Goal: Task Accomplishment & Management: Manage account settings

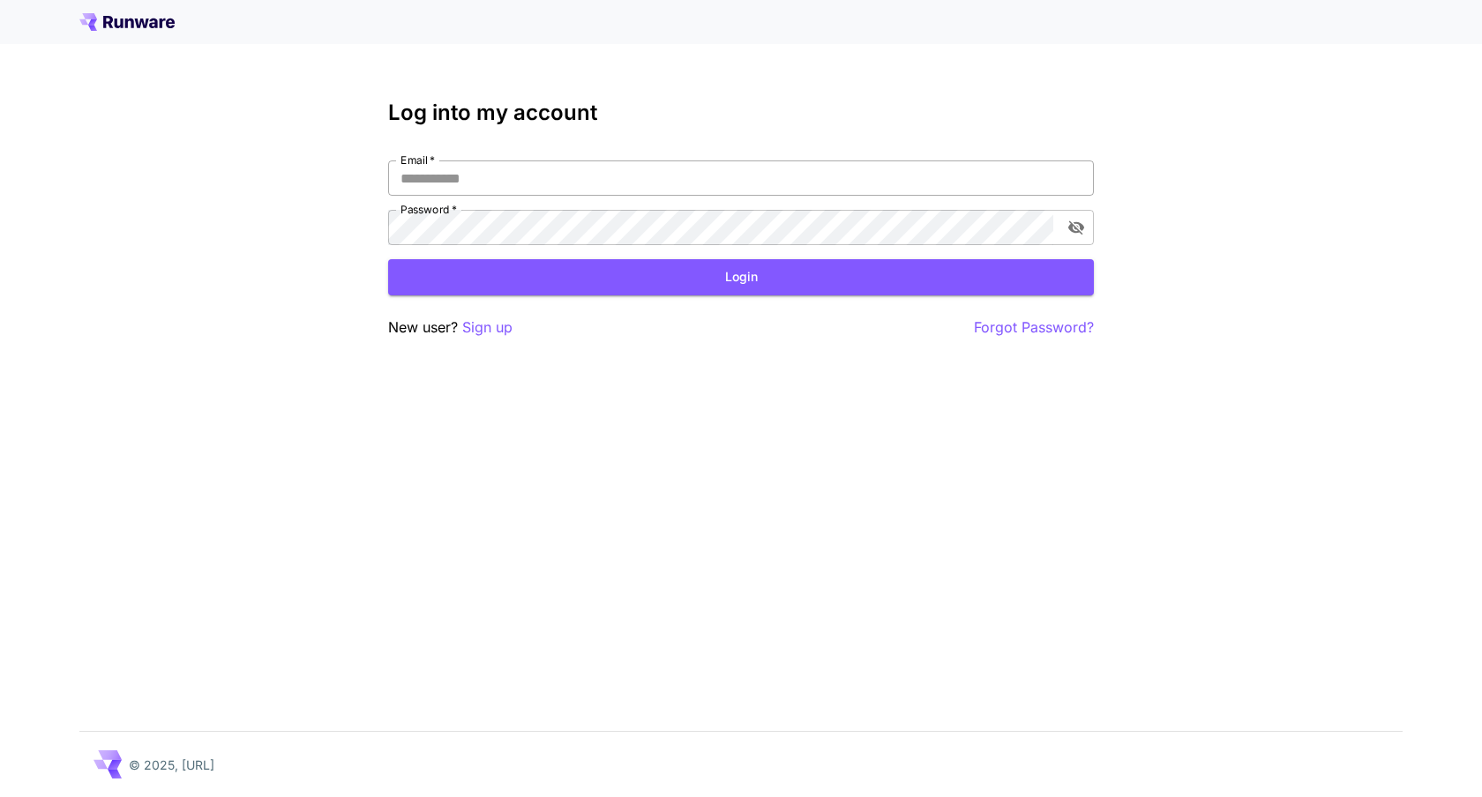
click at [473, 175] on input "Email   *" at bounding box center [740, 177] width 705 height 35
click at [564, 173] on input "Email   *" at bounding box center [740, 177] width 705 height 35
type input "**********"
click at [693, 286] on button "Login" at bounding box center [740, 277] width 705 height 36
click at [500, 329] on p "Sign up" at bounding box center [487, 328] width 50 height 22
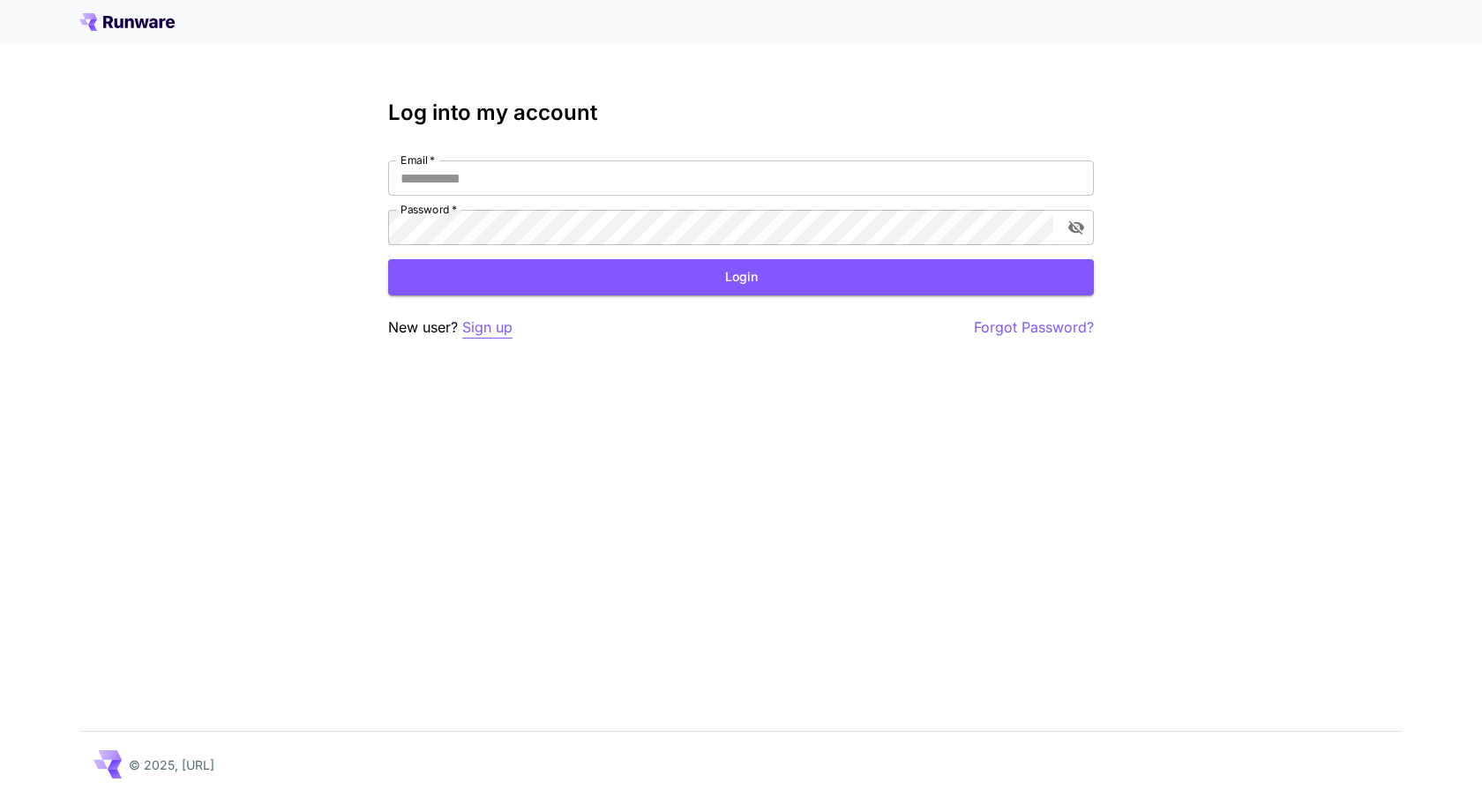
click at [497, 327] on p "Sign up" at bounding box center [487, 328] width 50 height 22
click at [511, 194] on input "Email   *" at bounding box center [740, 177] width 705 height 35
type input "**********"
click button "Login" at bounding box center [740, 277] width 705 height 36
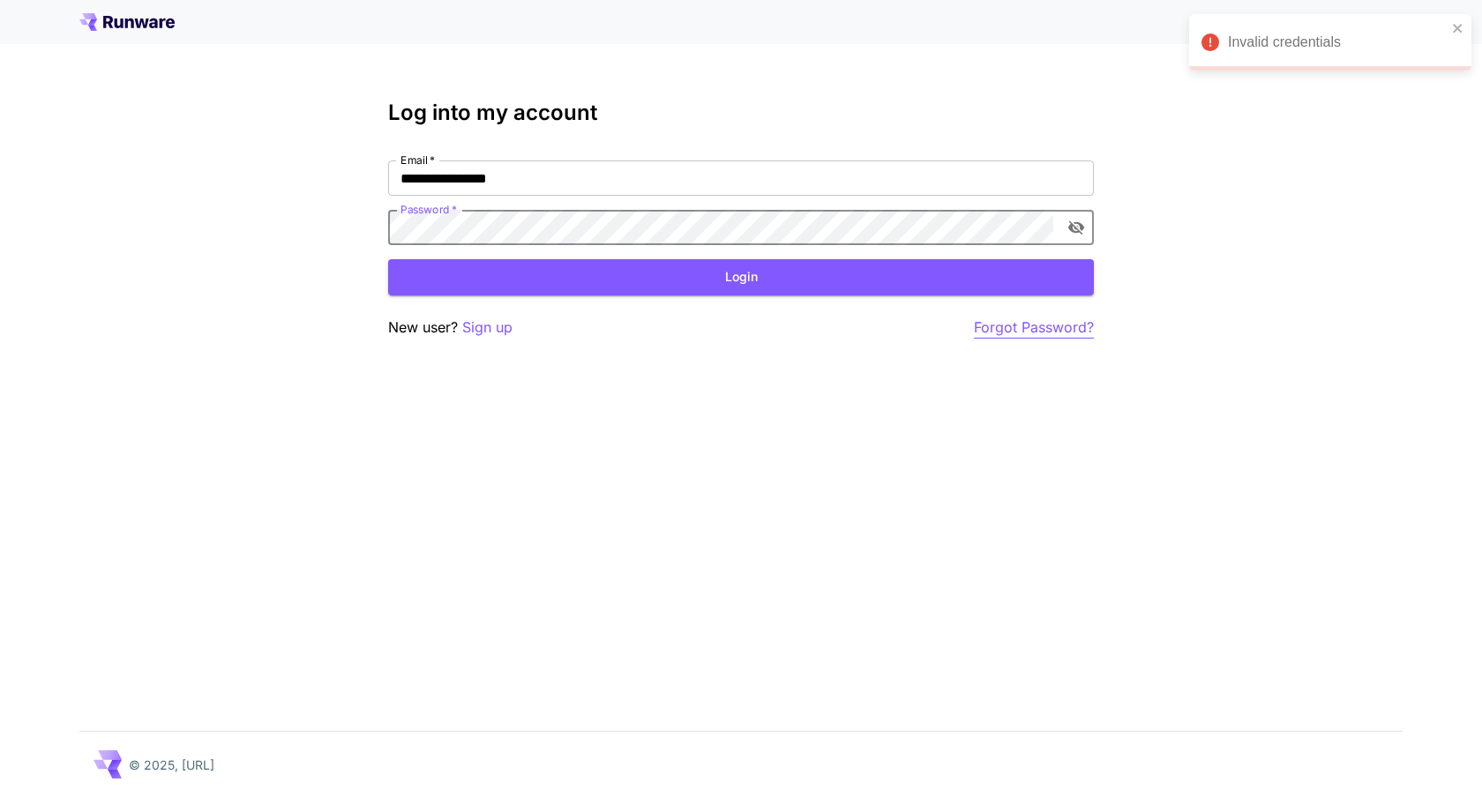
click at [991, 330] on p "Forgot Password?" at bounding box center [1034, 328] width 120 height 22
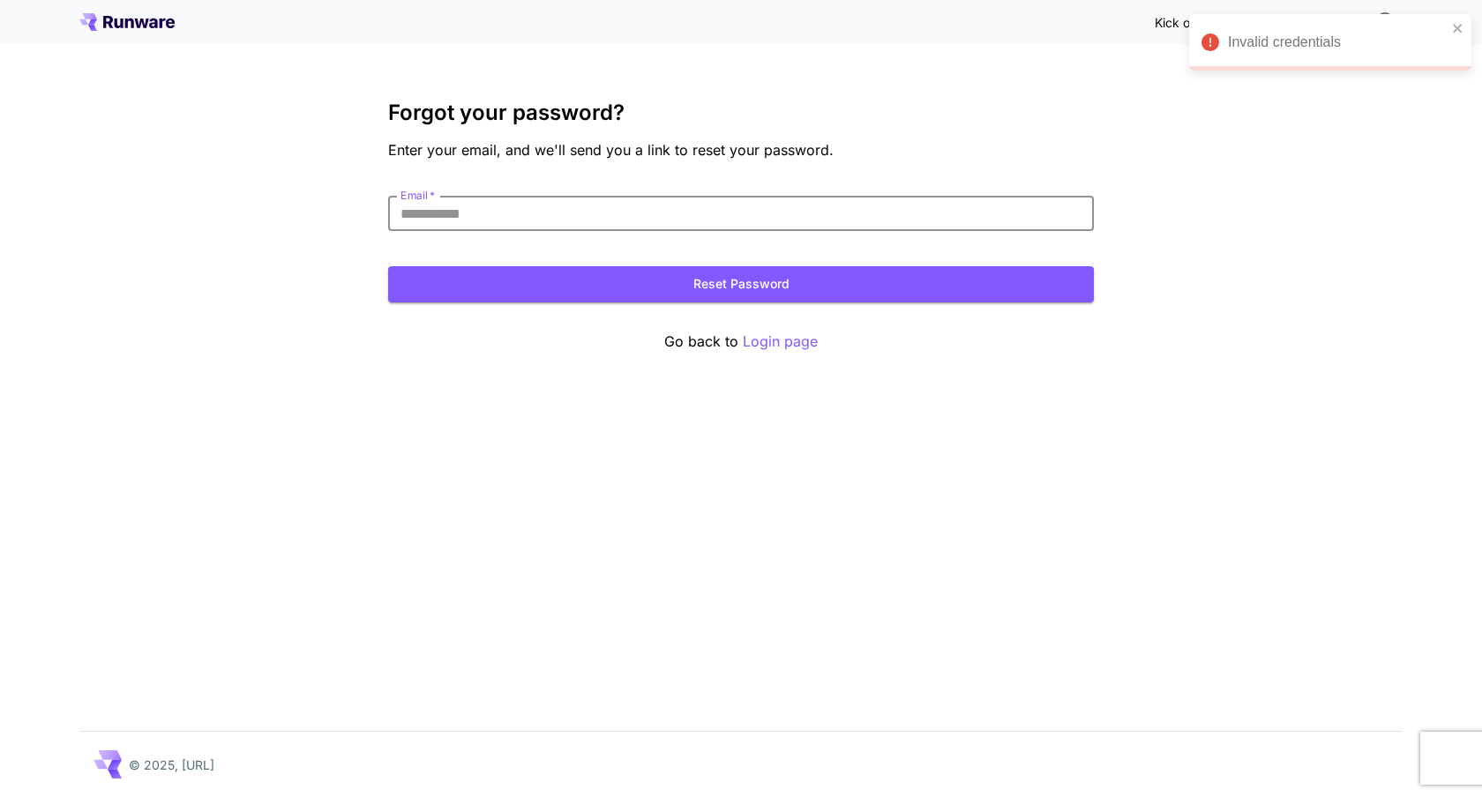
click at [811, 210] on input "Email   *" at bounding box center [740, 213] width 705 height 35
type input "**********"
click at [594, 287] on button "Reset Password" at bounding box center [740, 284] width 705 height 36
click at [594, 287] on div "Reset Password" at bounding box center [740, 284] width 705 height 36
click at [781, 339] on p "Login page" at bounding box center [780, 342] width 75 height 22
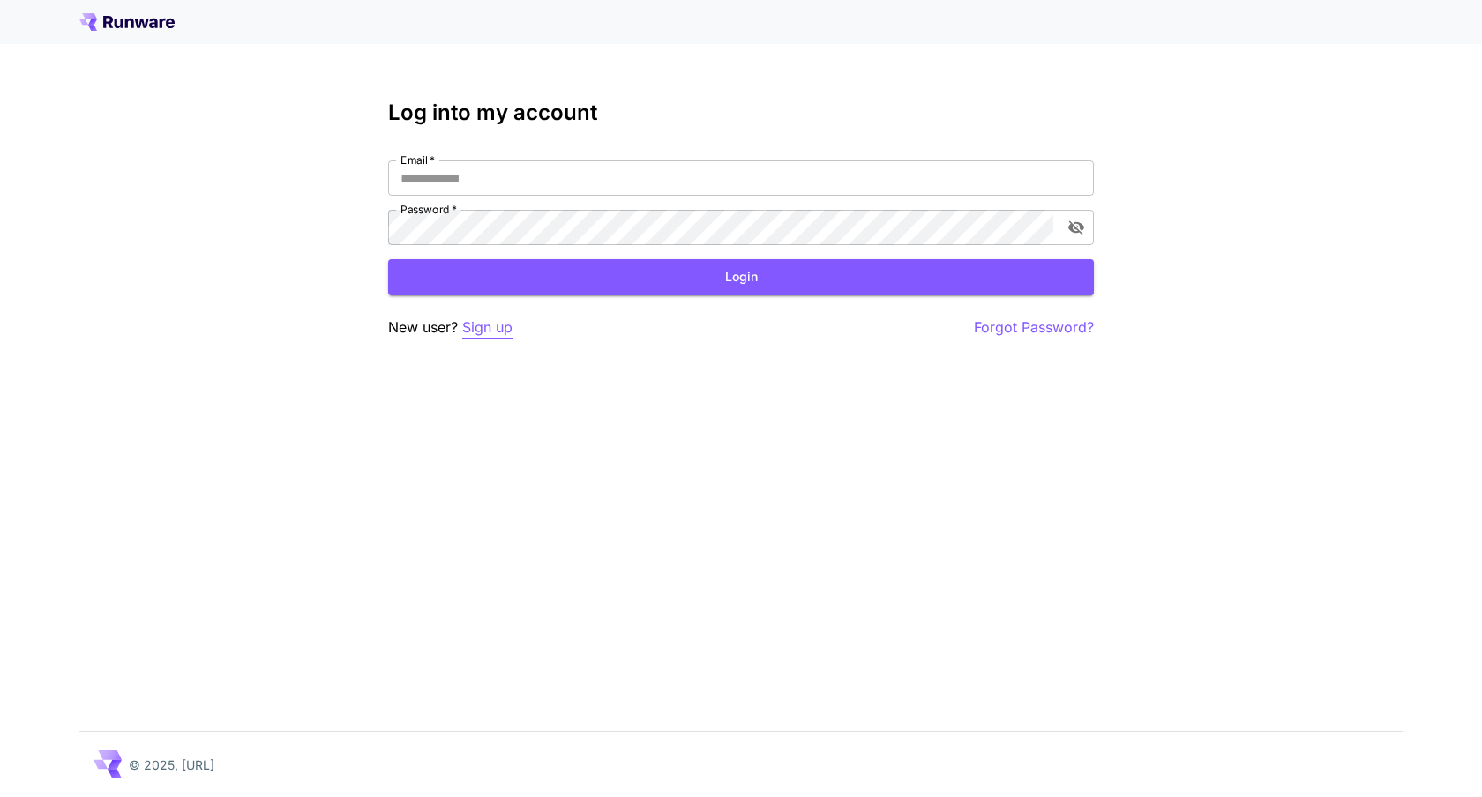
click at [485, 317] on p "Sign up" at bounding box center [487, 328] width 50 height 22
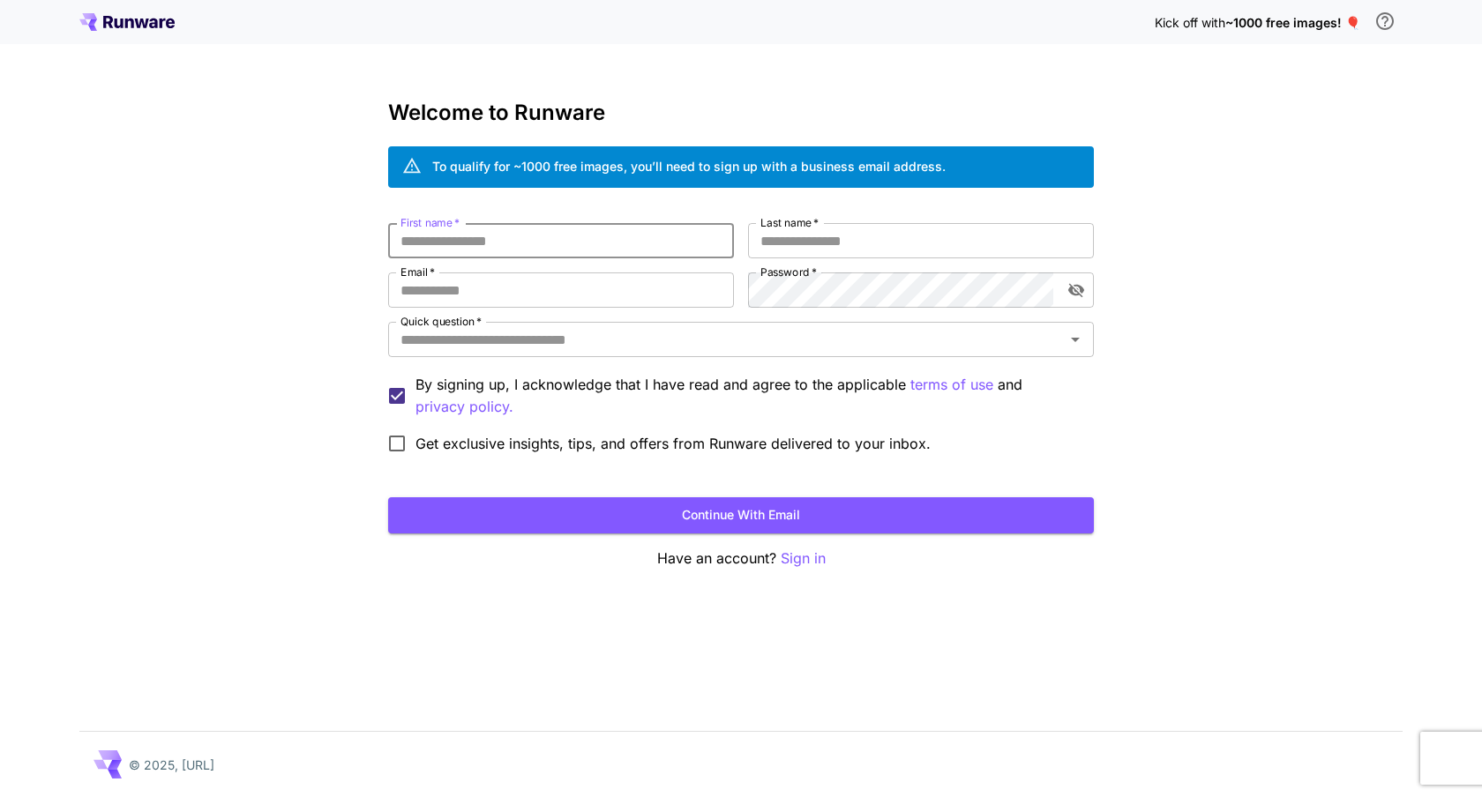
click at [536, 249] on input "First name   *" at bounding box center [561, 240] width 346 height 35
type input "****"
click at [808, 247] on input "Last name   *" at bounding box center [921, 240] width 346 height 35
type input "*****"
type input "**********"
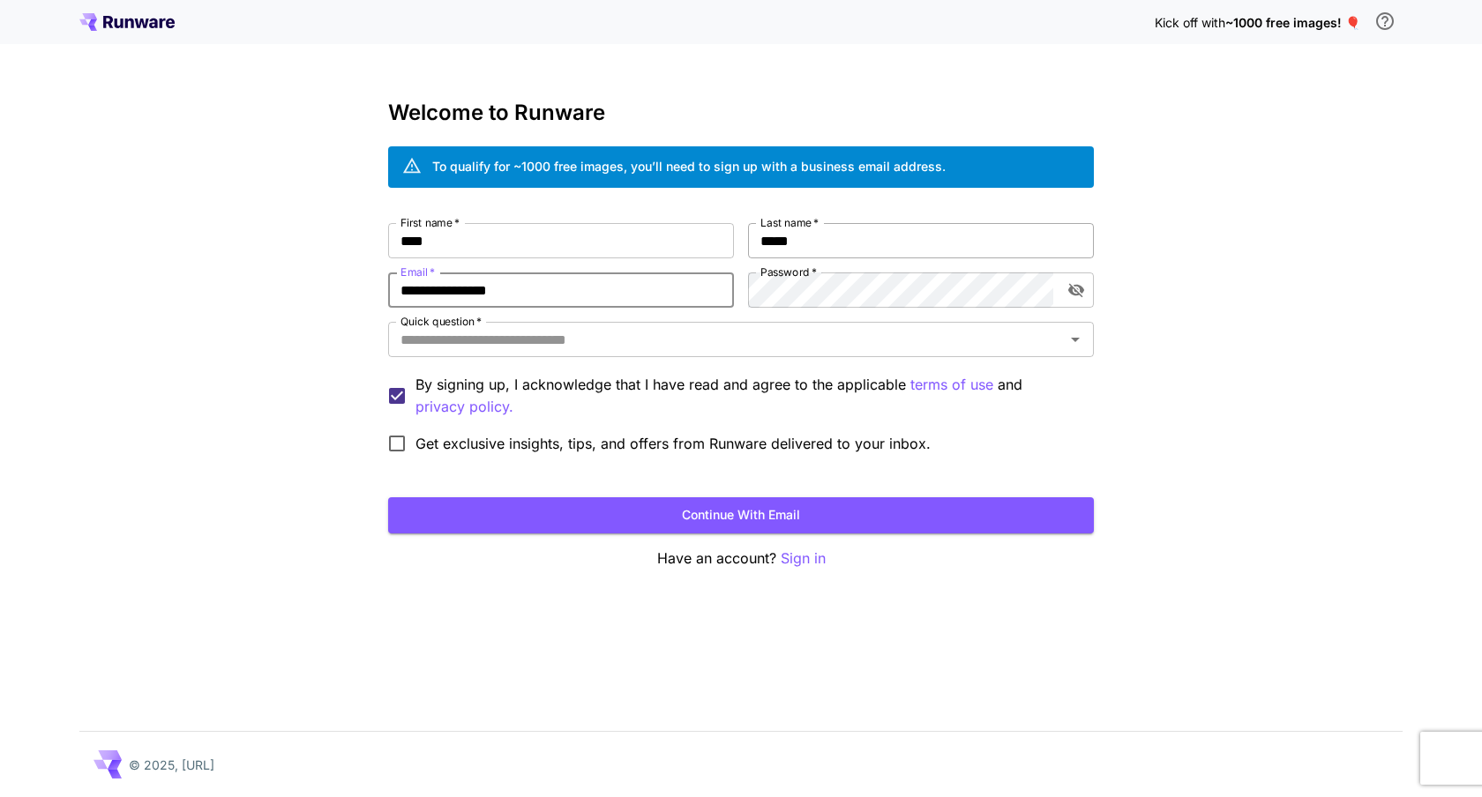
click at [826, 254] on input "*****" at bounding box center [921, 240] width 346 height 35
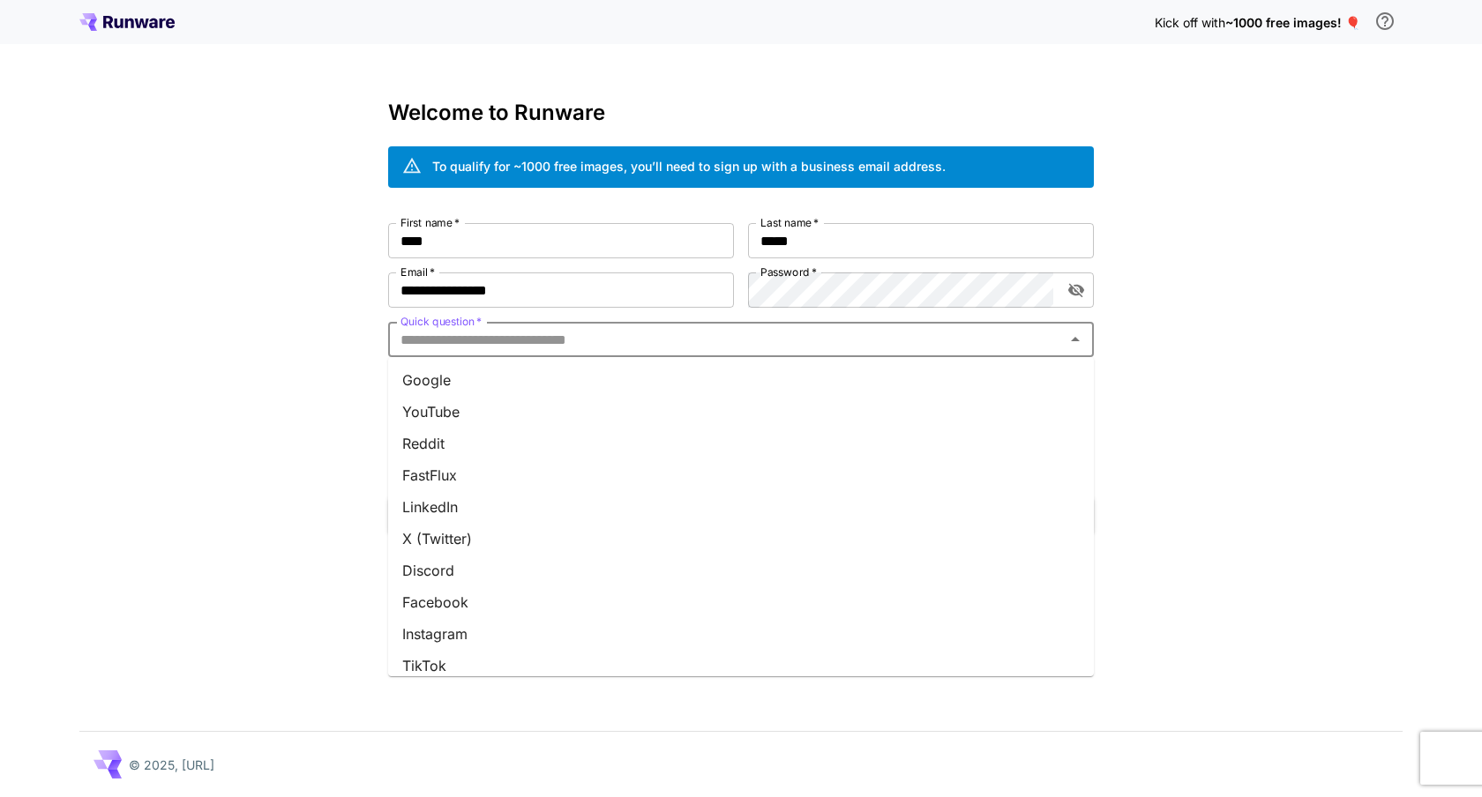
click at [764, 344] on input "Quick question   *" at bounding box center [726, 339] width 666 height 25
click at [683, 376] on li "Google" at bounding box center [740, 380] width 705 height 32
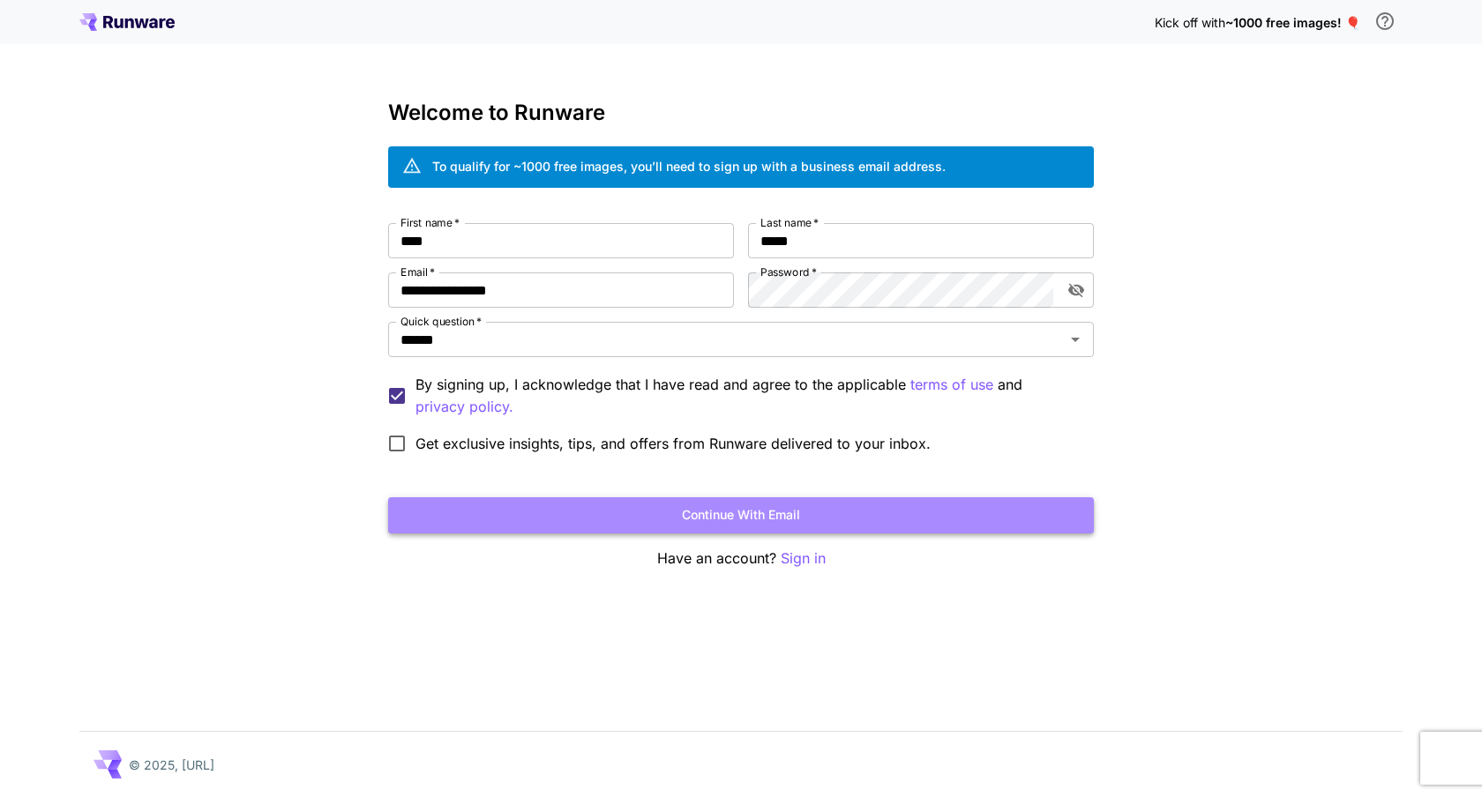
click at [458, 503] on button "Continue with email" at bounding box center [740, 515] width 705 height 36
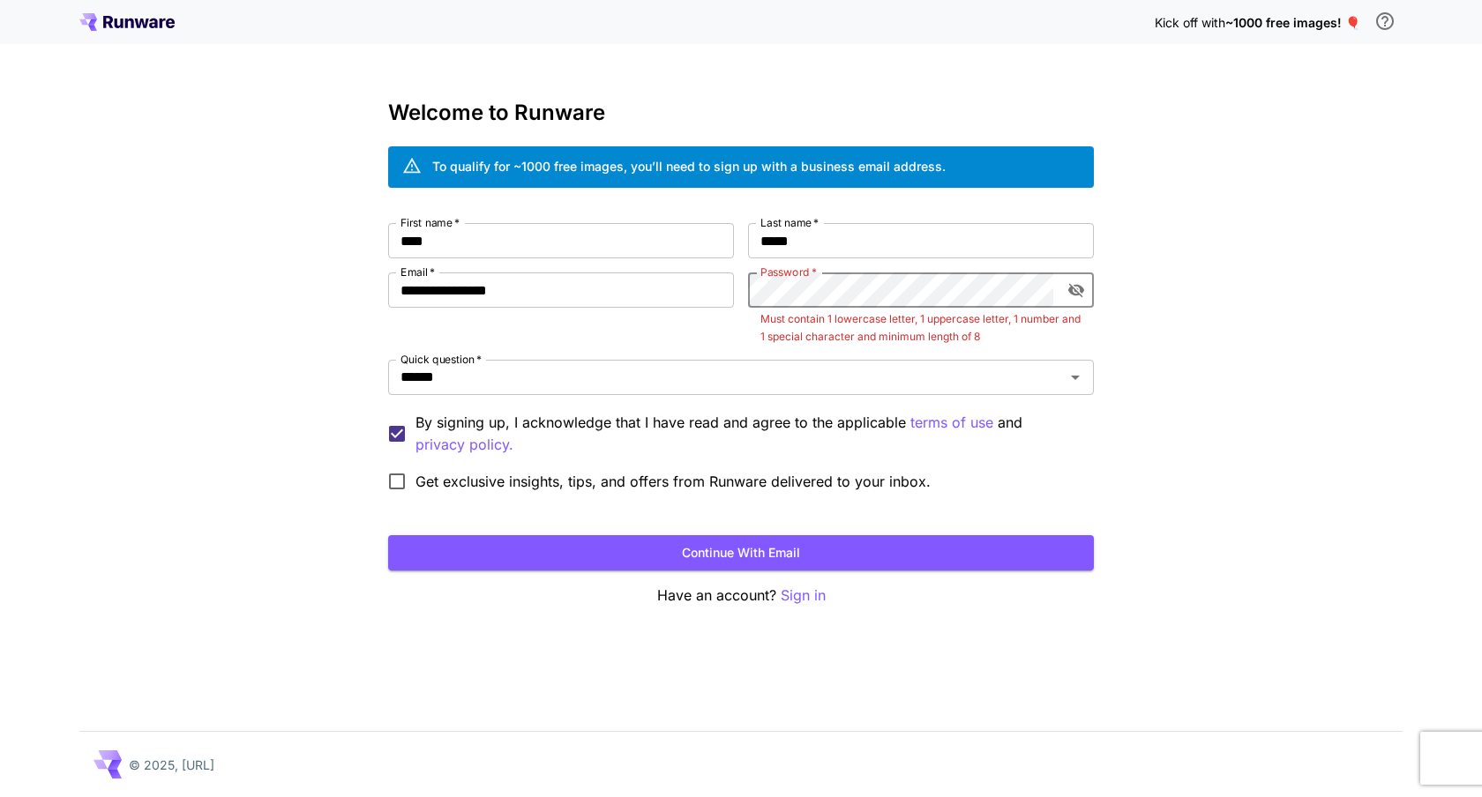
click at [1075, 284] on icon "toggle password visibility" at bounding box center [1076, 290] width 18 height 18
click at [1184, 362] on div "**********" at bounding box center [741, 398] width 1482 height 797
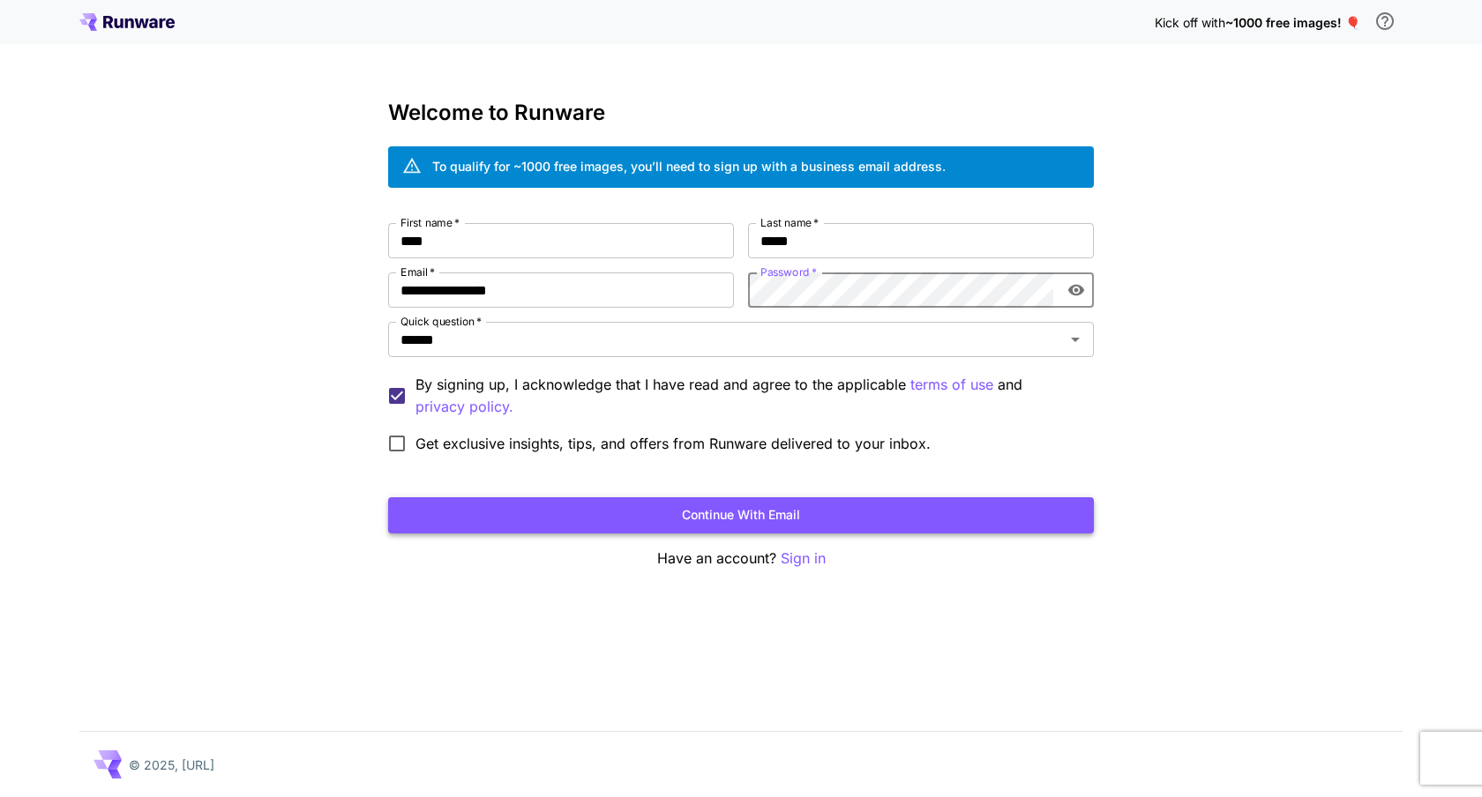
click at [669, 510] on button "Continue with email" at bounding box center [740, 515] width 705 height 36
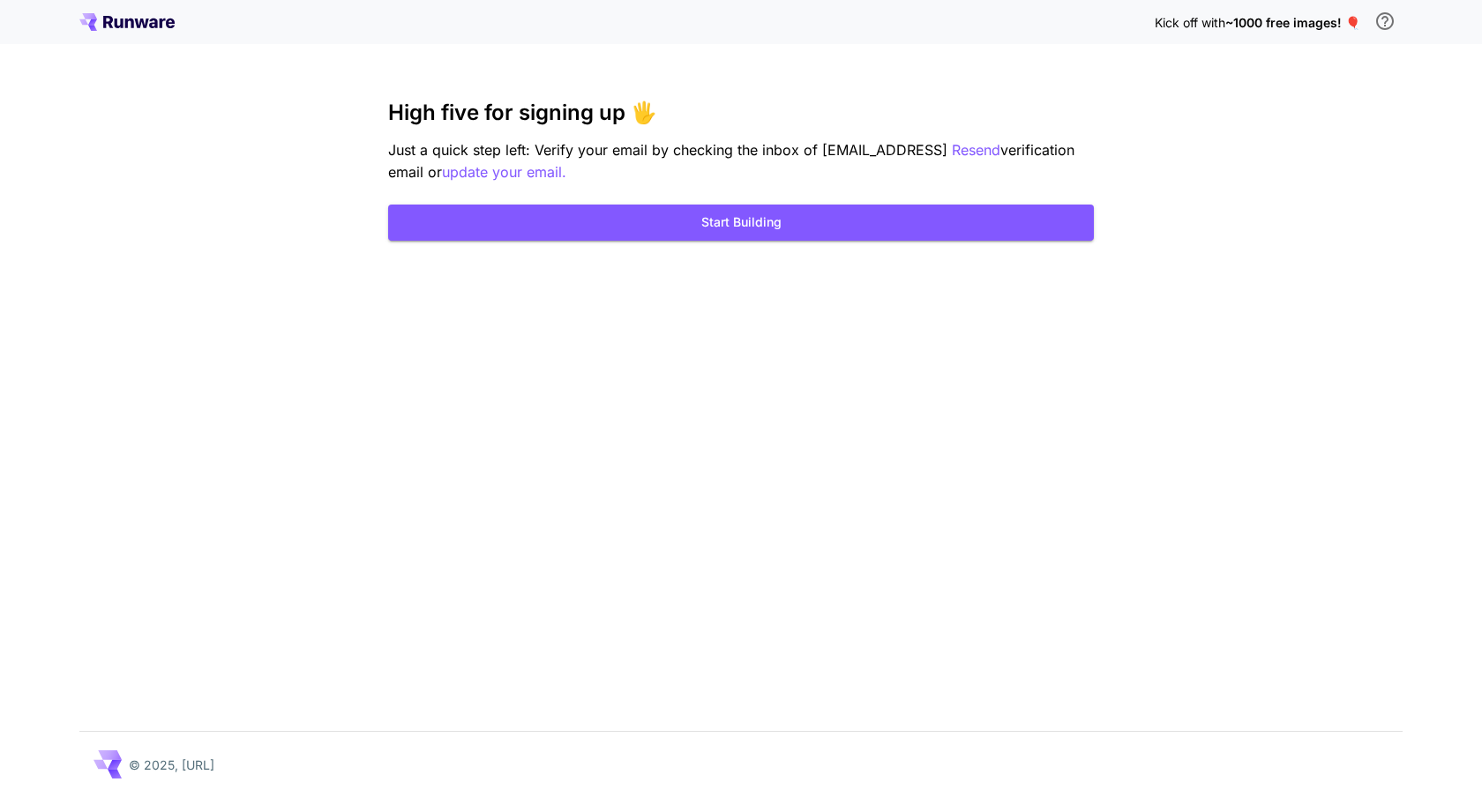
click at [1278, 108] on div "Kick off with ~1000 free images! 🎈 High five for signing up 🖐️ Just a quick ste…" at bounding box center [741, 398] width 1482 height 797
click at [705, 221] on button "Start Building" at bounding box center [740, 223] width 705 height 36
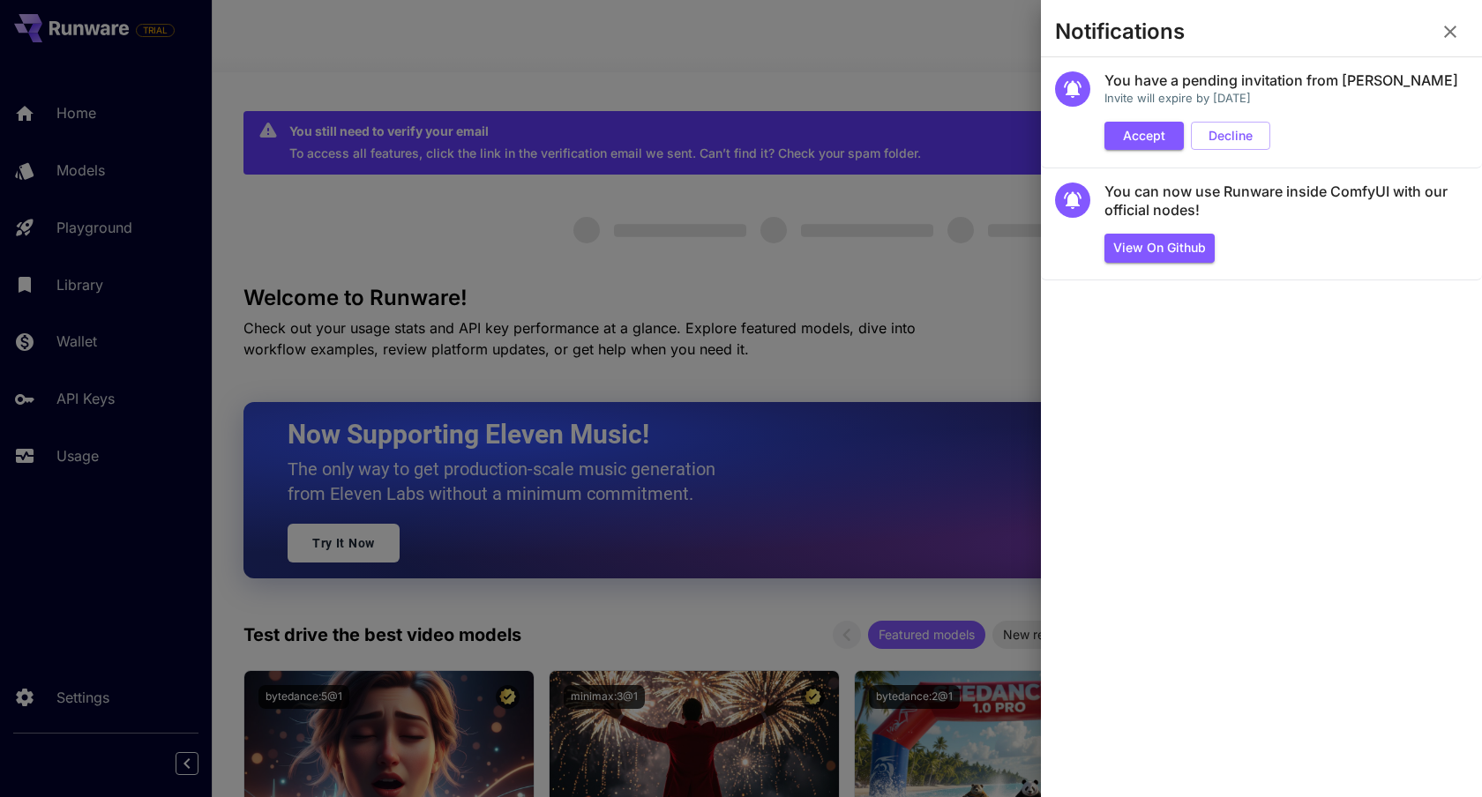
click at [615, 113] on div at bounding box center [741, 398] width 1482 height 797
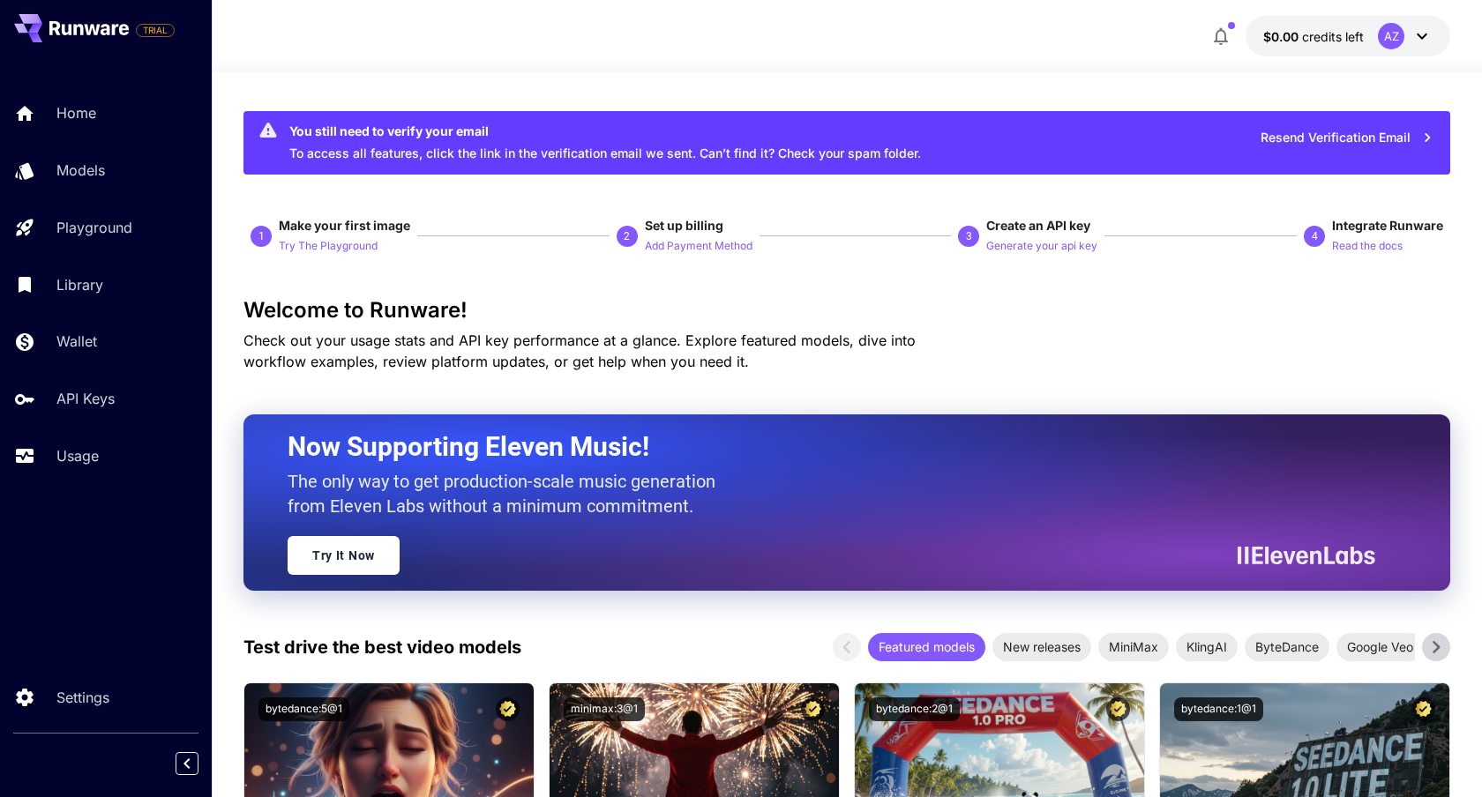
click at [1412, 38] on icon at bounding box center [1421, 36] width 21 height 21
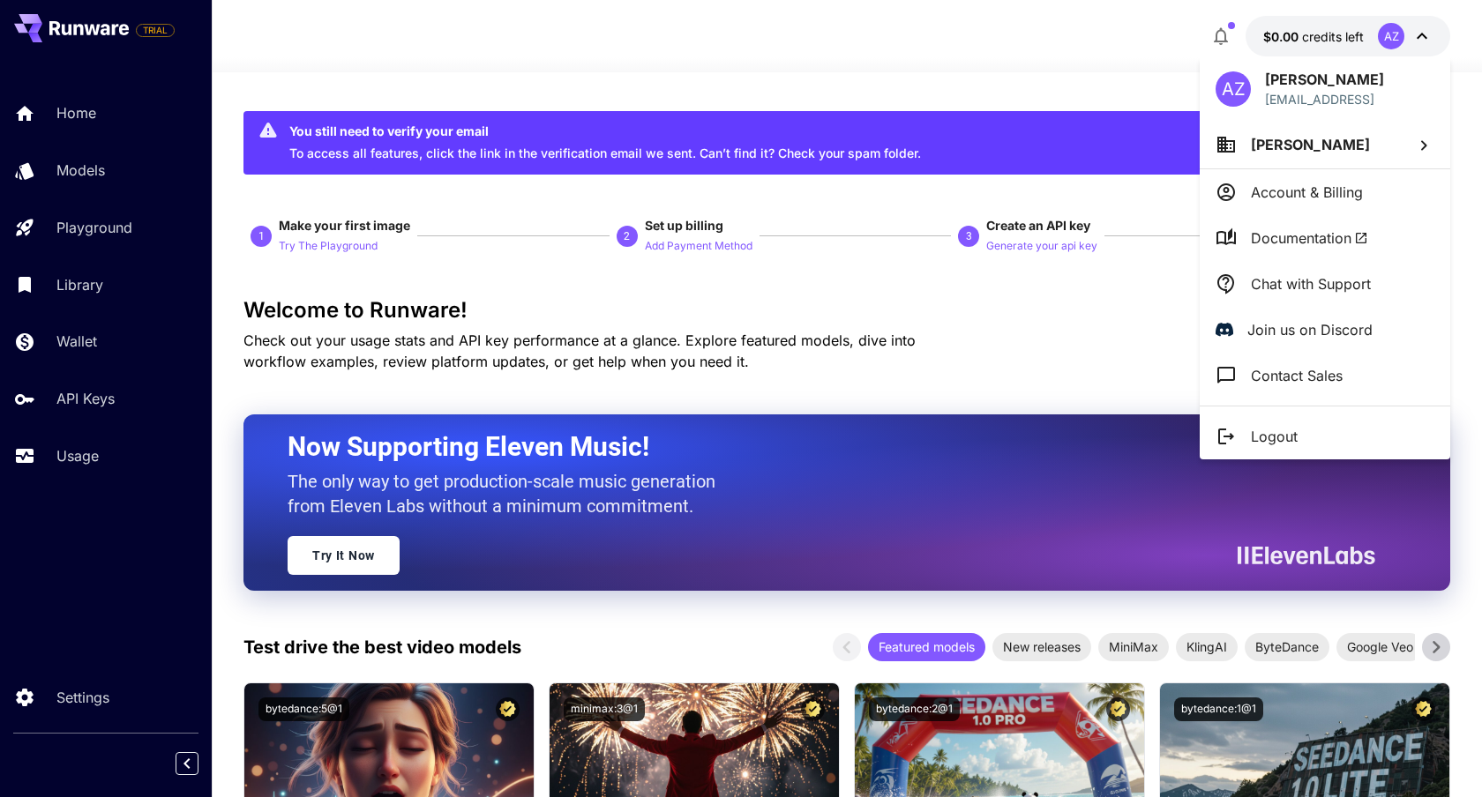
click at [1414, 39] on div at bounding box center [741, 398] width 1482 height 797
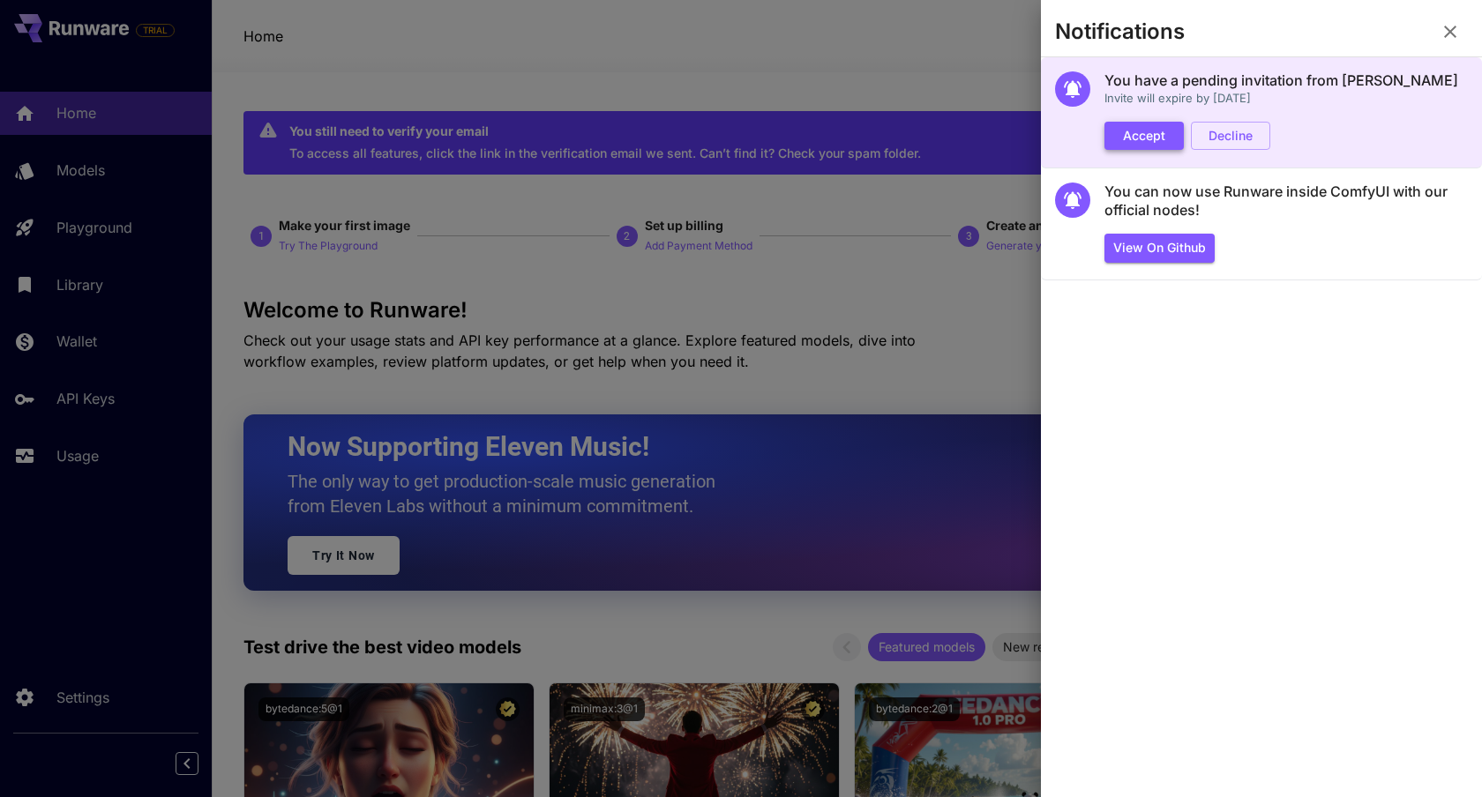
click at [1137, 137] on button "Accept" at bounding box center [1143, 136] width 79 height 29
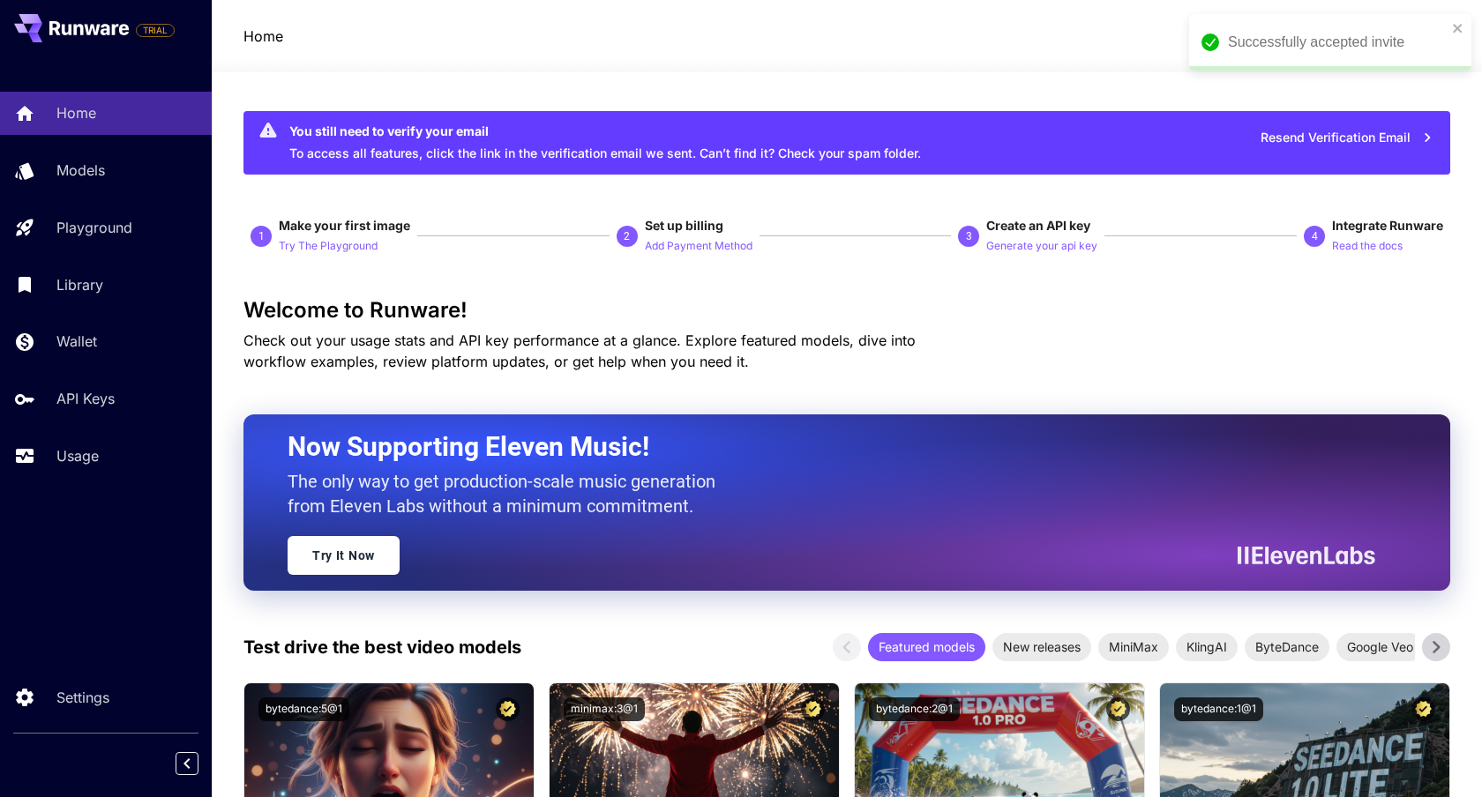
click at [76, 40] on button at bounding box center [71, 28] width 115 height 28
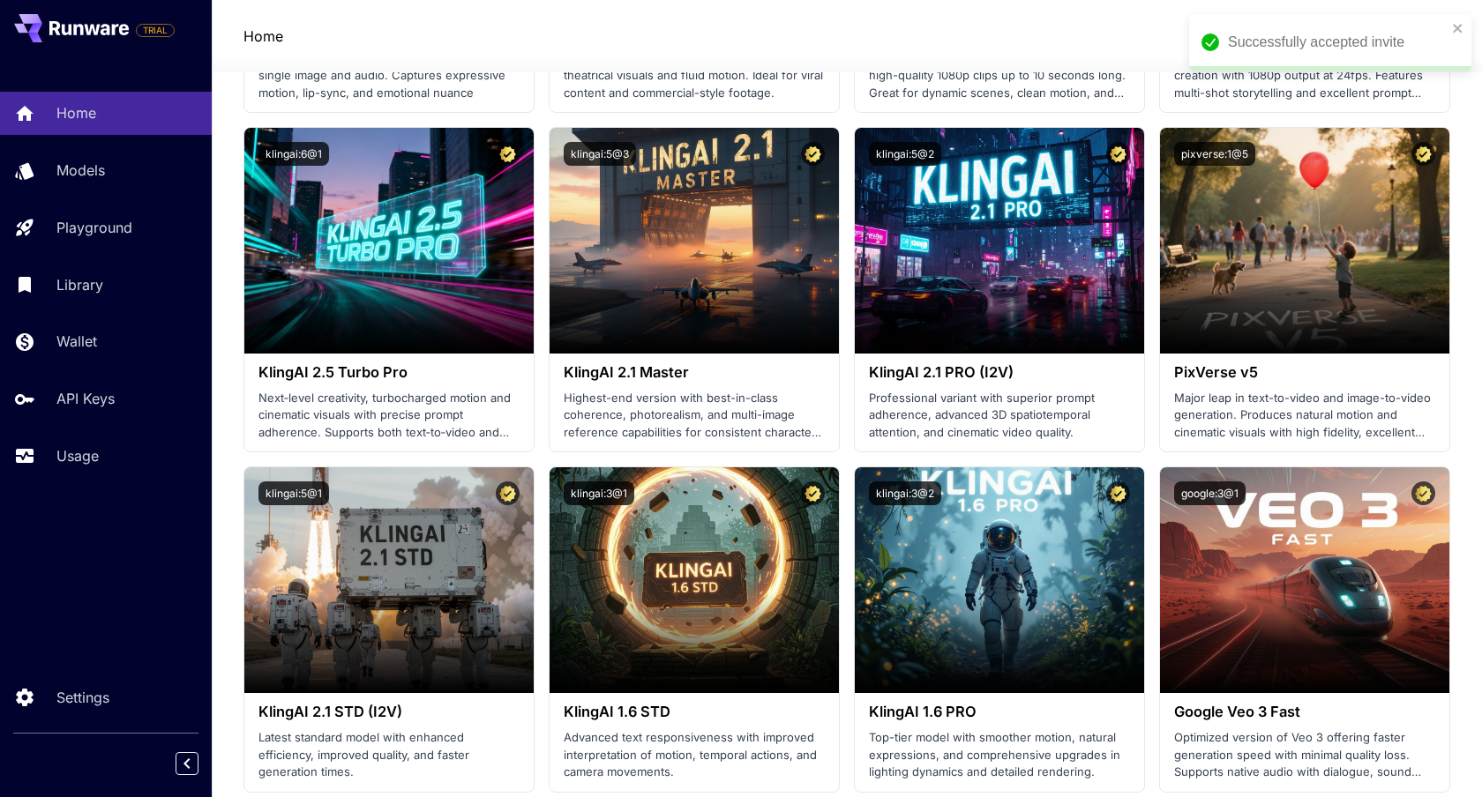
scroll to position [1017, 0]
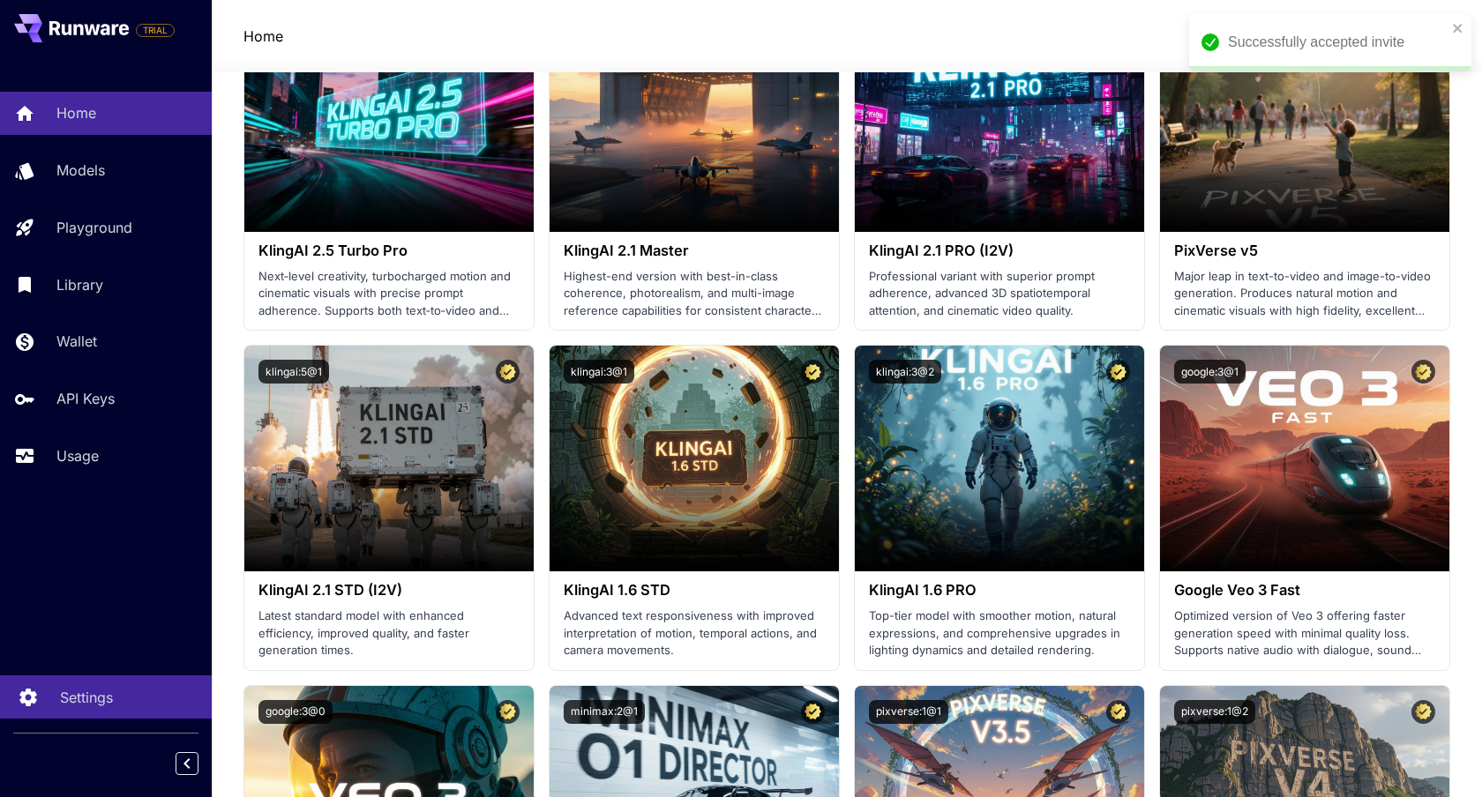
click at [56, 691] on link "Settings" at bounding box center [106, 697] width 212 height 43
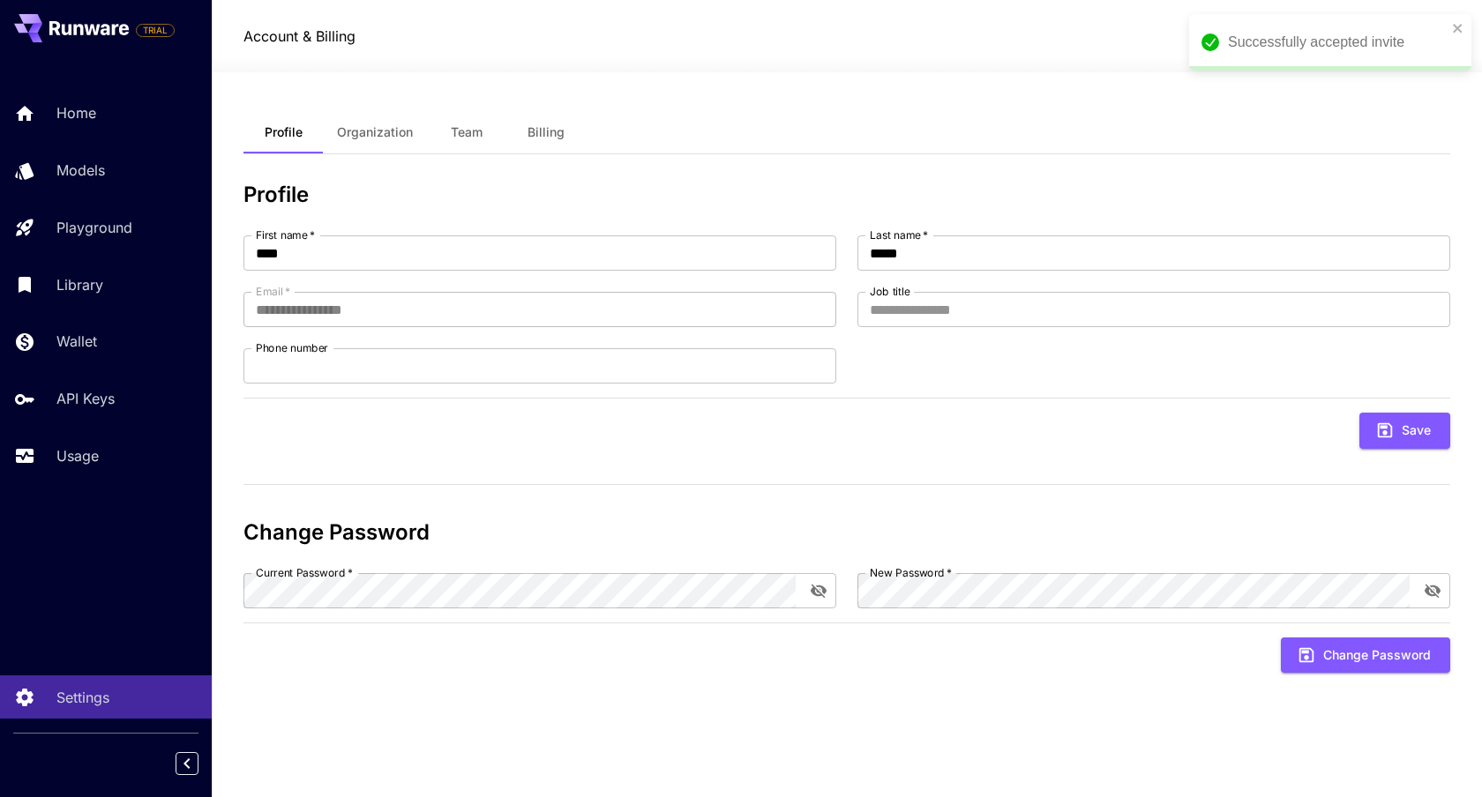
click at [429, 133] on button "Team" at bounding box center [466, 132] width 79 height 42
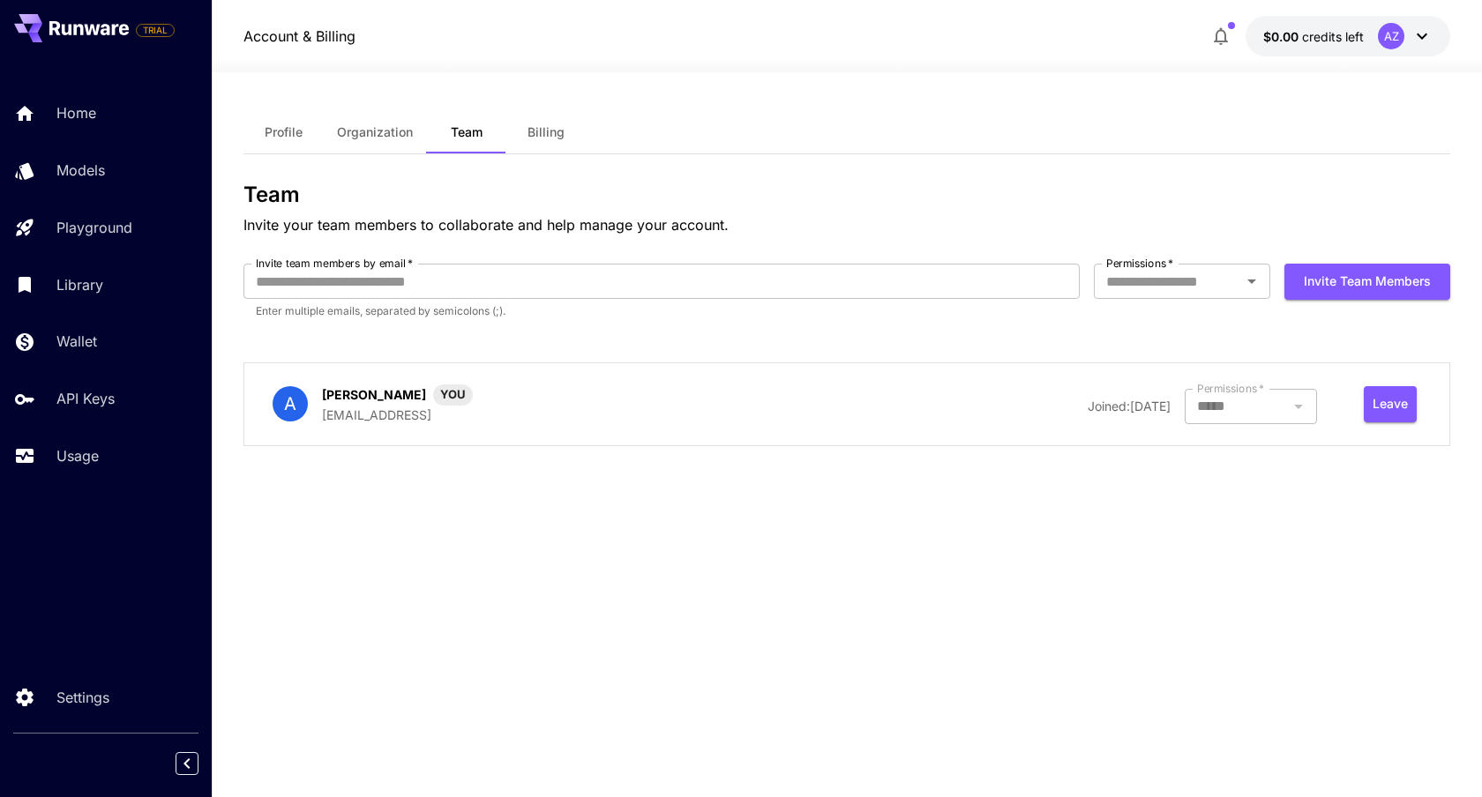
click at [336, 421] on p "abby@creatify.ai" at bounding box center [397, 415] width 151 height 19
click at [367, 403] on p "Abby Zhong" at bounding box center [374, 394] width 104 height 19
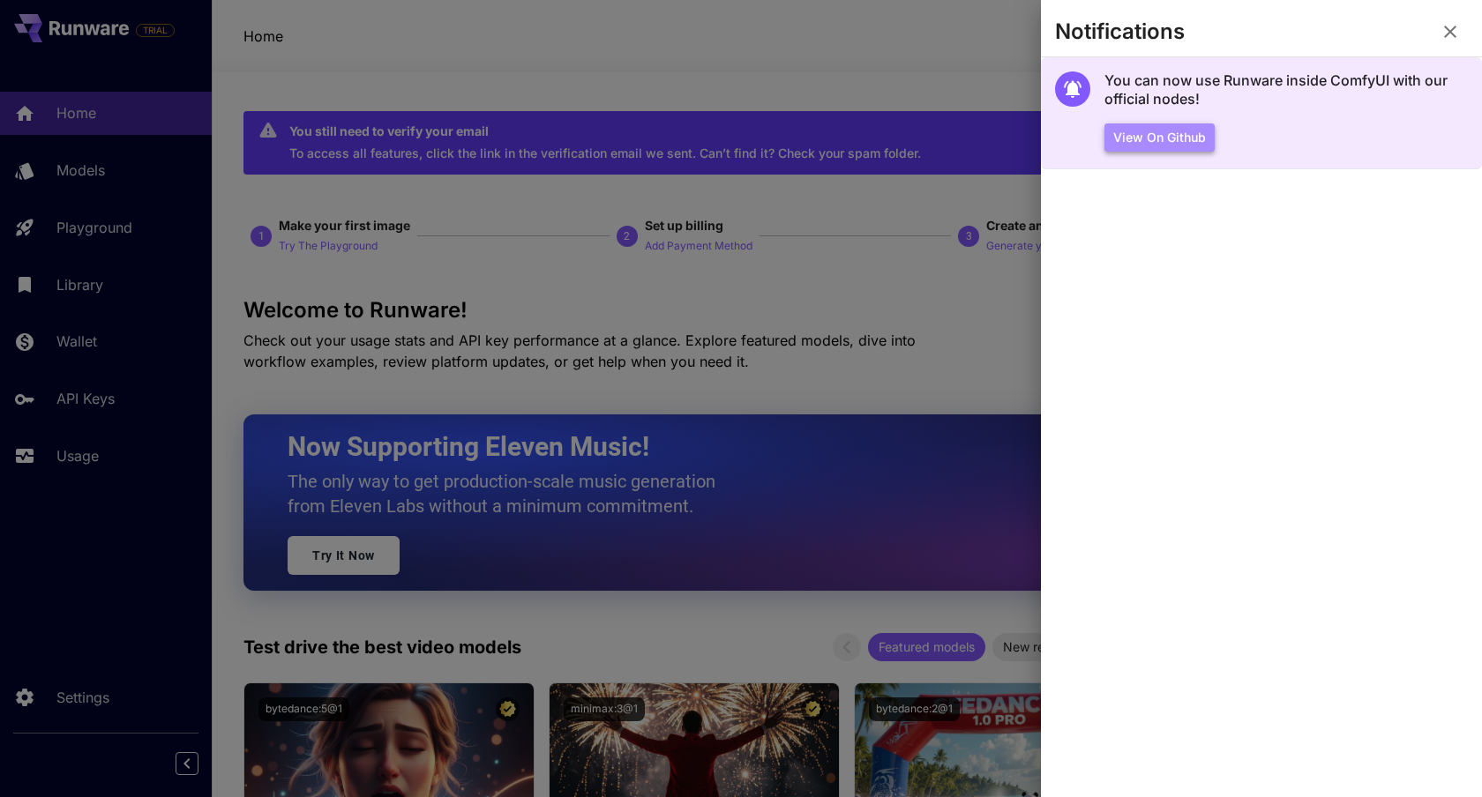
click at [1152, 142] on button "View on Github" at bounding box center [1159, 137] width 110 height 29
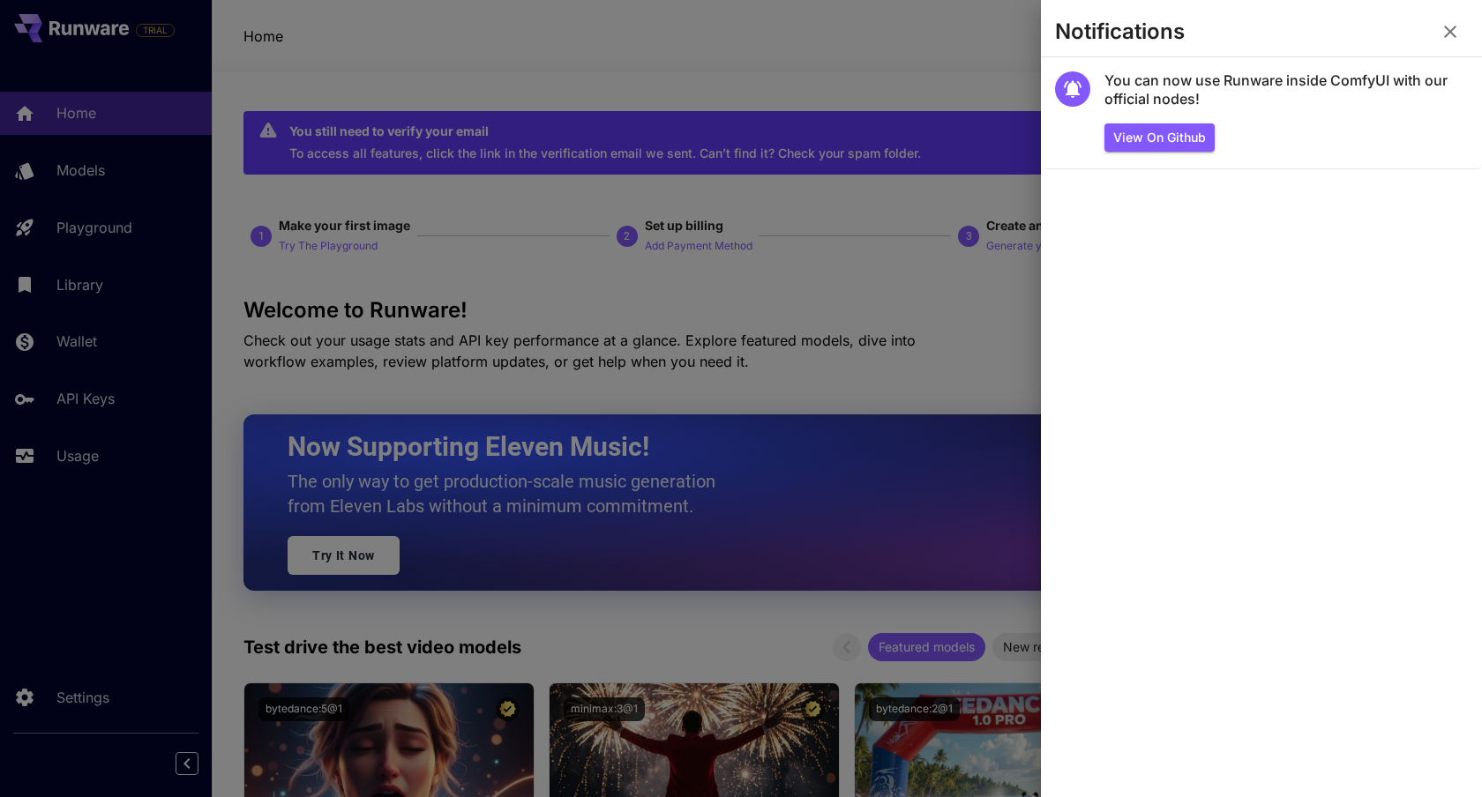
click at [807, 117] on div at bounding box center [741, 398] width 1482 height 797
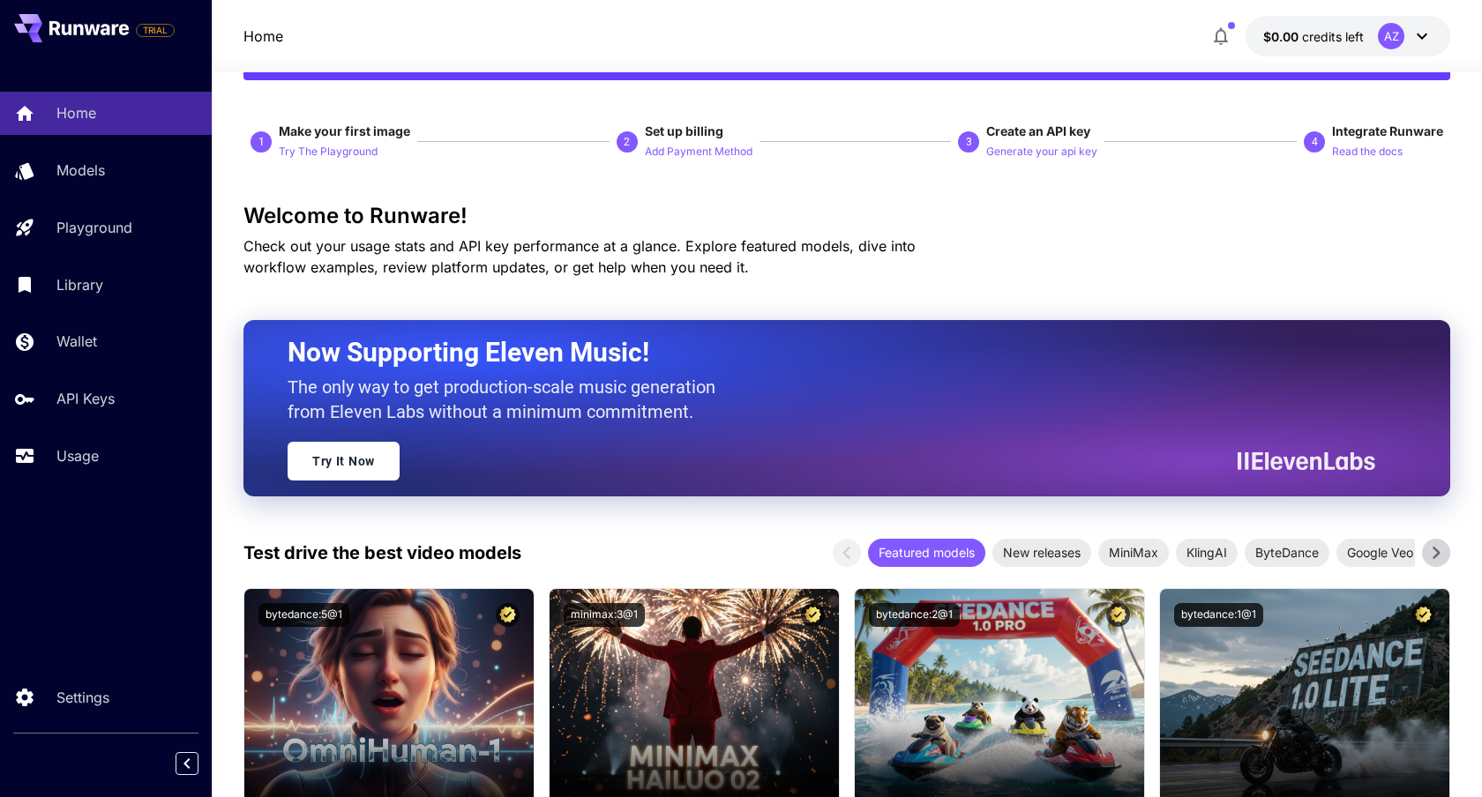
scroll to position [178, 0]
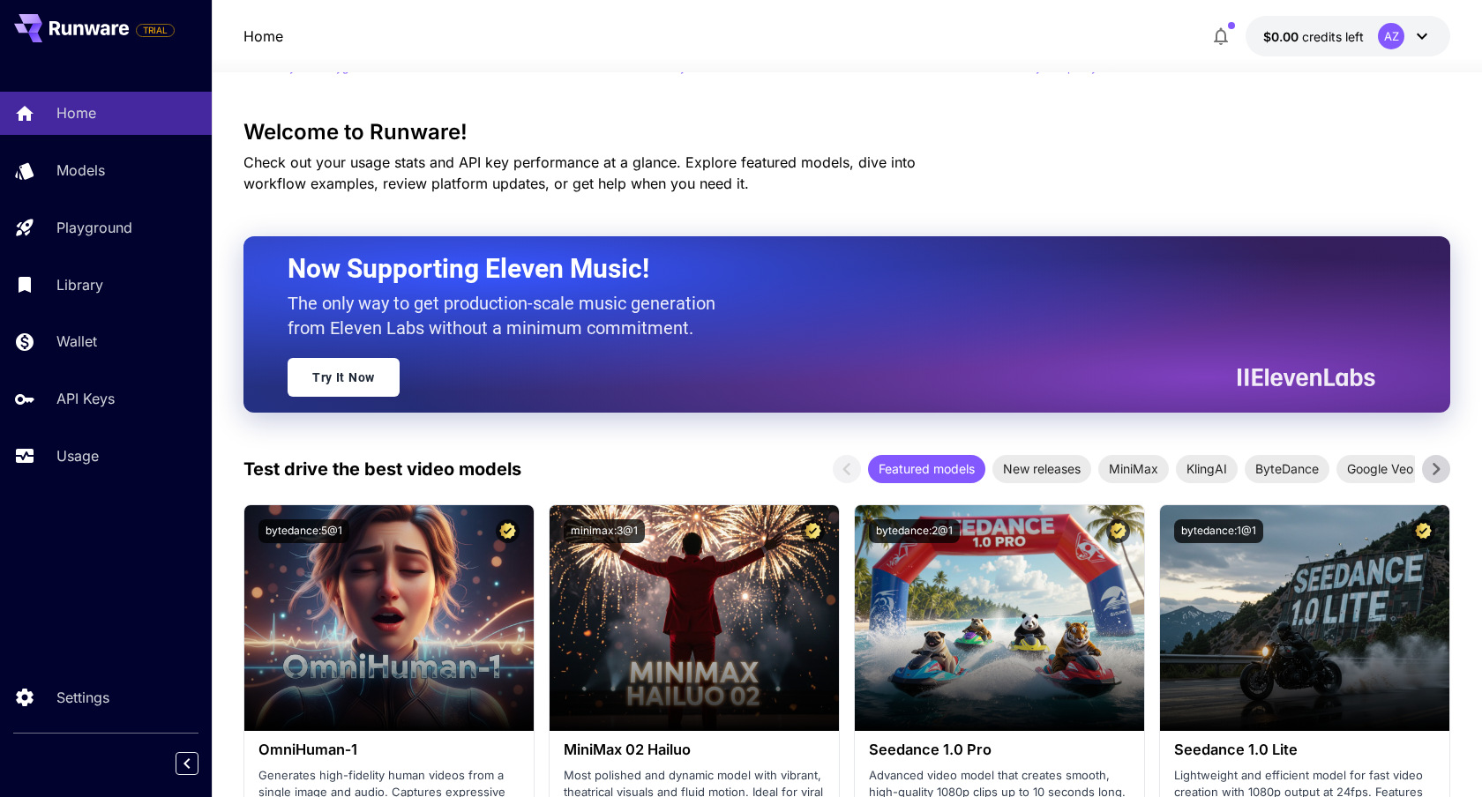
click at [1422, 45] on icon at bounding box center [1421, 36] width 21 height 21
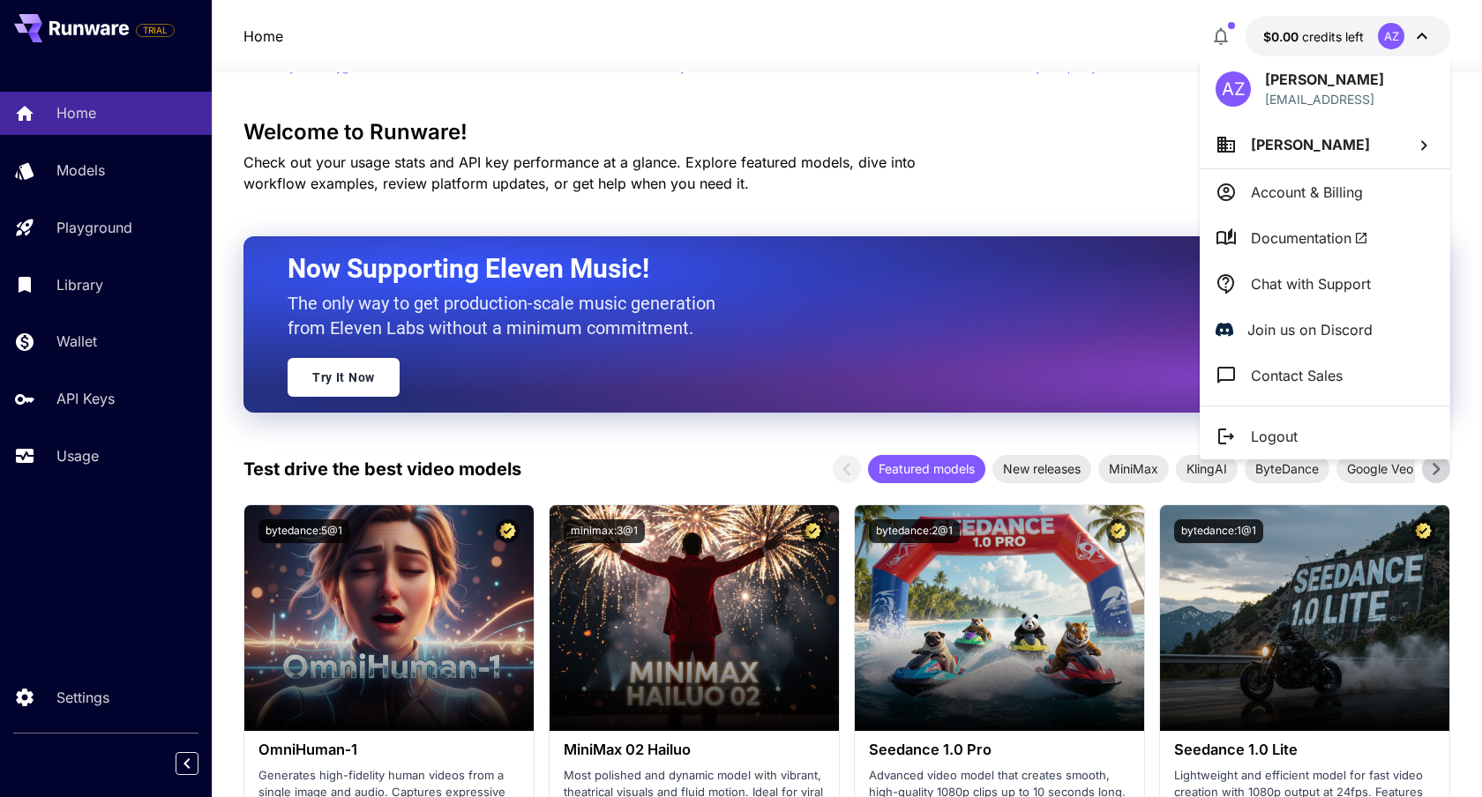
click at [1370, 158] on li "[PERSON_NAME]" at bounding box center [1324, 145] width 250 height 48
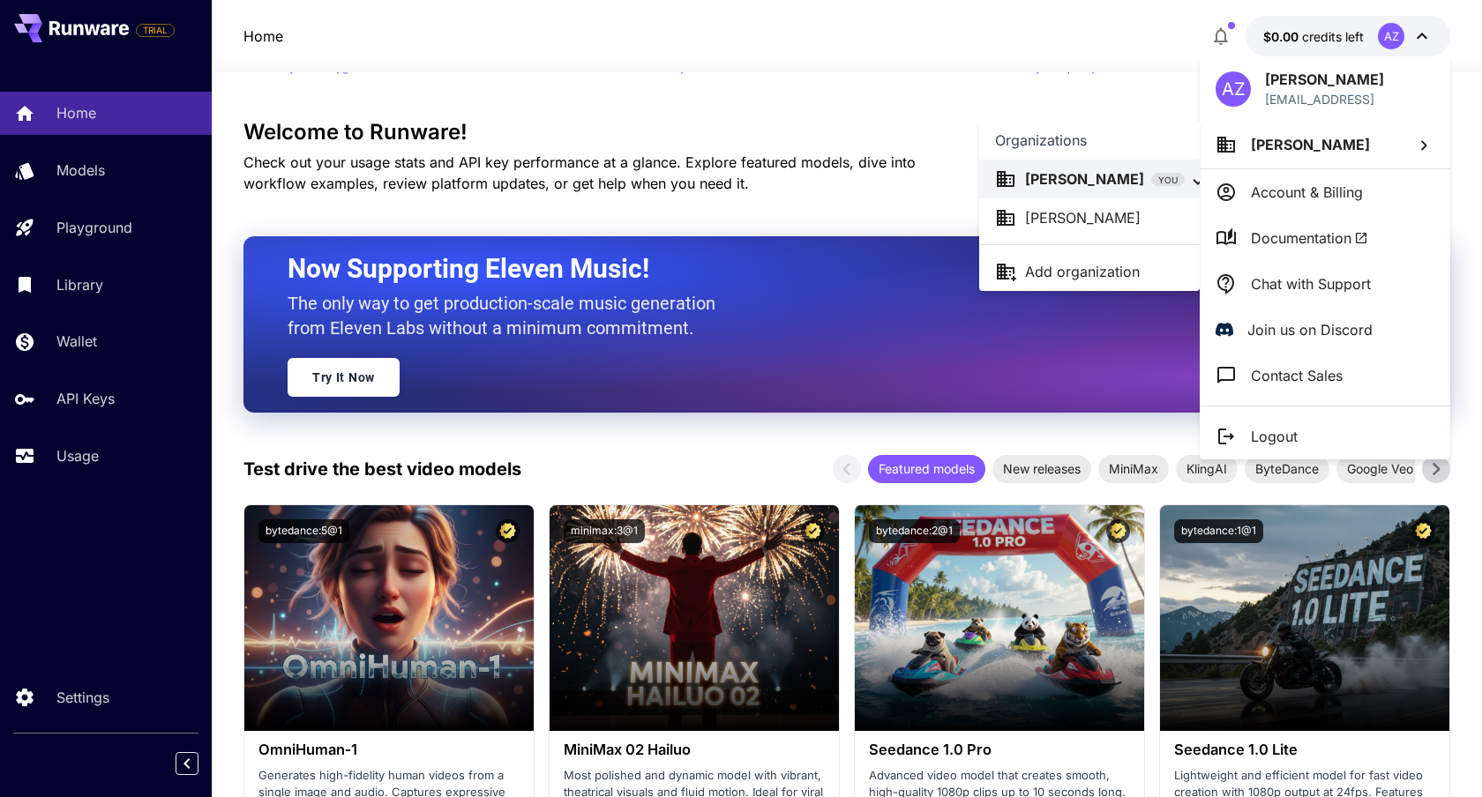
click at [1101, 232] on li "[PERSON_NAME]" at bounding box center [1089, 217] width 220 height 39
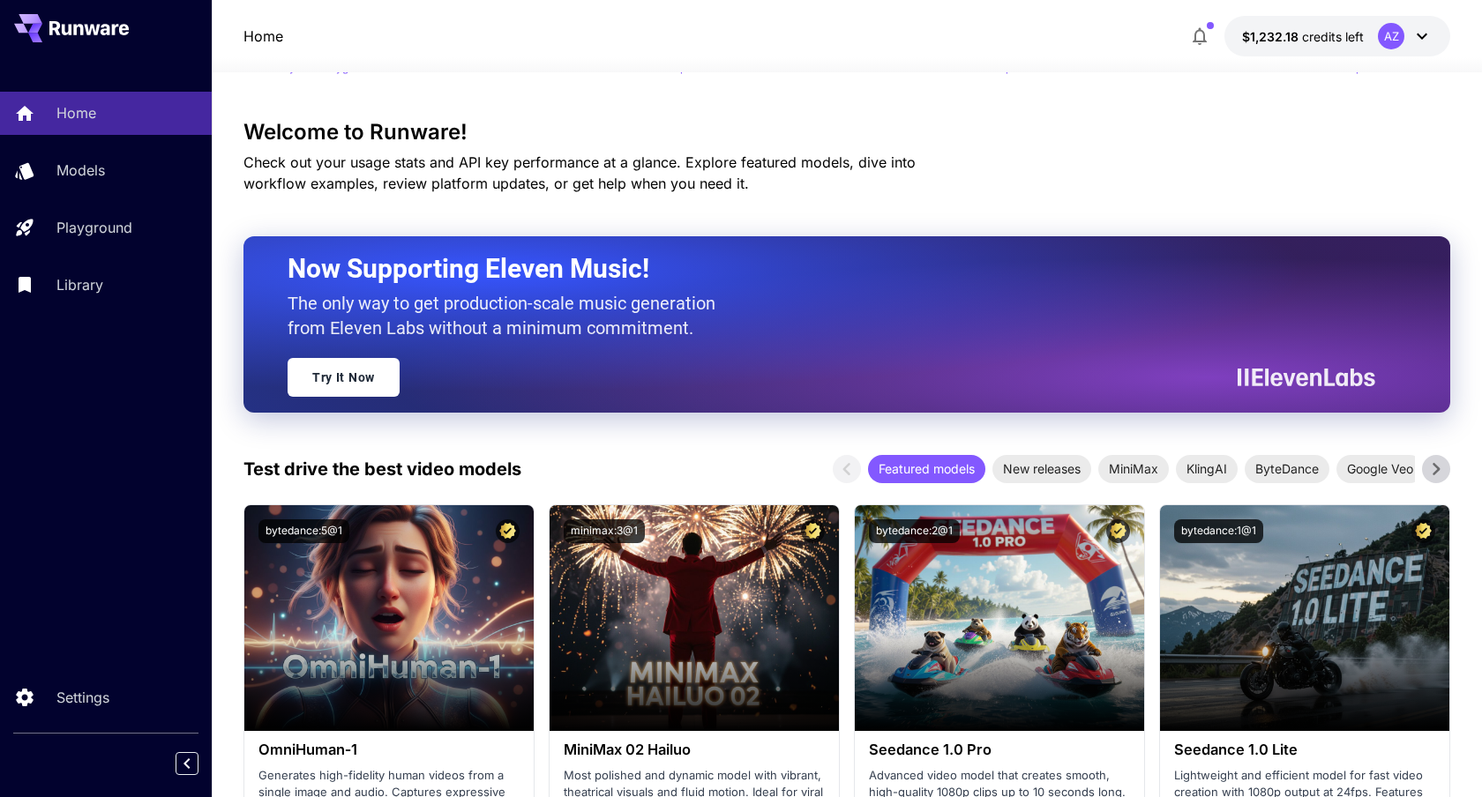
click at [1422, 47] on div "AZ" at bounding box center [1404, 36] width 55 height 26
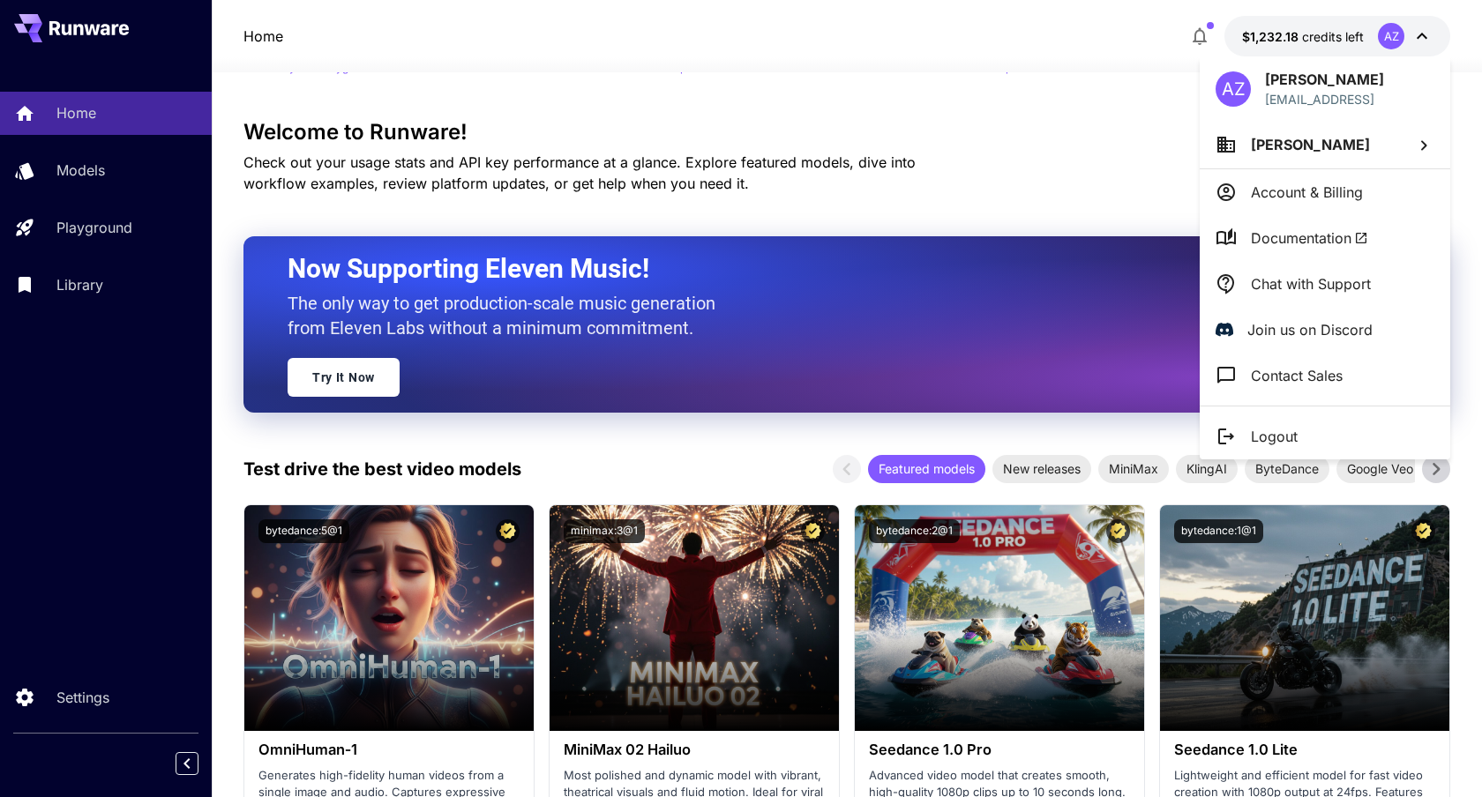
click at [894, 255] on div at bounding box center [741, 398] width 1482 height 797
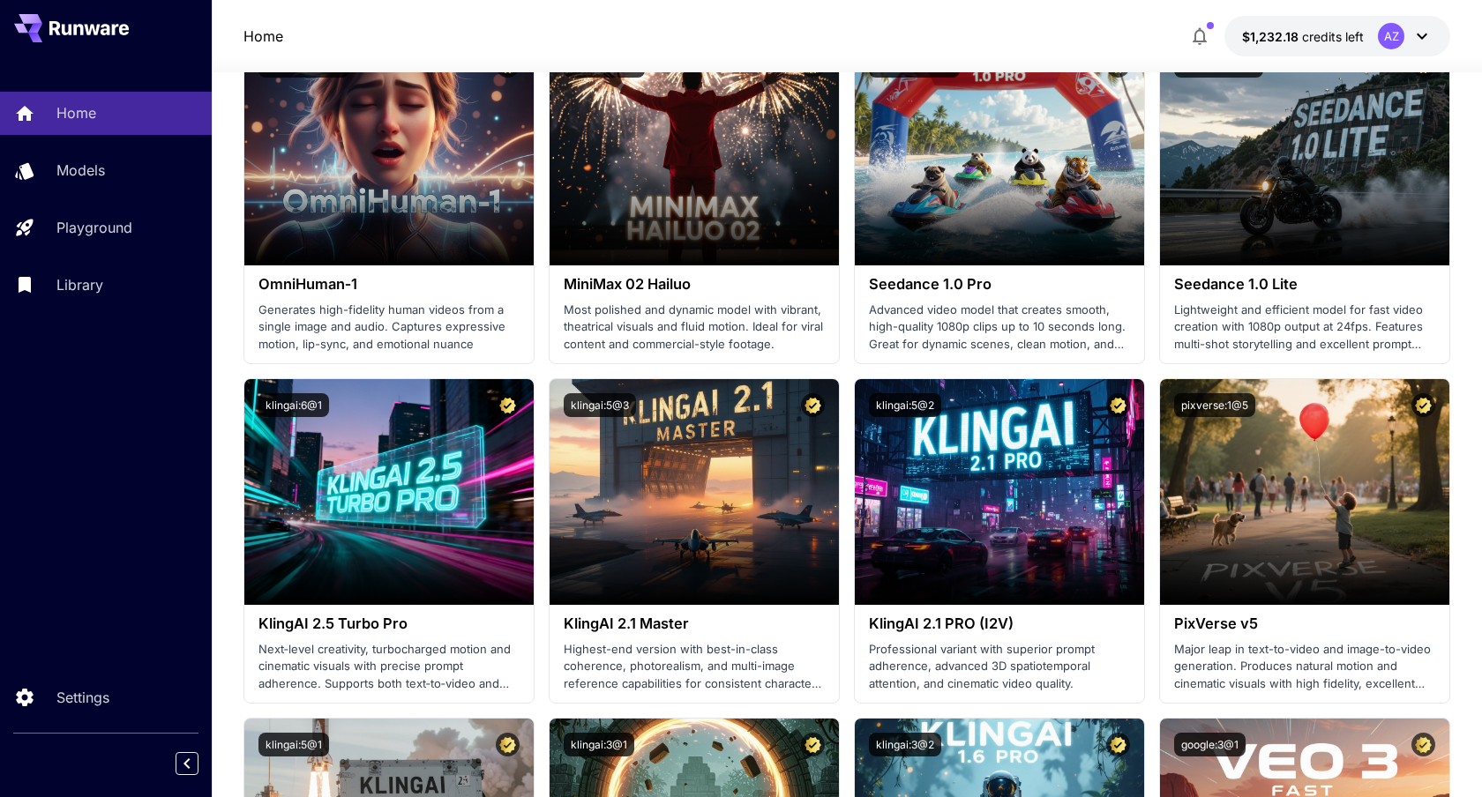
scroll to position [244, 0]
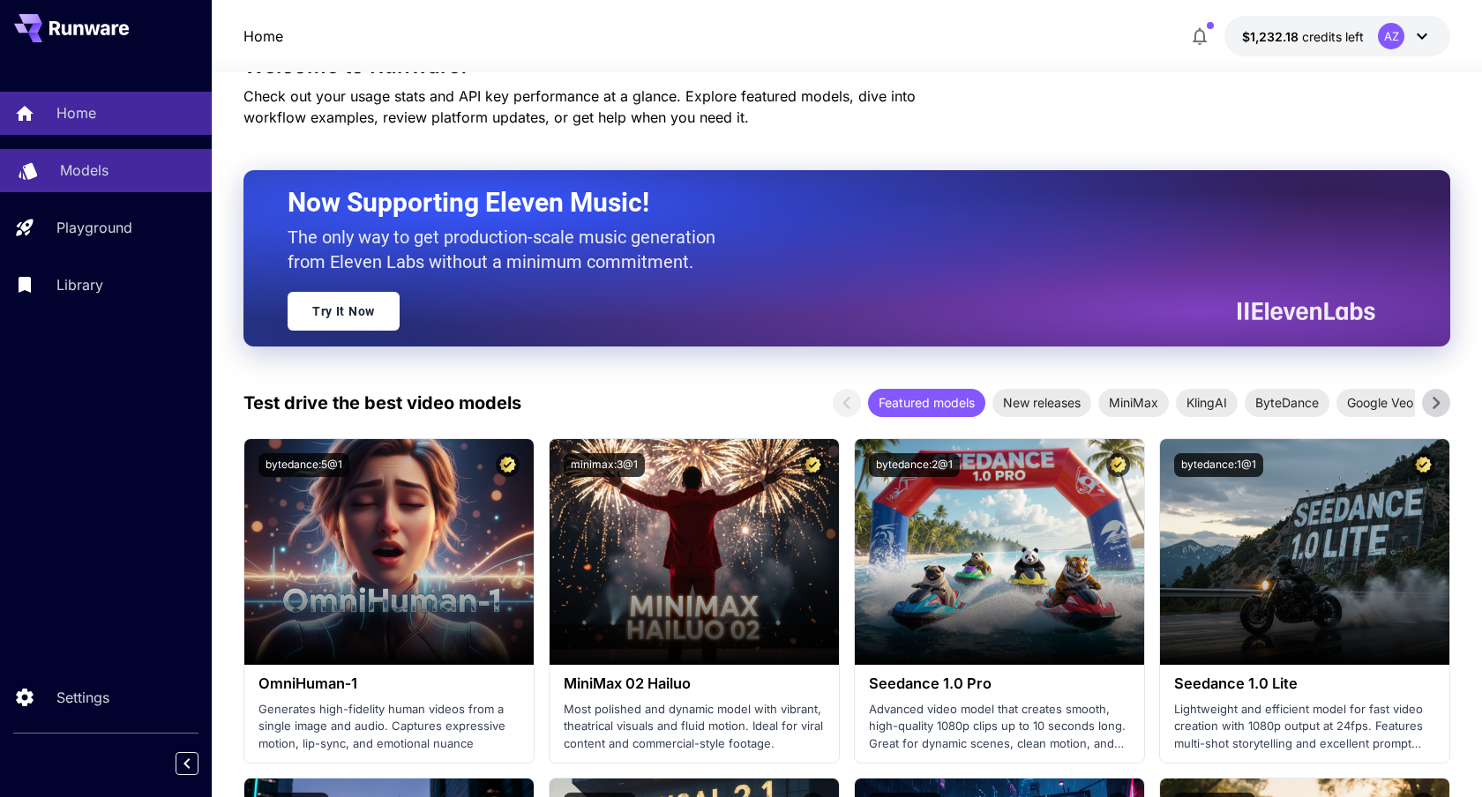
click at [101, 175] on p "Models" at bounding box center [84, 170] width 49 height 21
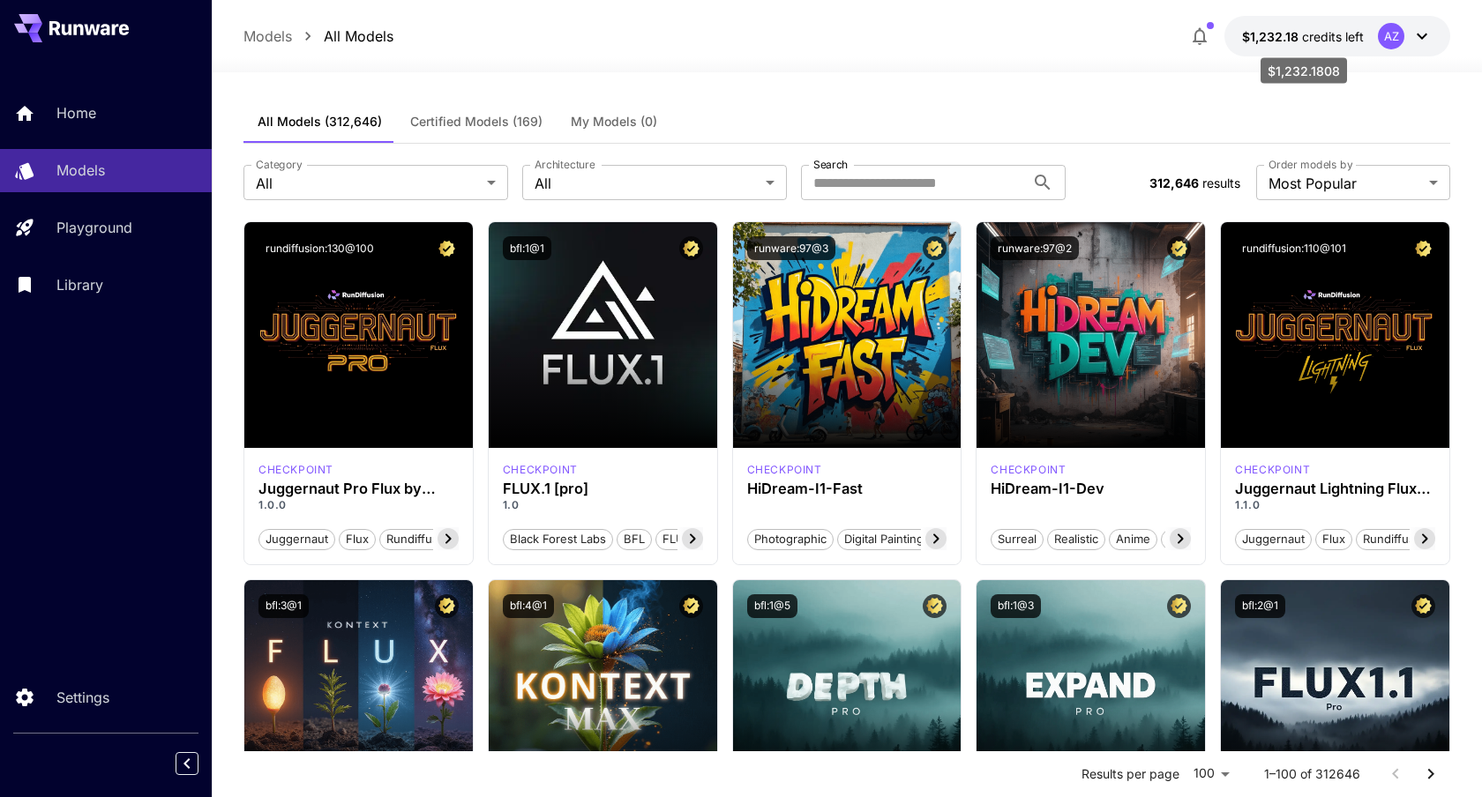
click at [1297, 41] on span "$1,232.18" at bounding box center [1272, 36] width 60 height 15
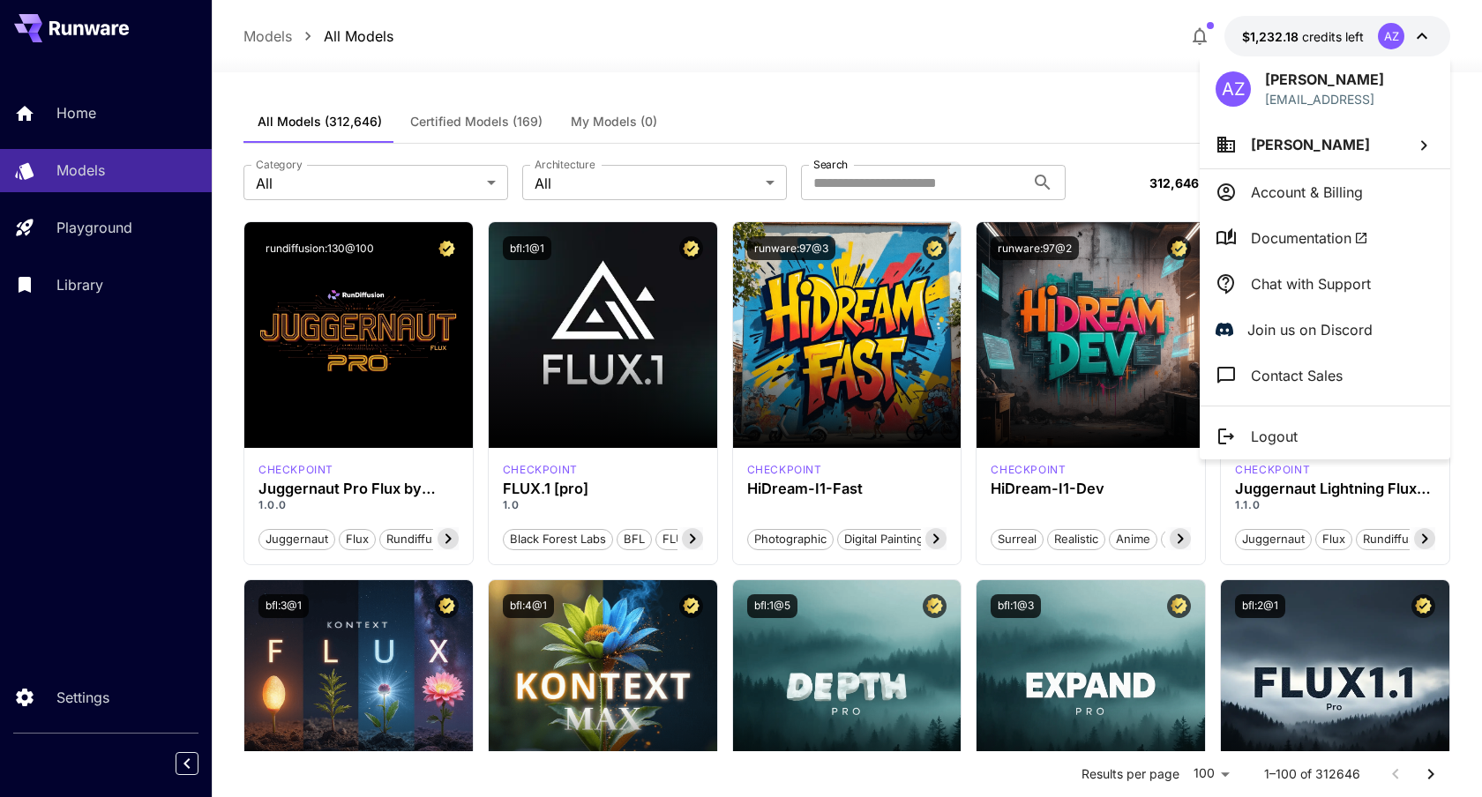
click at [1326, 158] on li "[PERSON_NAME]" at bounding box center [1324, 145] width 250 height 48
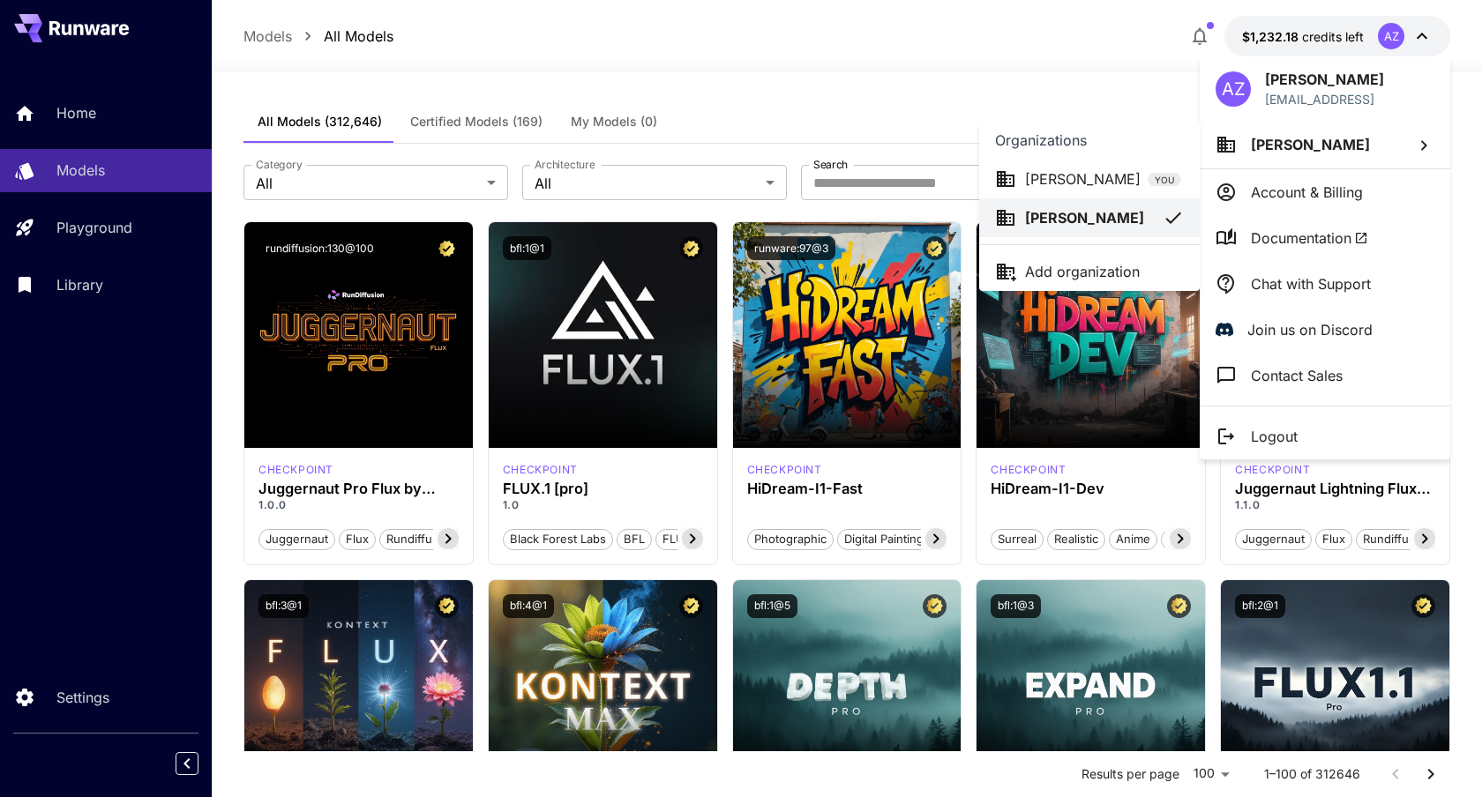
click at [1038, 108] on div at bounding box center [741, 398] width 1482 height 797
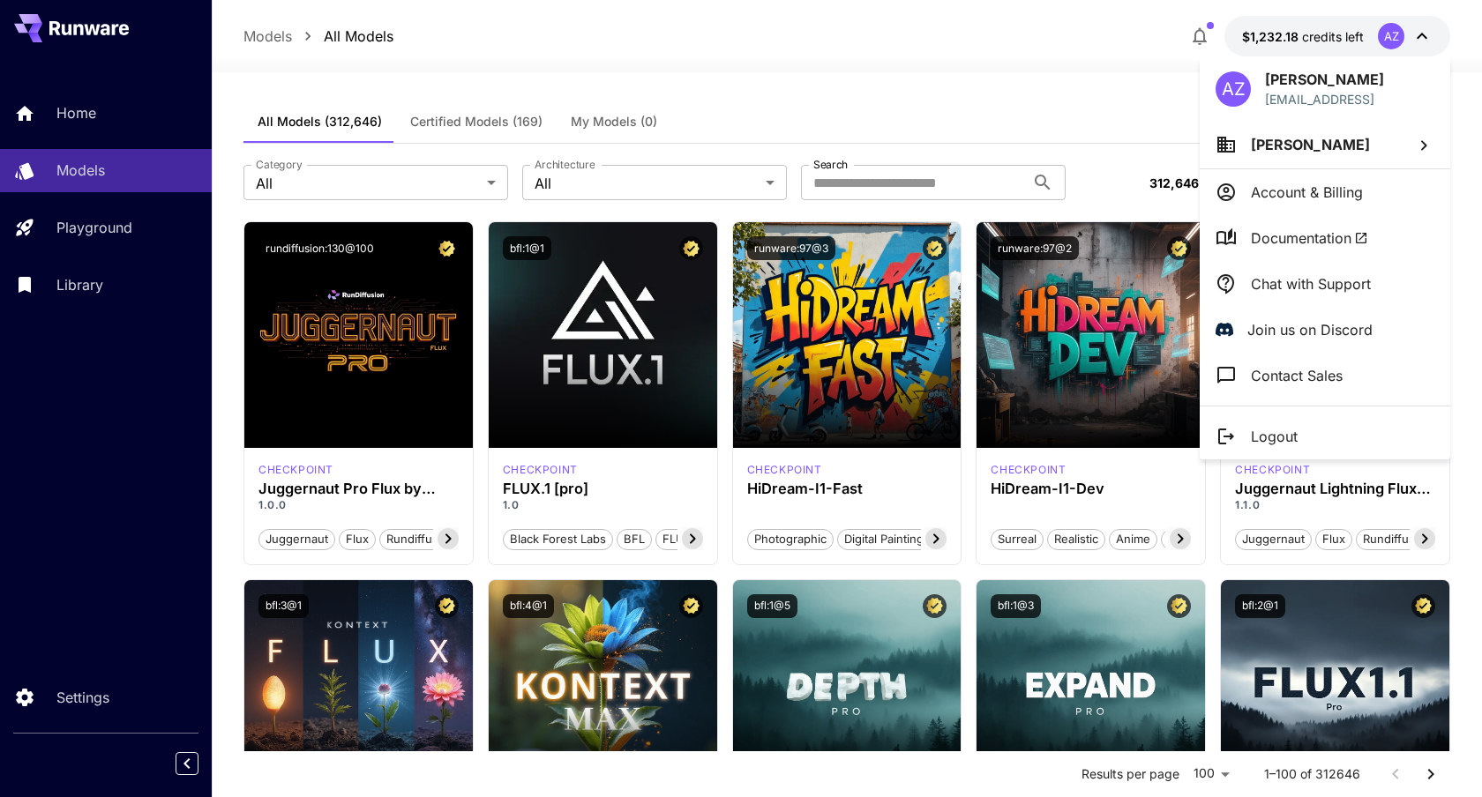
click at [98, 75] on div at bounding box center [741, 398] width 1482 height 797
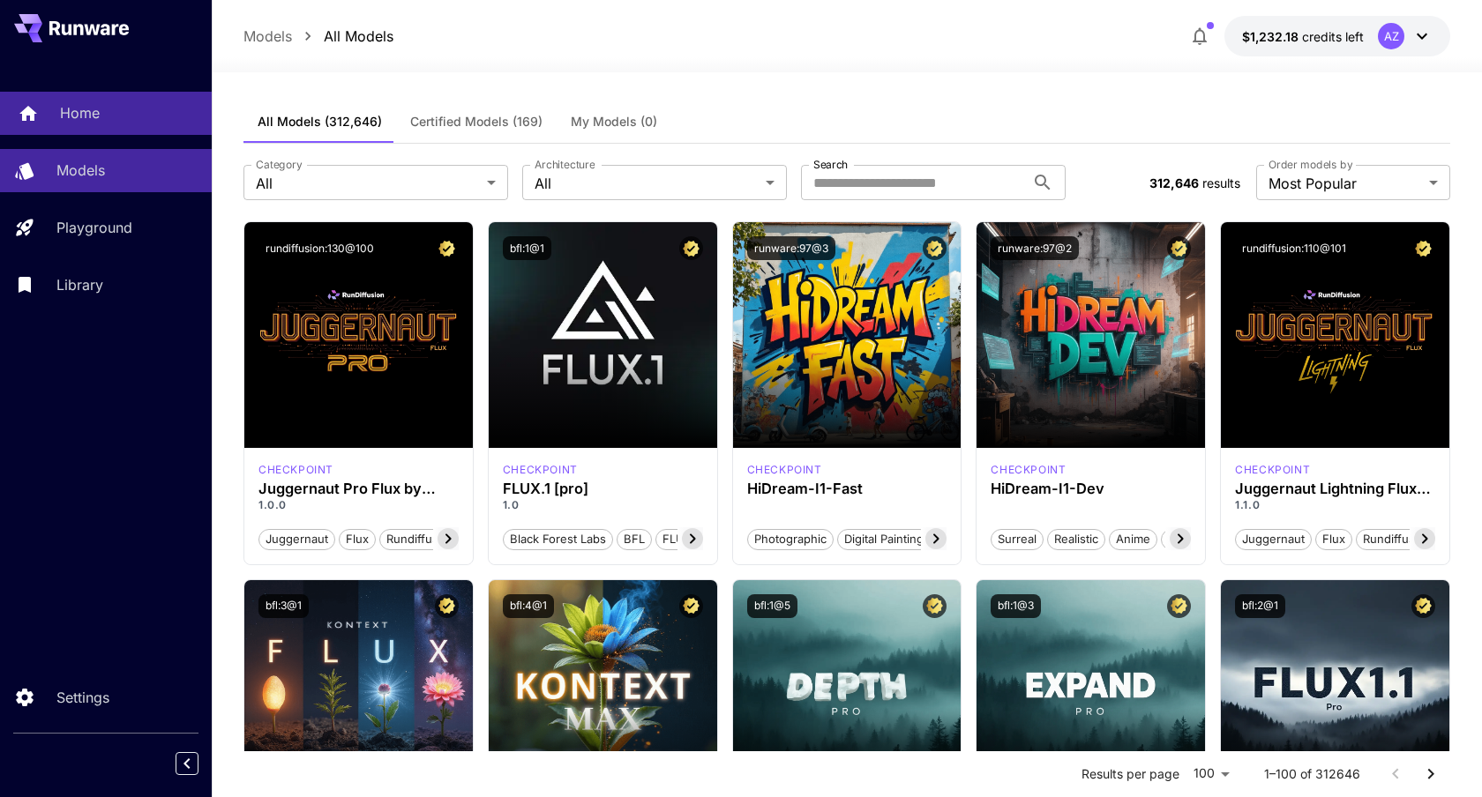
click at [92, 97] on link "Home" at bounding box center [106, 113] width 212 height 43
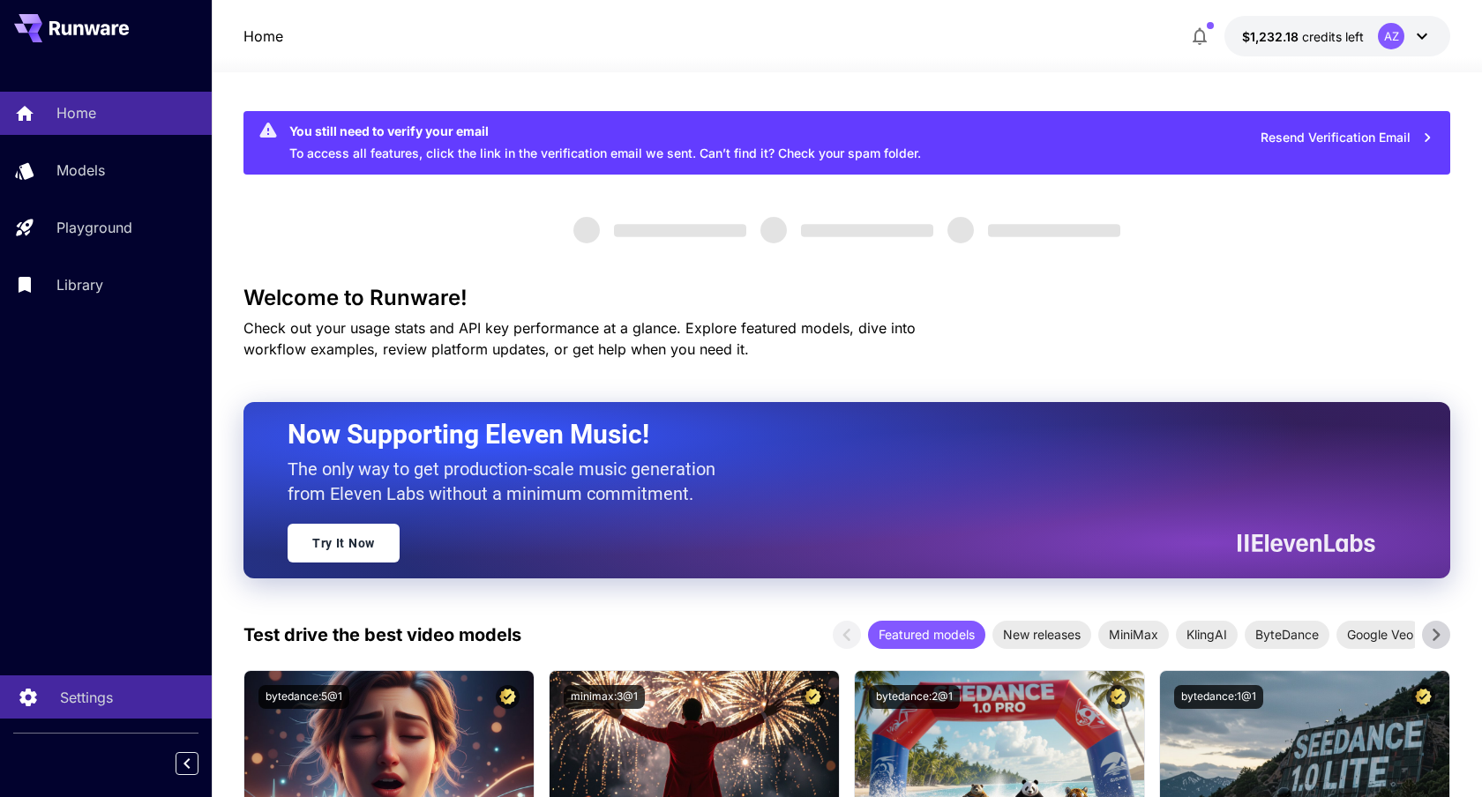
click at [39, 676] on link "Settings" at bounding box center [106, 697] width 212 height 43
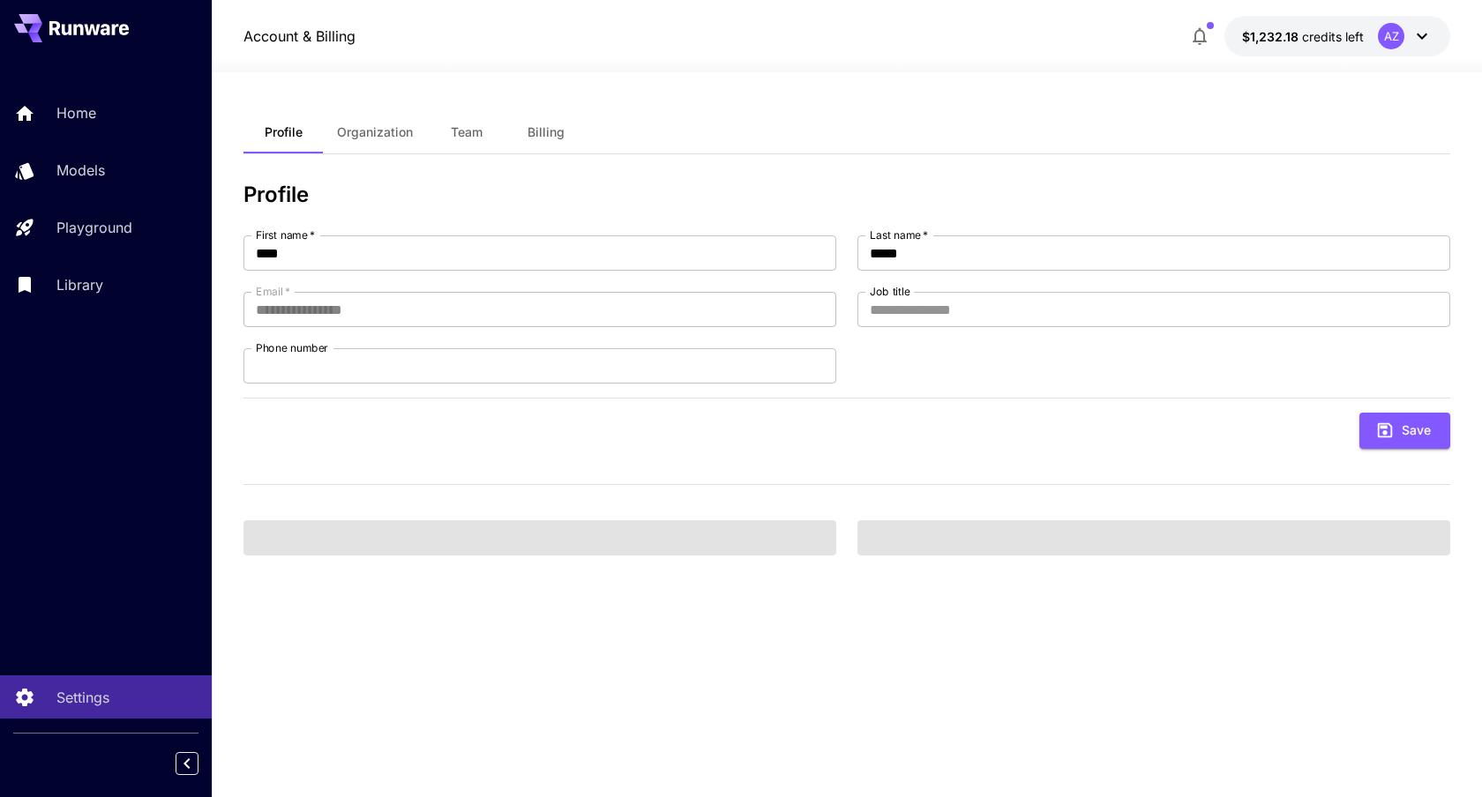
click at [366, 130] on span "Organization" at bounding box center [375, 132] width 76 height 16
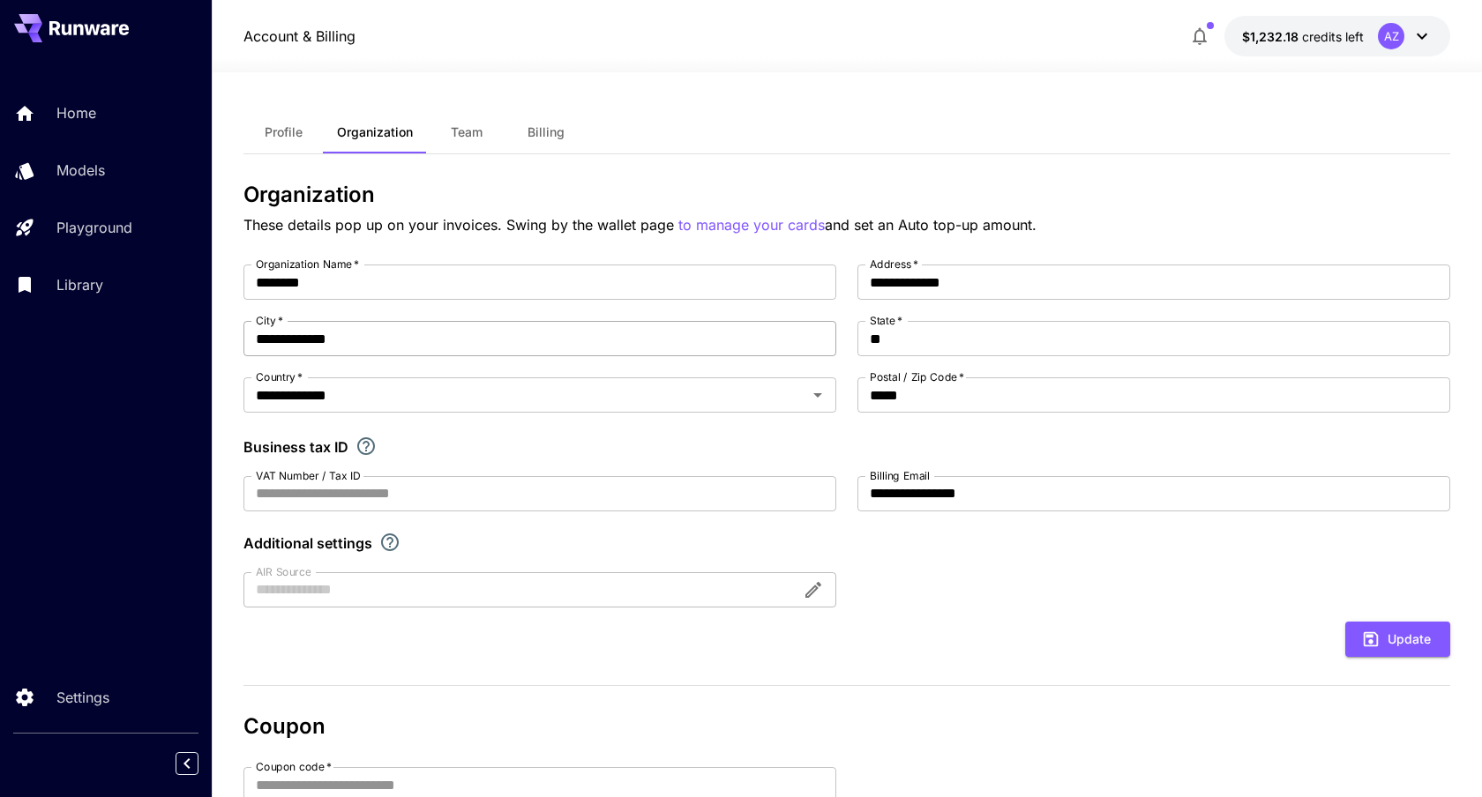
click at [596, 346] on input "**********" at bounding box center [539, 338] width 593 height 35
click at [449, 137] on button "Team" at bounding box center [466, 132] width 79 height 42
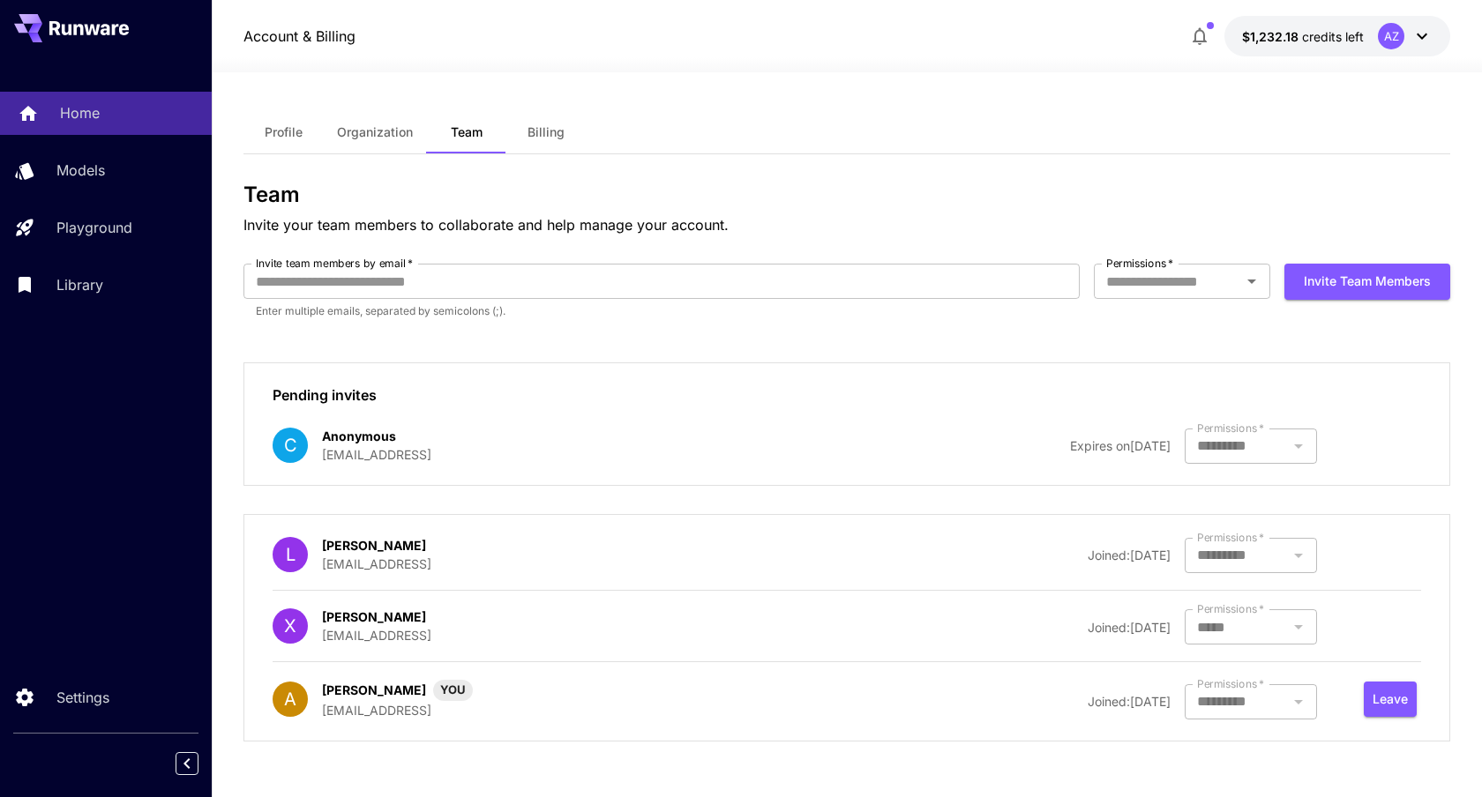
click at [132, 122] on div "Home" at bounding box center [129, 112] width 138 height 21
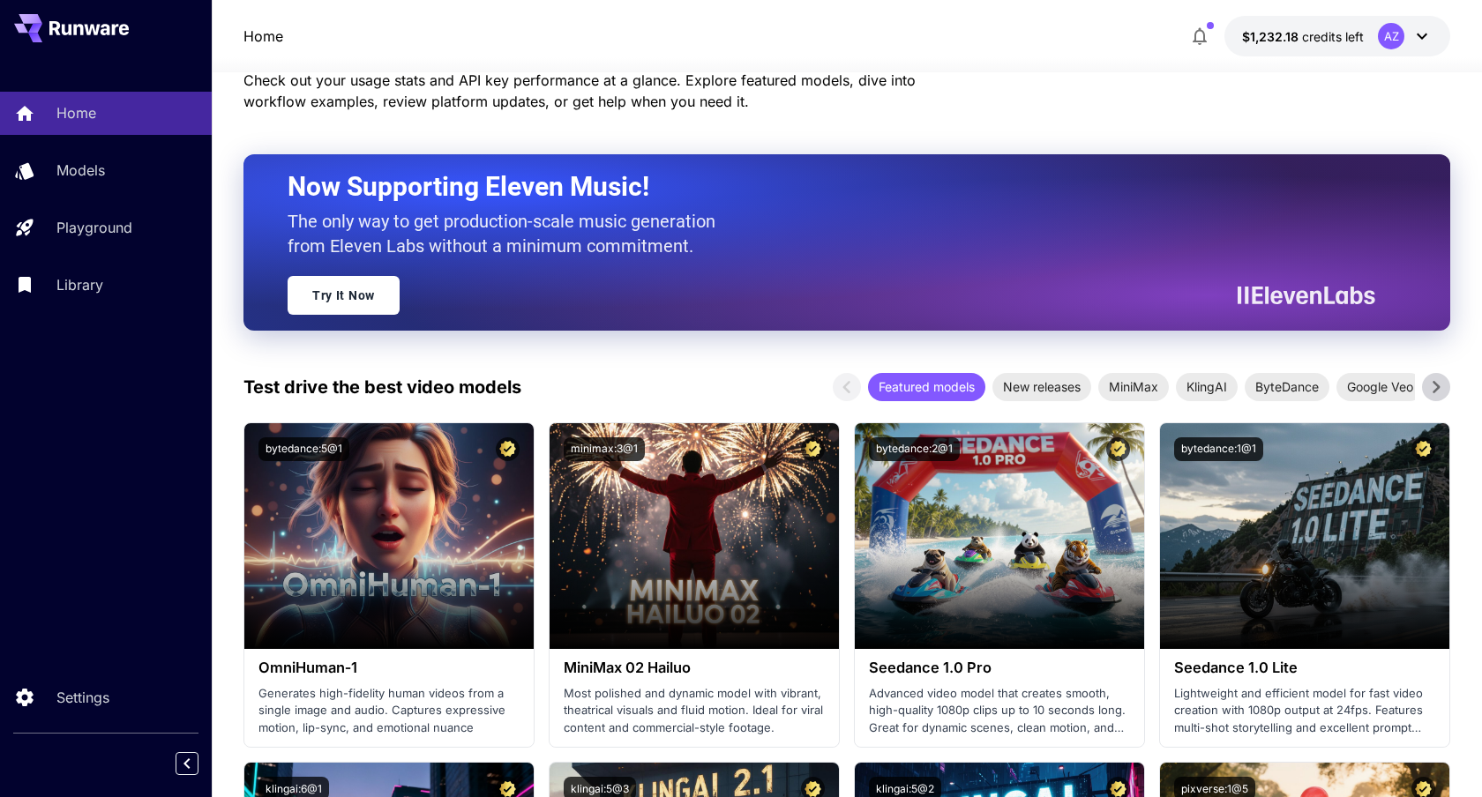
scroll to position [36, 0]
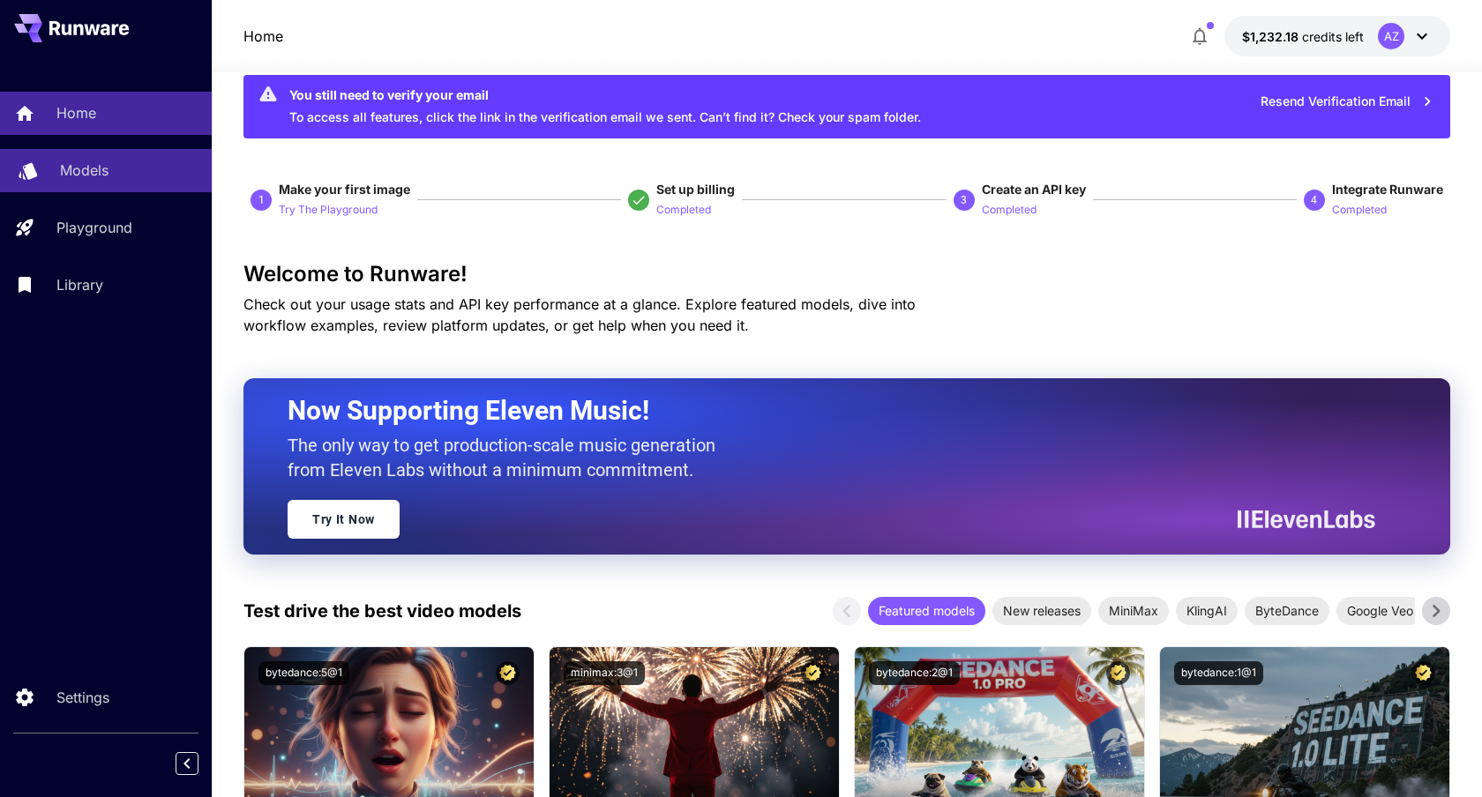
click at [126, 180] on div "Models" at bounding box center [129, 170] width 138 height 21
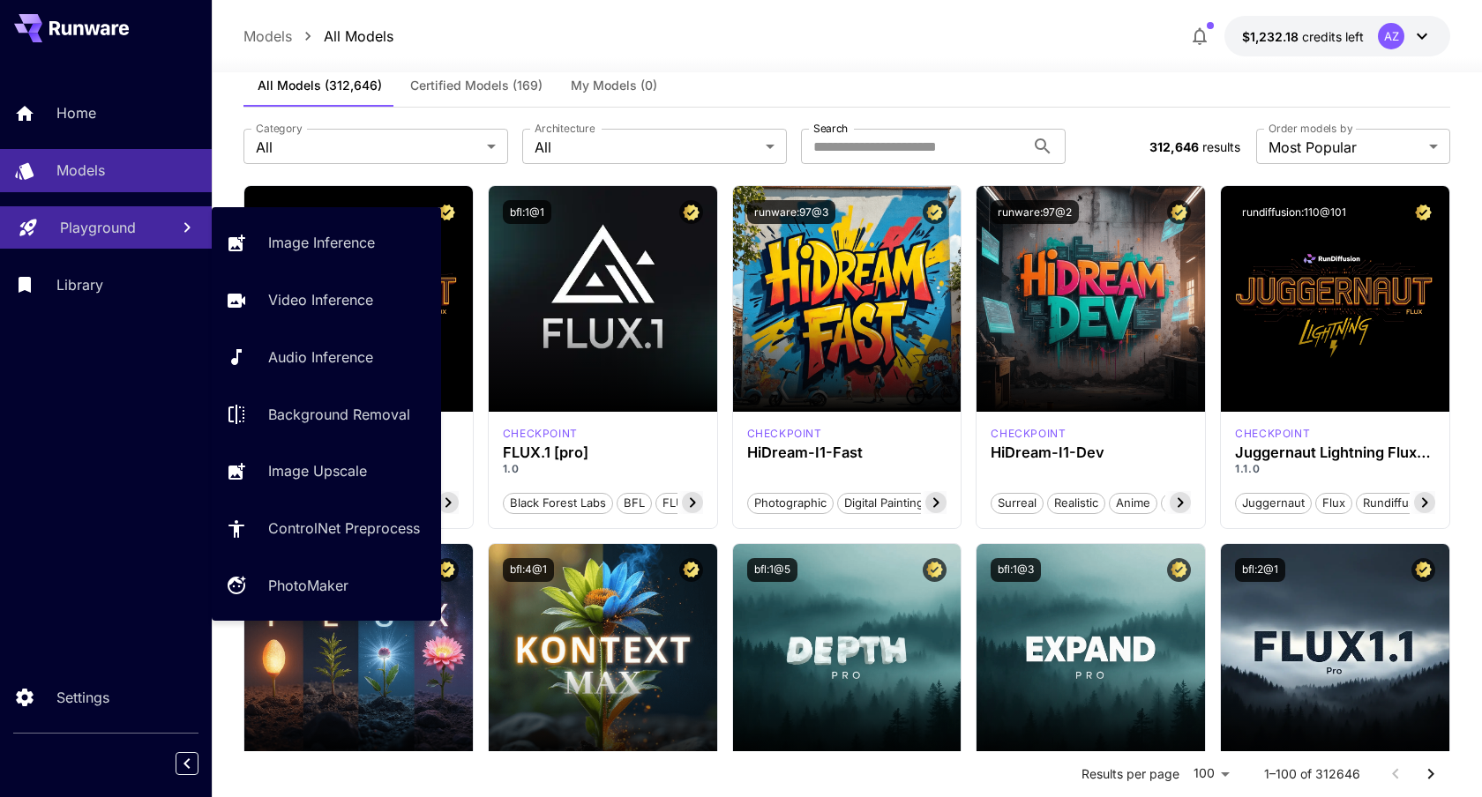
click at [126, 233] on p "Playground" at bounding box center [98, 227] width 76 height 21
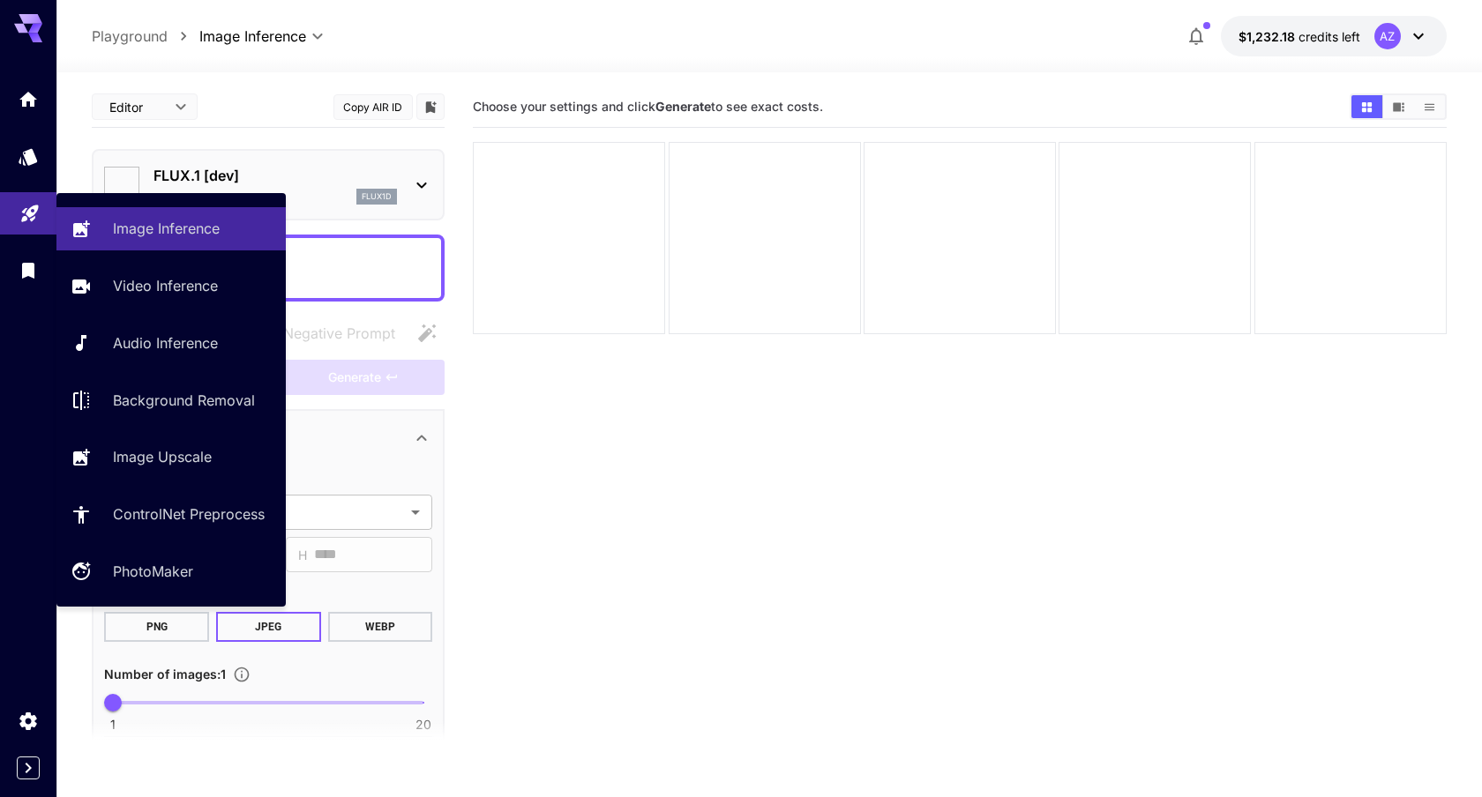
type input "**********"
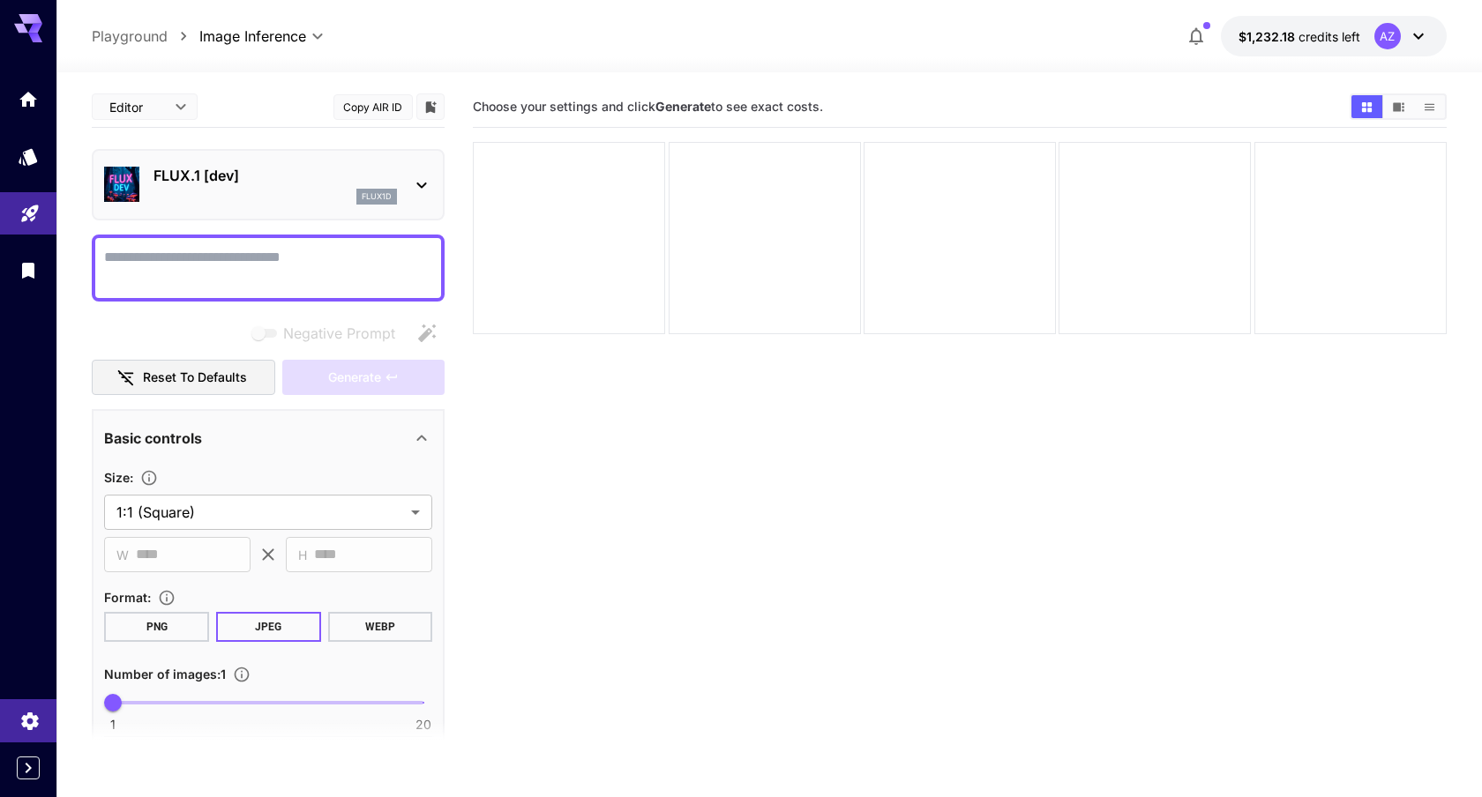
click at [21, 732] on link at bounding box center [28, 720] width 56 height 43
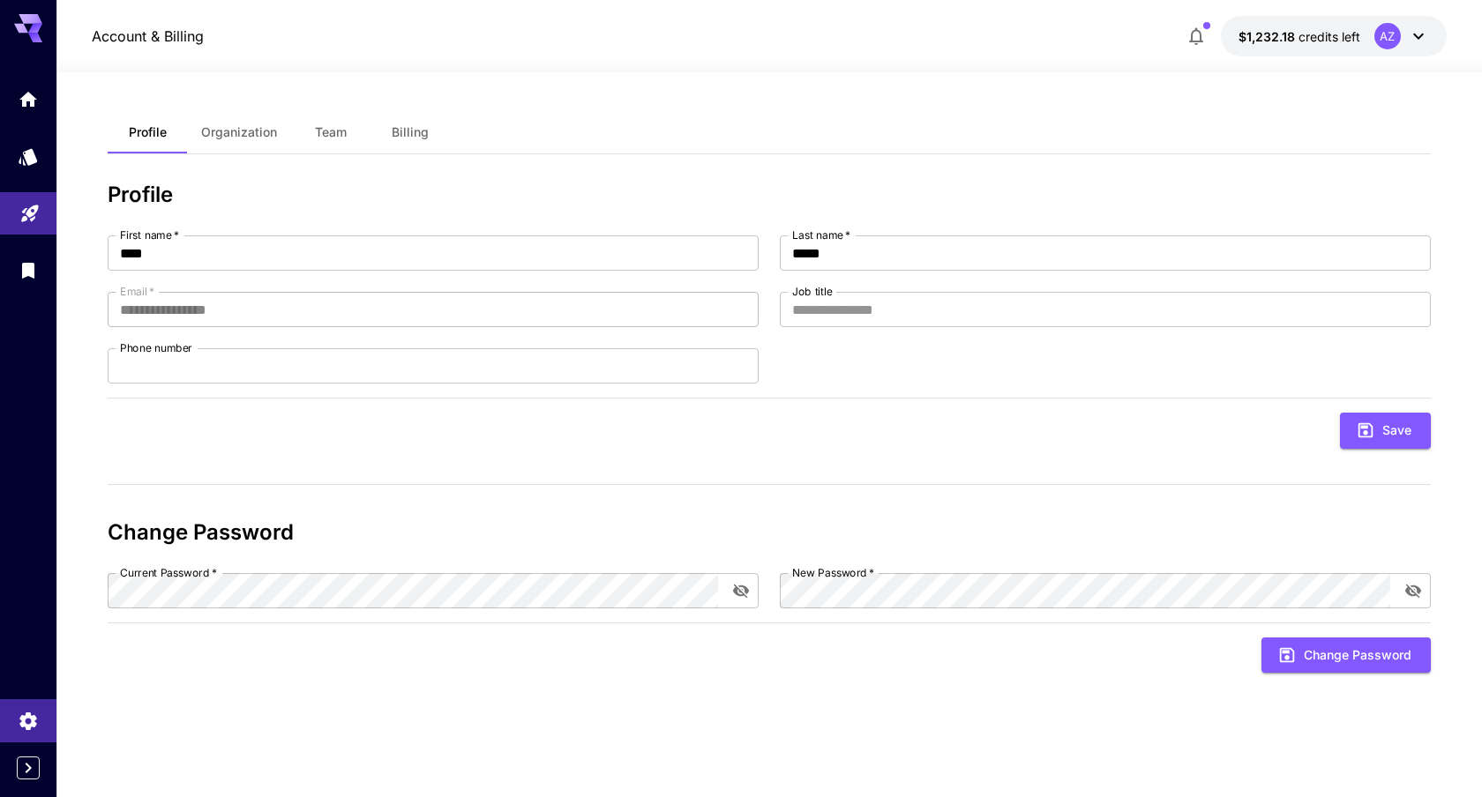
click at [272, 135] on span "Organization" at bounding box center [239, 132] width 76 height 16
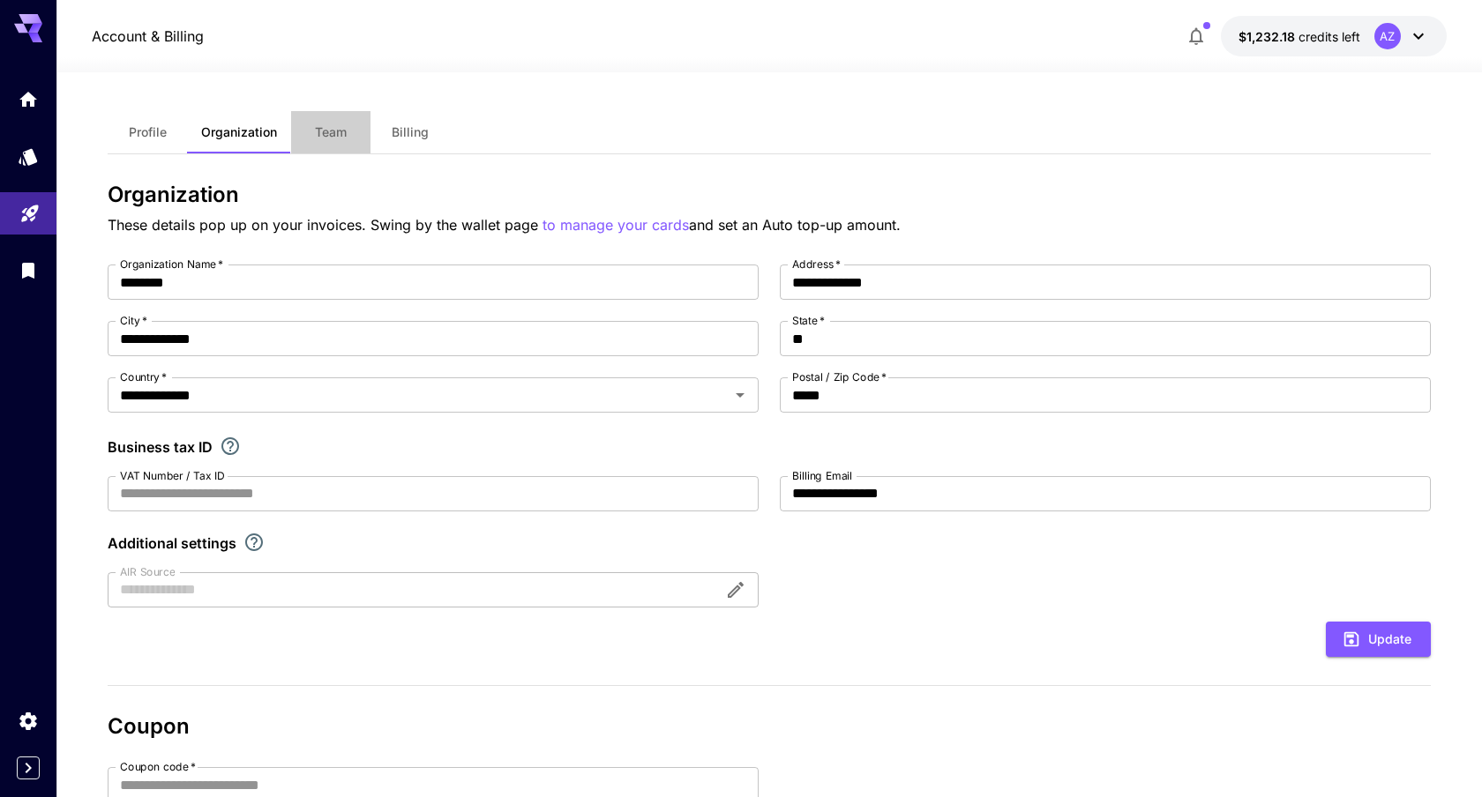
click at [317, 136] on span "Team" at bounding box center [331, 132] width 32 height 16
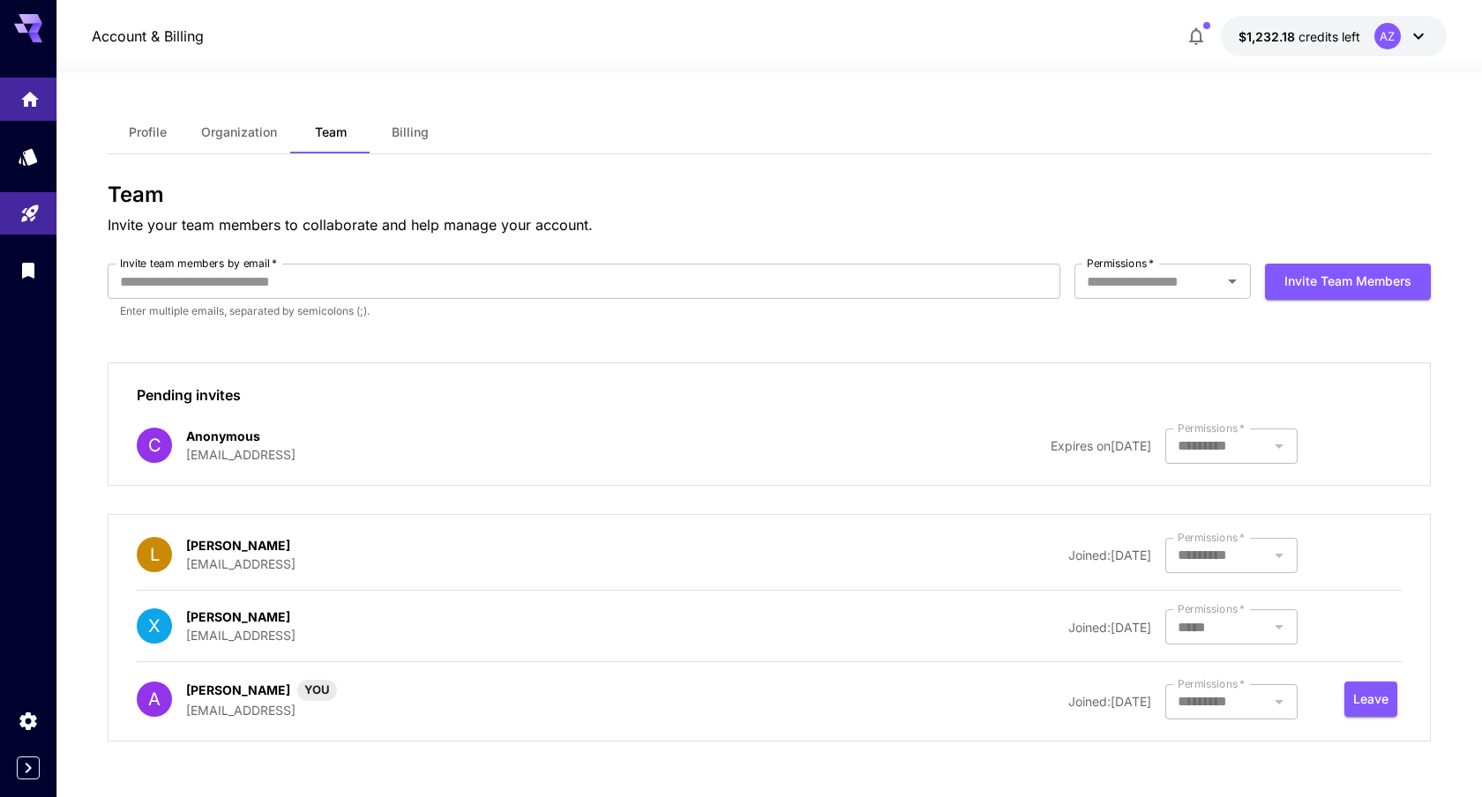
click at [27, 92] on icon "Home" at bounding box center [30, 94] width 18 height 15
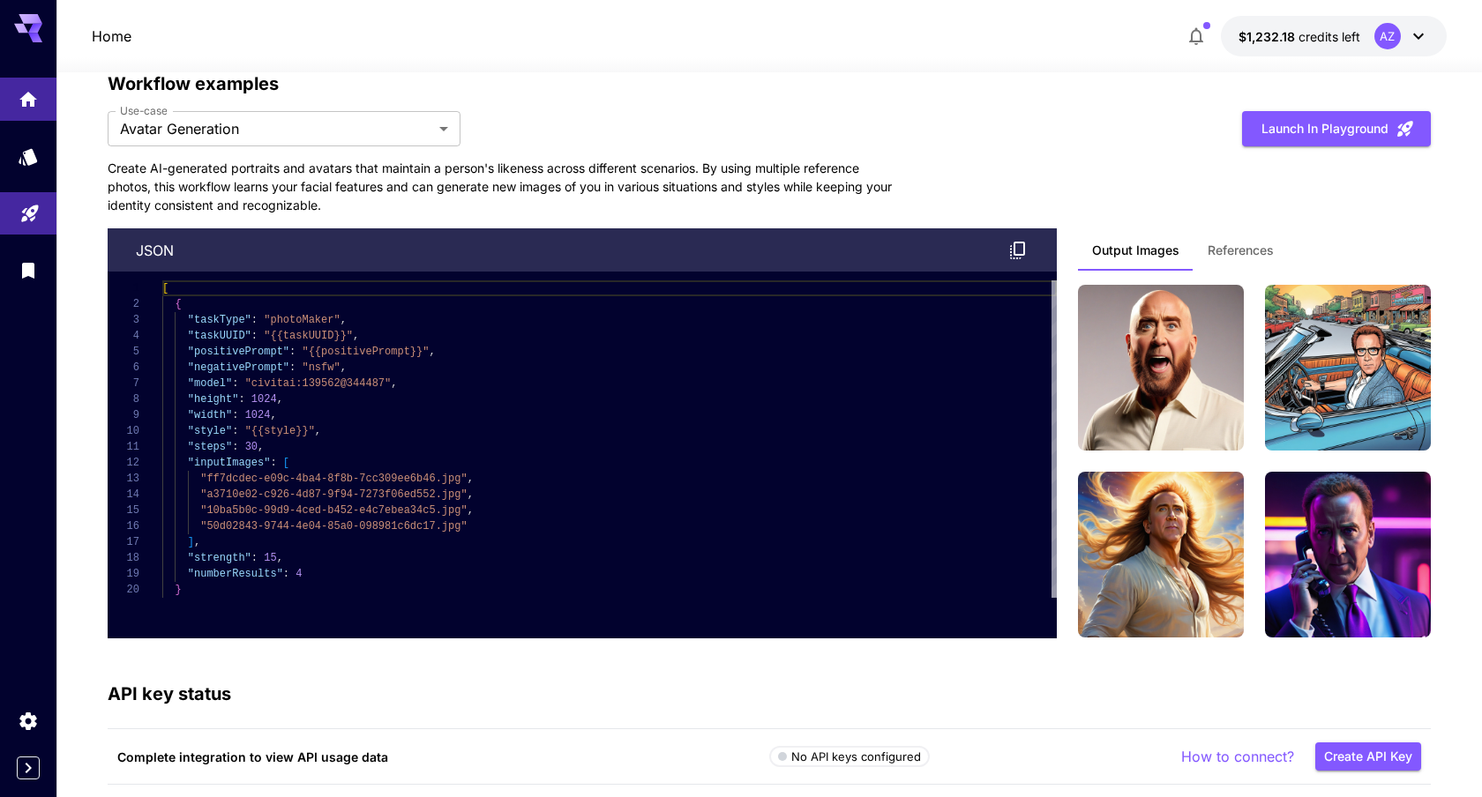
scroll to position [5226, 0]
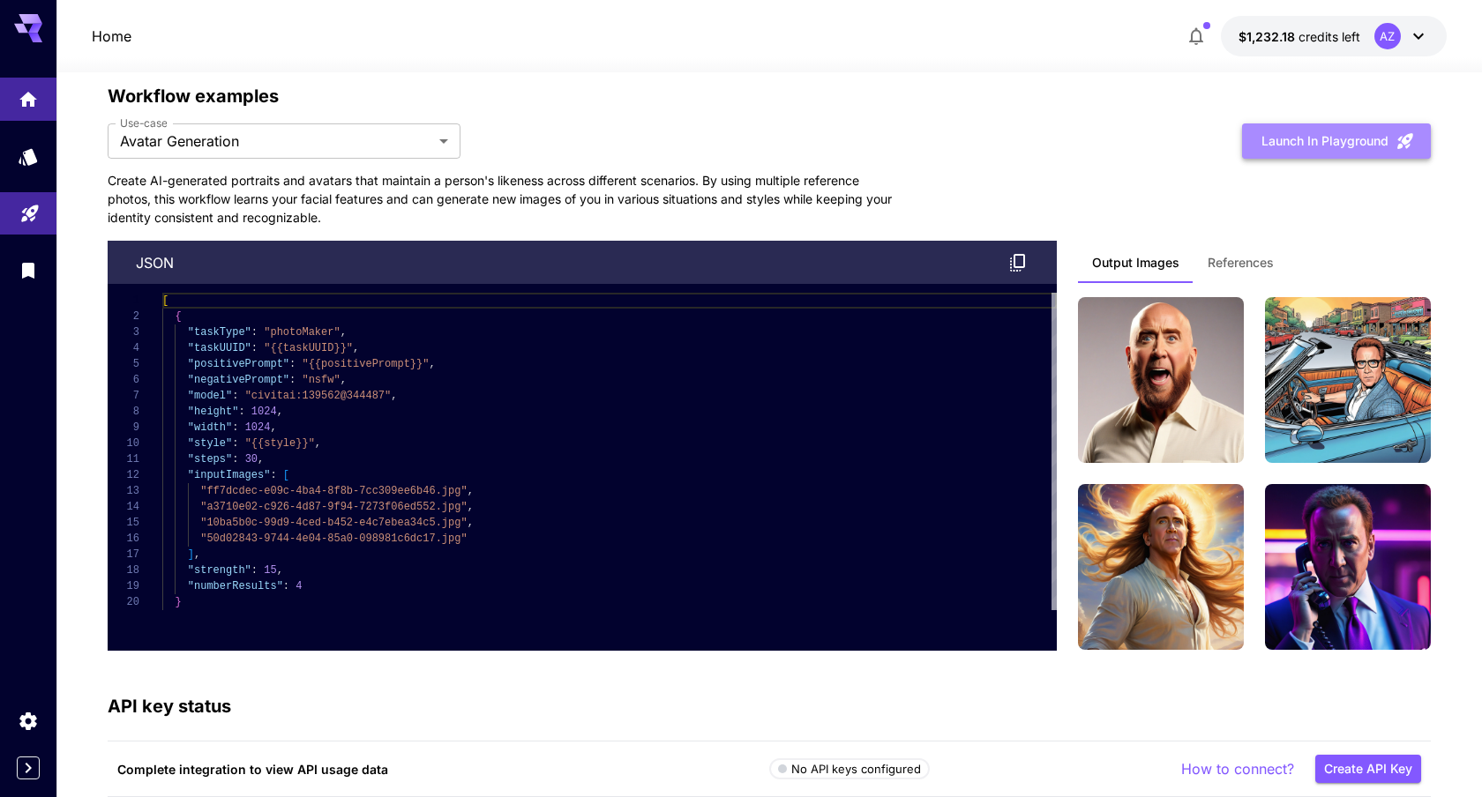
click at [1363, 148] on button "Launch in Playground" at bounding box center [1336, 141] width 189 height 36
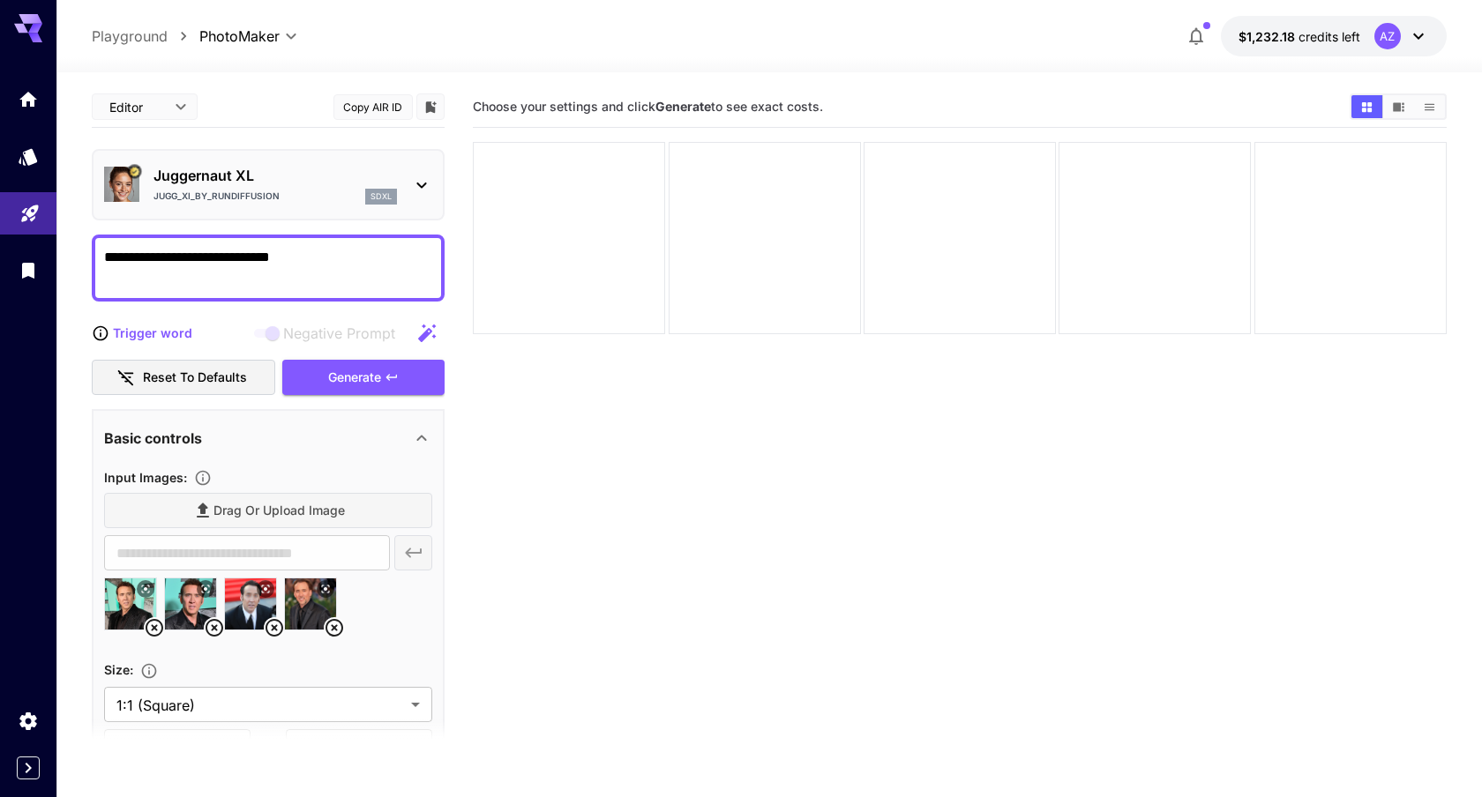
scroll to position [70, 0]
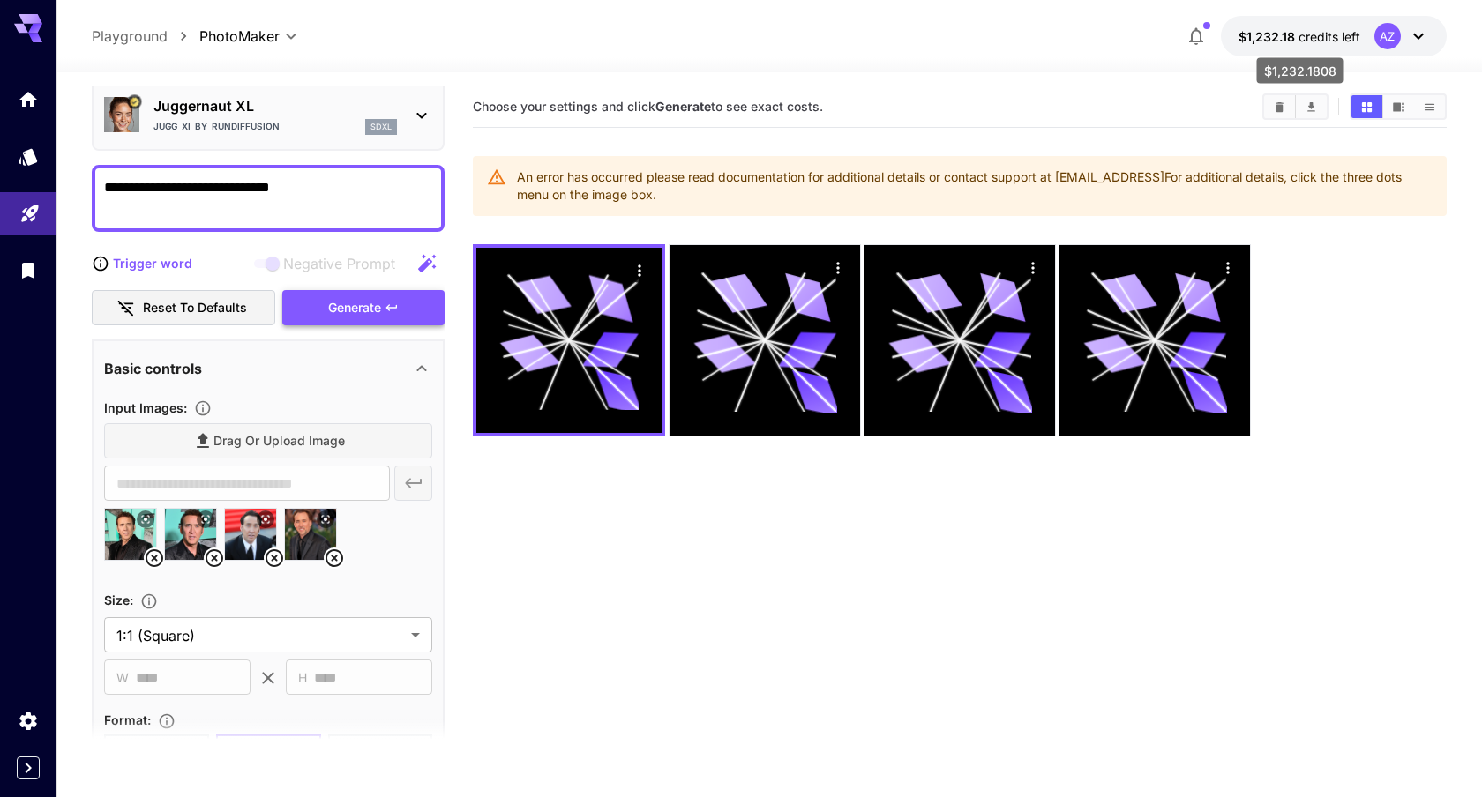
click at [1301, 36] on span "credits left" at bounding box center [1329, 36] width 62 height 15
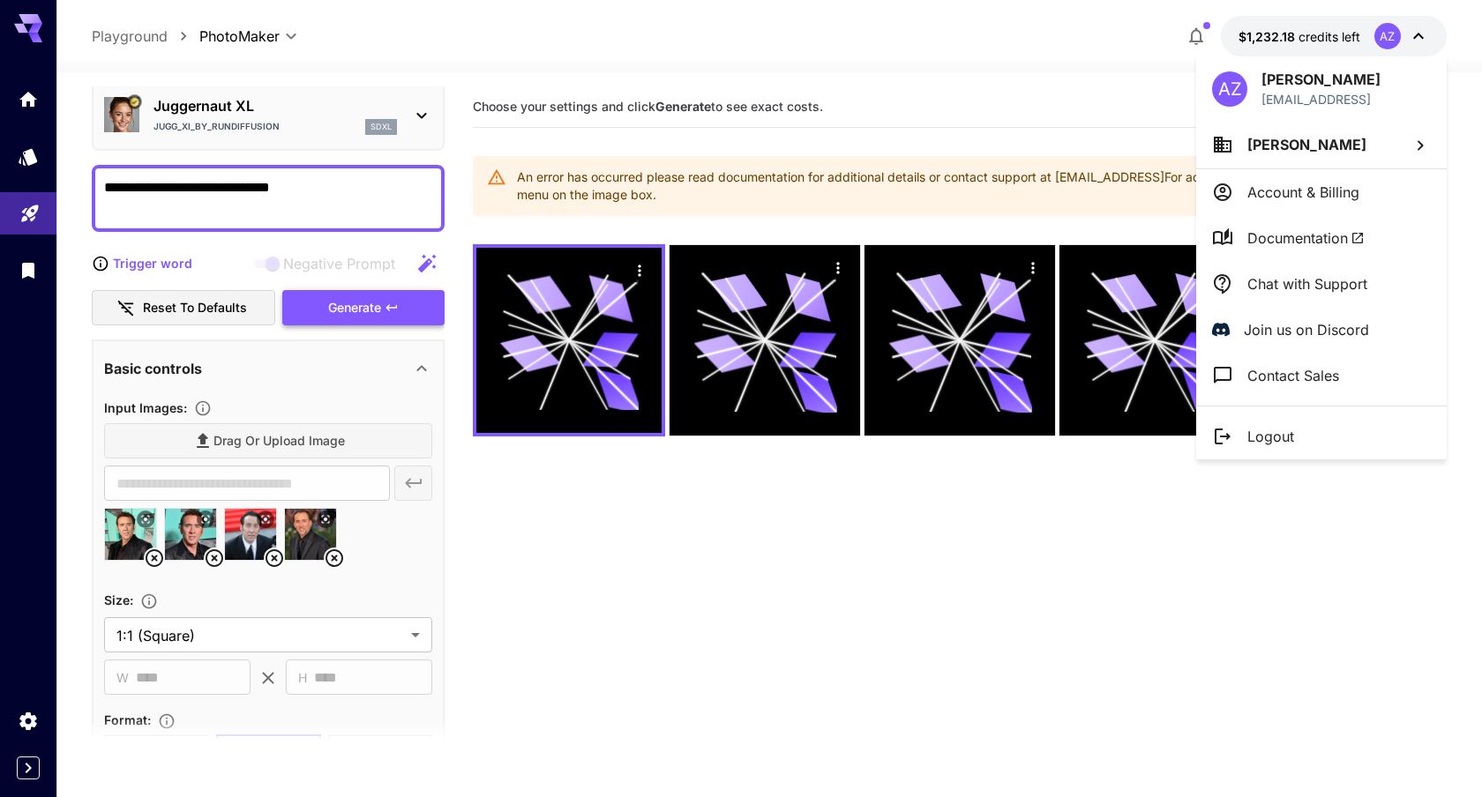
click at [1071, 86] on div at bounding box center [741, 398] width 1482 height 797
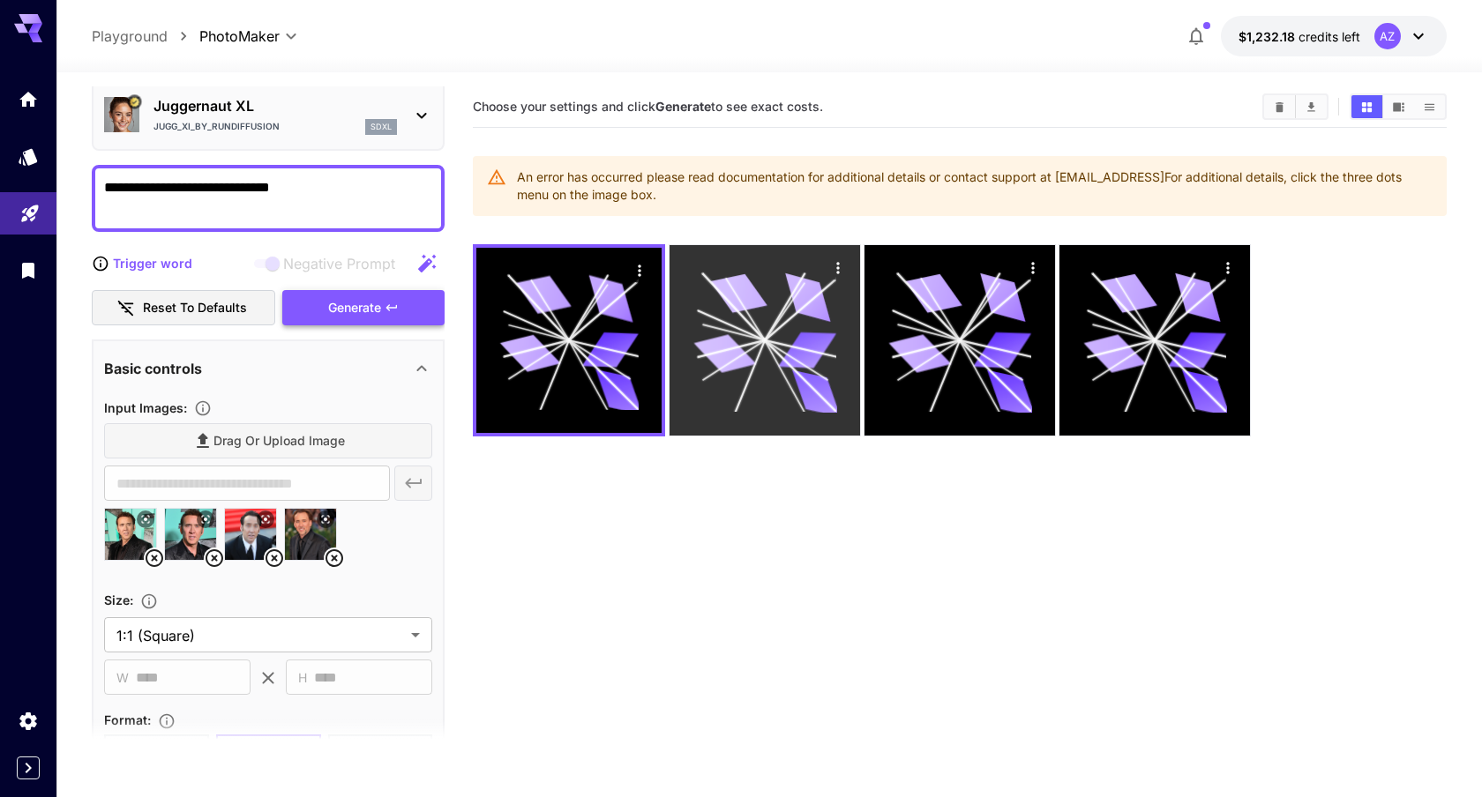
click at [766, 325] on icon at bounding box center [764, 340] width 143 height 143
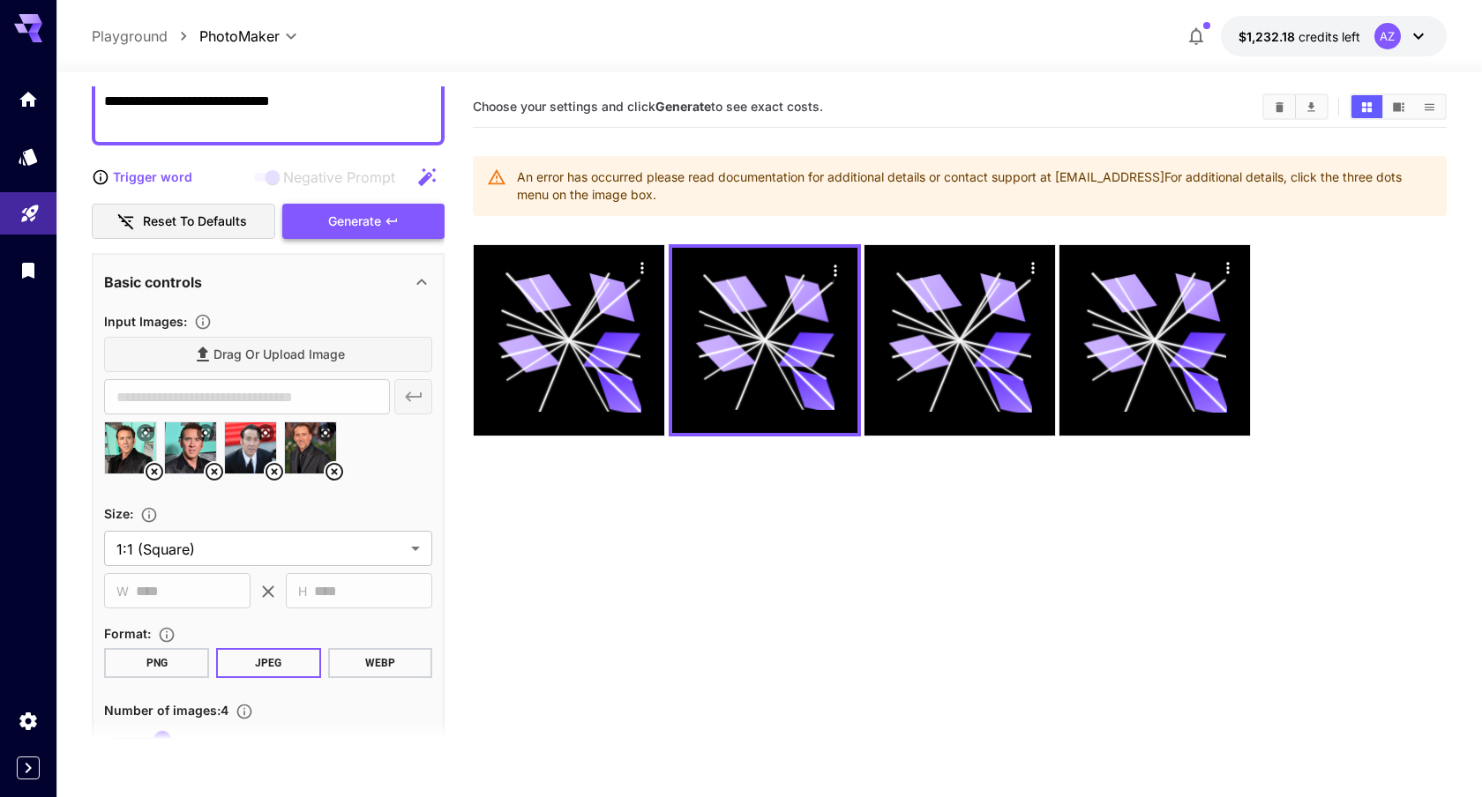
scroll to position [160, 0]
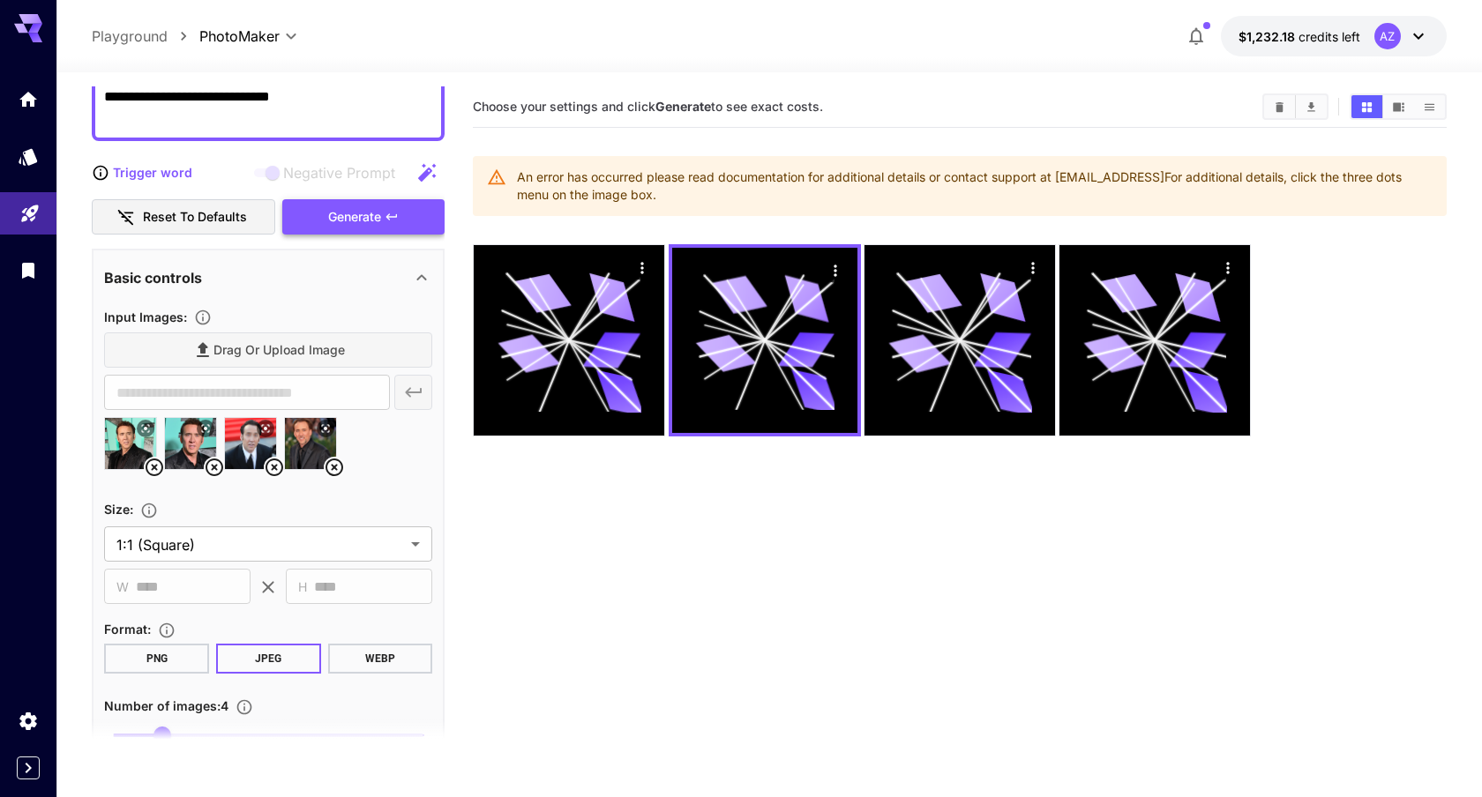
click at [333, 241] on div "**********" at bounding box center [268, 444] width 353 height 1037
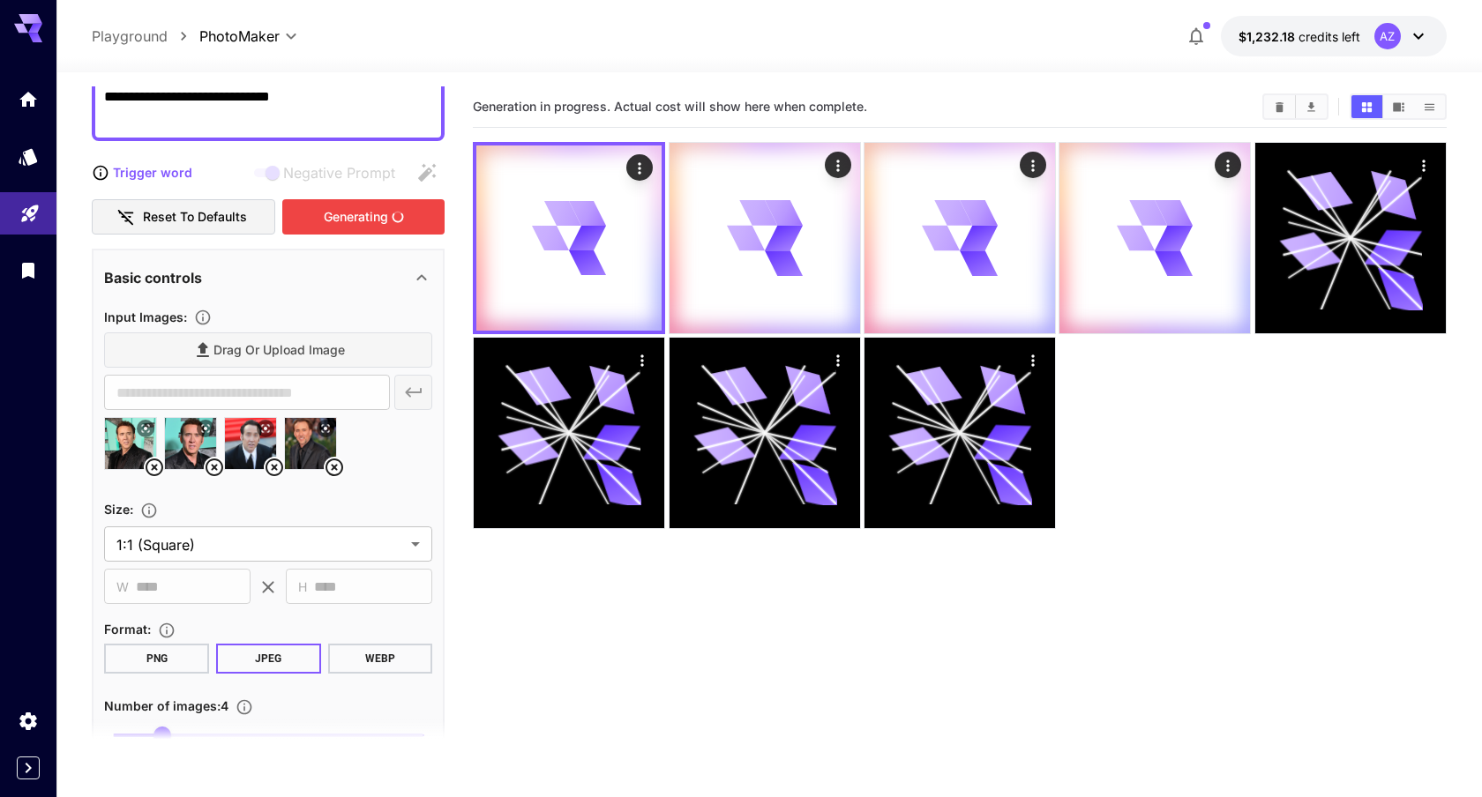
click at [336, 230] on div "Generating" at bounding box center [363, 217] width 162 height 36
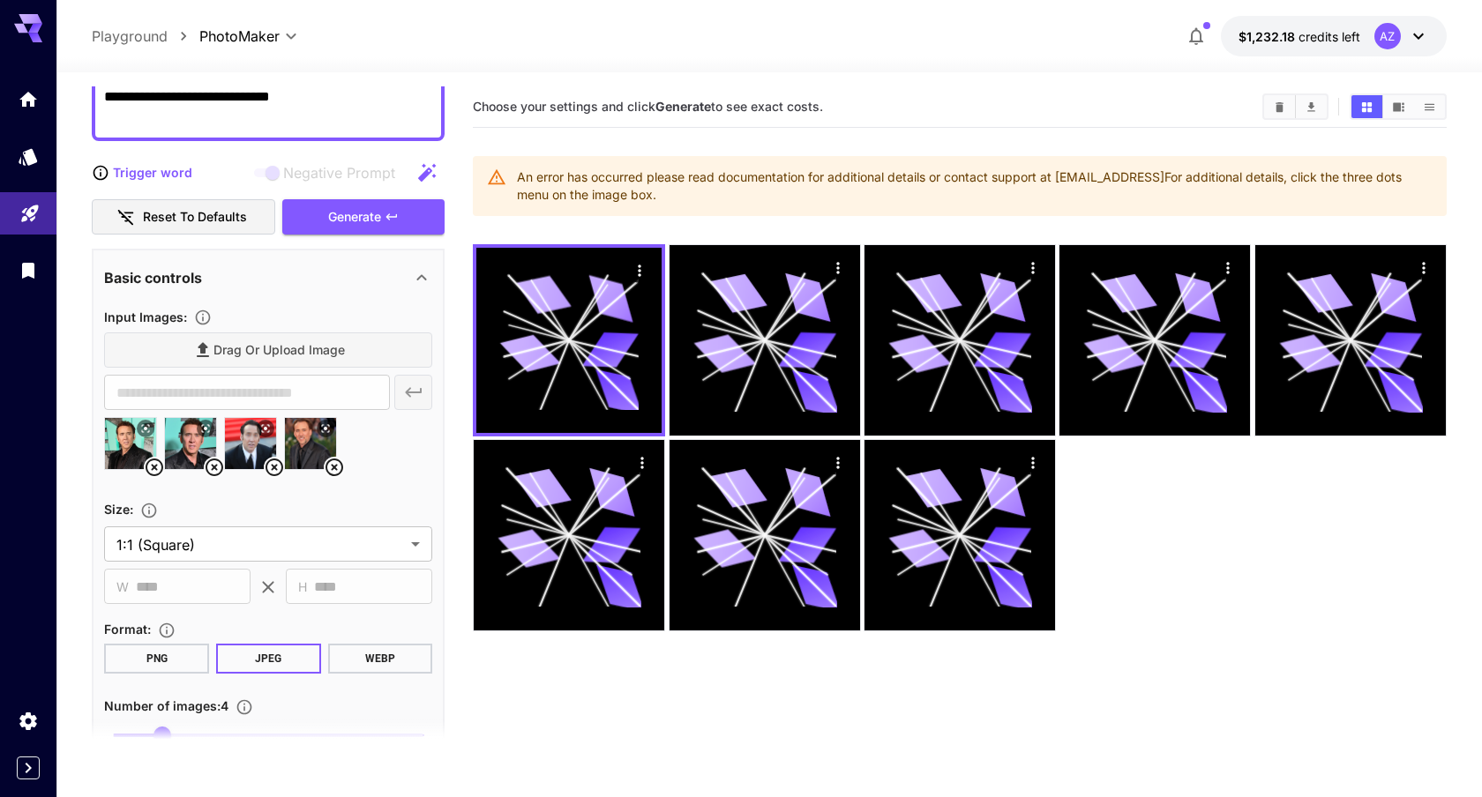
drag, startPoint x: 634, startPoint y: 187, endPoint x: 687, endPoint y: 203, distance: 55.2
click at [687, 203] on div "An error has occurred please read documentation for additional details or conta…" at bounding box center [974, 185] width 914 height 49
click at [246, 448] on img at bounding box center [250, 443] width 51 height 51
type input "**********"
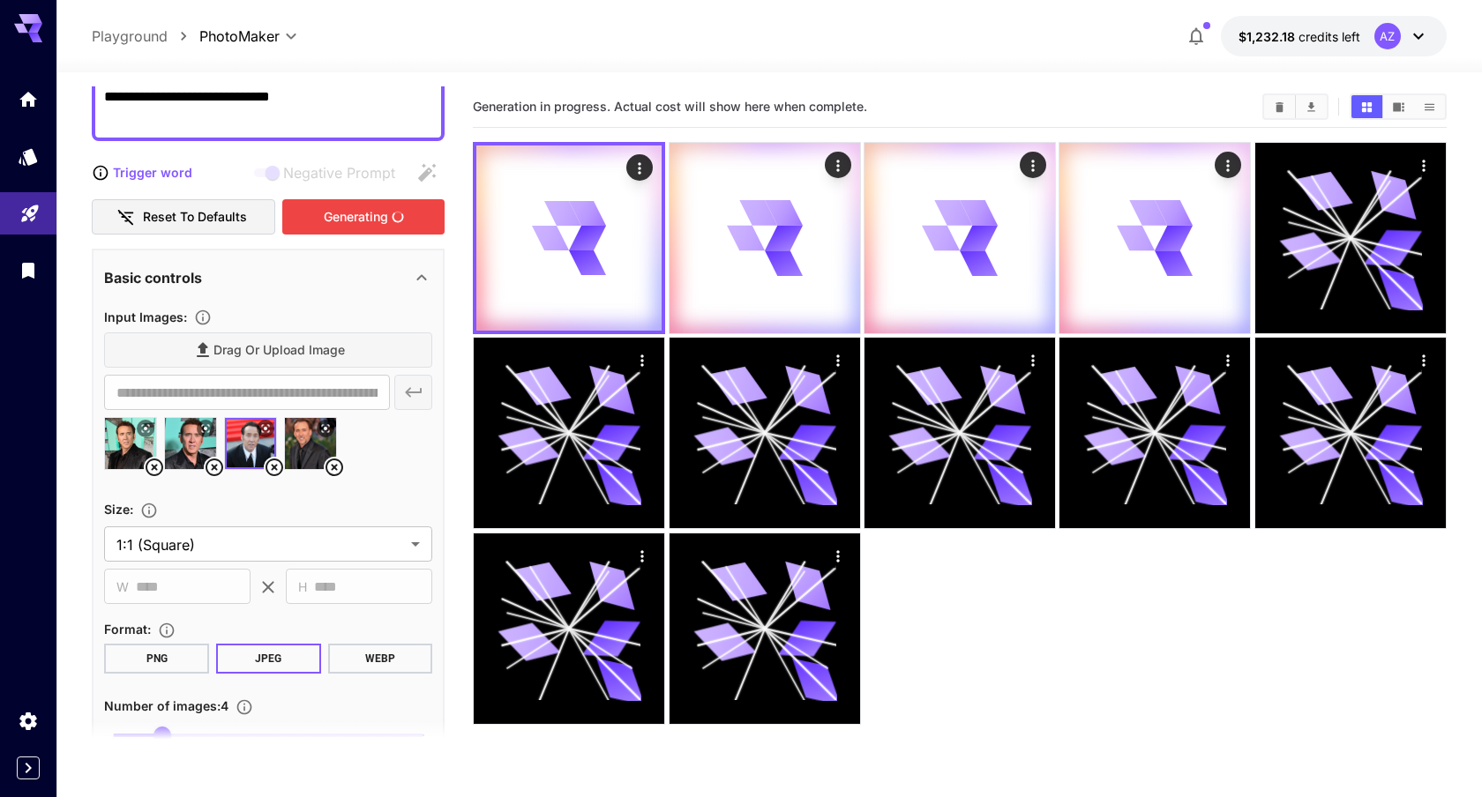
click at [354, 229] on div "Generating" at bounding box center [363, 217] width 162 height 36
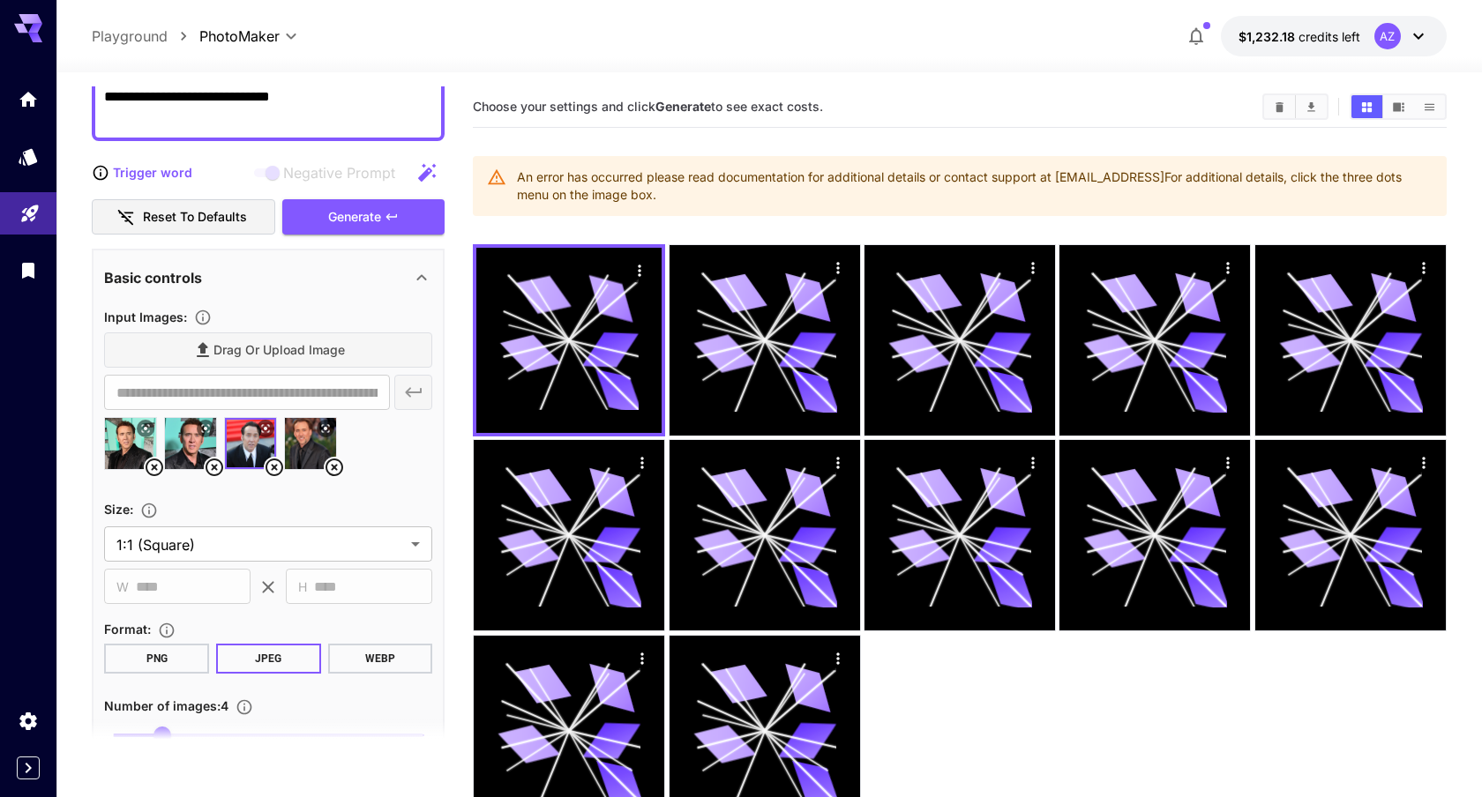
scroll to position [320, 0]
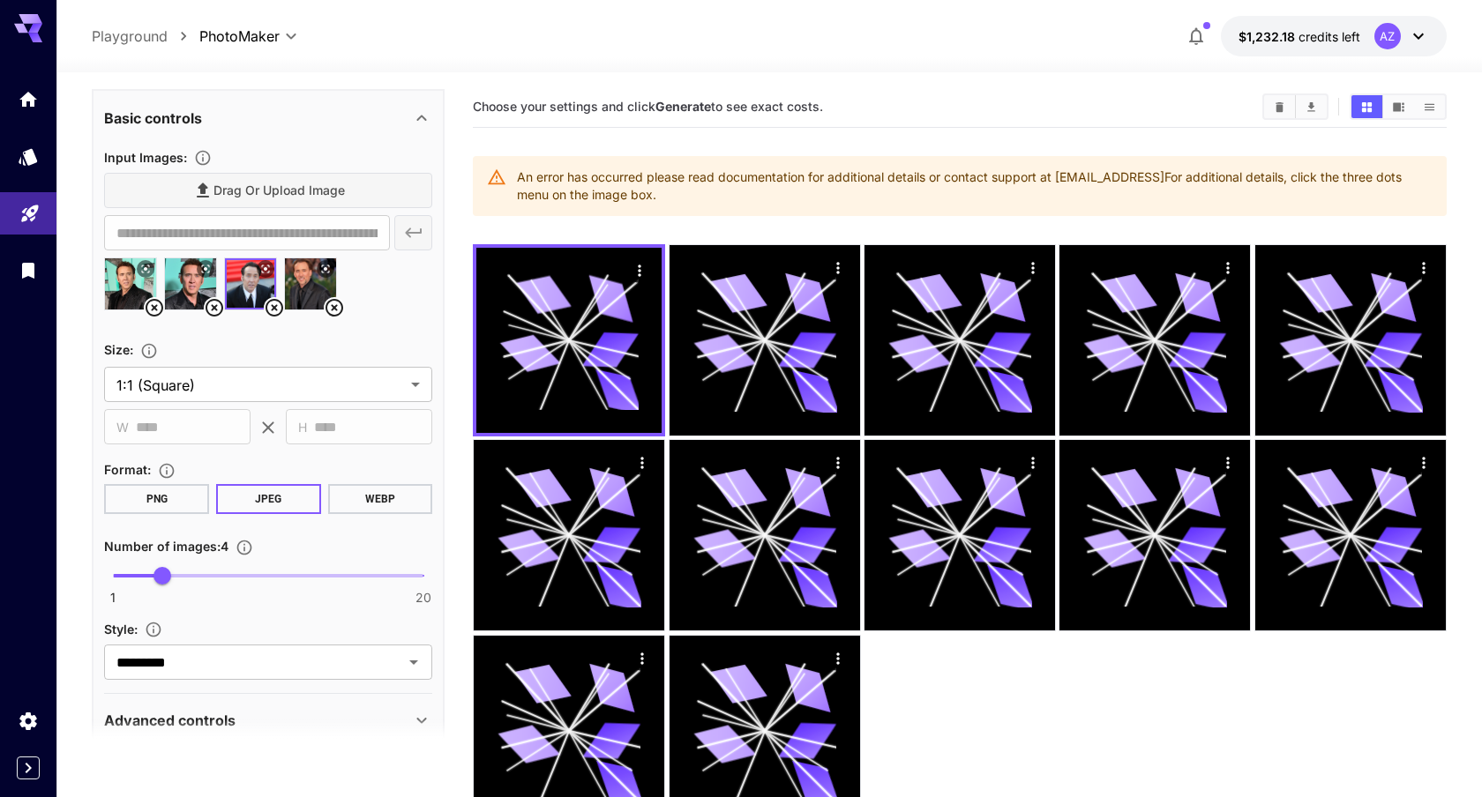
click at [398, 486] on button "WEBP" at bounding box center [380, 499] width 105 height 30
click at [272, 501] on button "JPEG" at bounding box center [268, 499] width 105 height 30
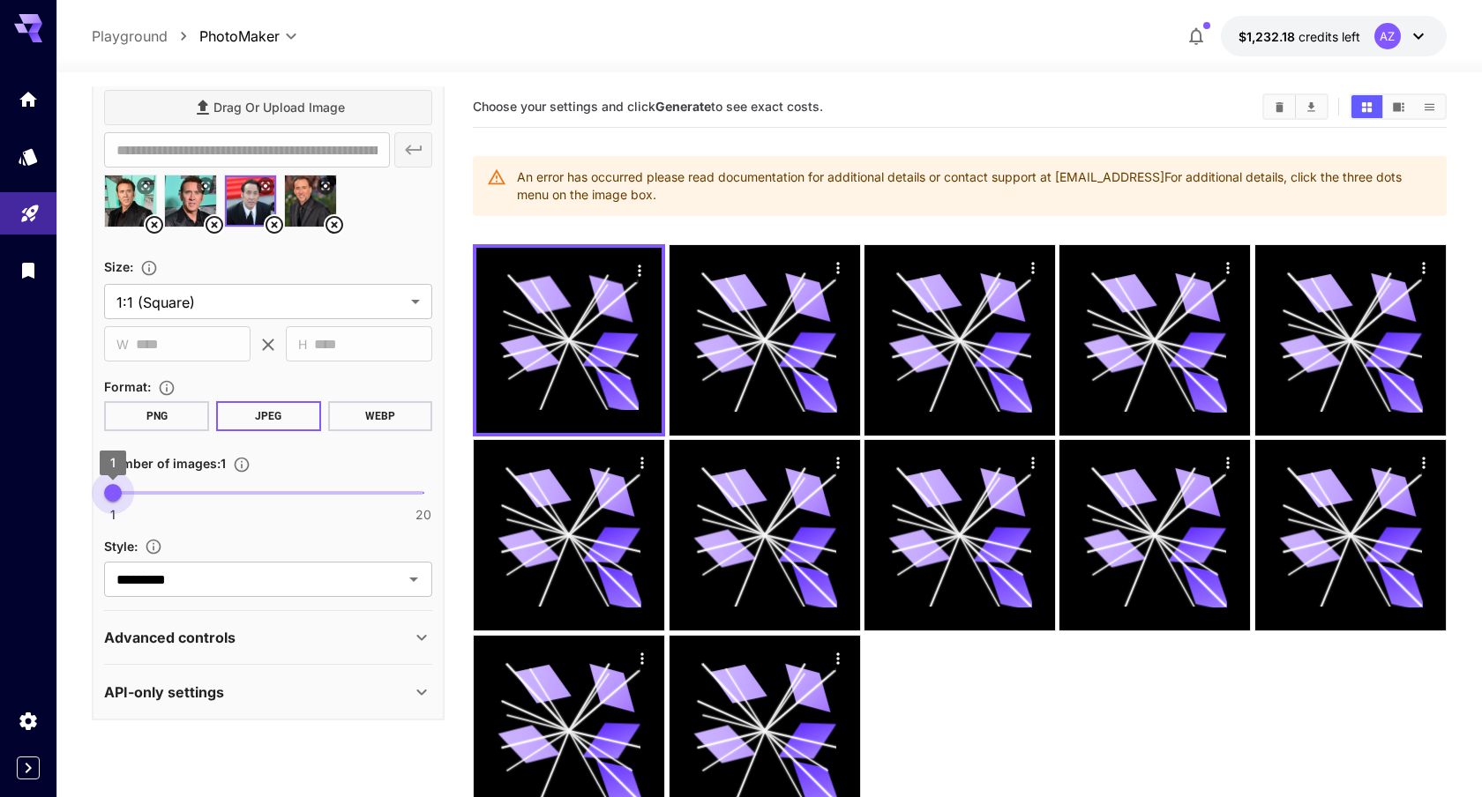
drag, startPoint x: 166, startPoint y: 489, endPoint x: 106, endPoint y: 491, distance: 60.0
click at [106, 491] on span "1" at bounding box center [113, 493] width 18 height 18
click at [276, 569] on input "*********" at bounding box center [241, 579] width 265 height 25
click at [310, 95] on div "Drag or upload image" at bounding box center [268, 108] width 328 height 36
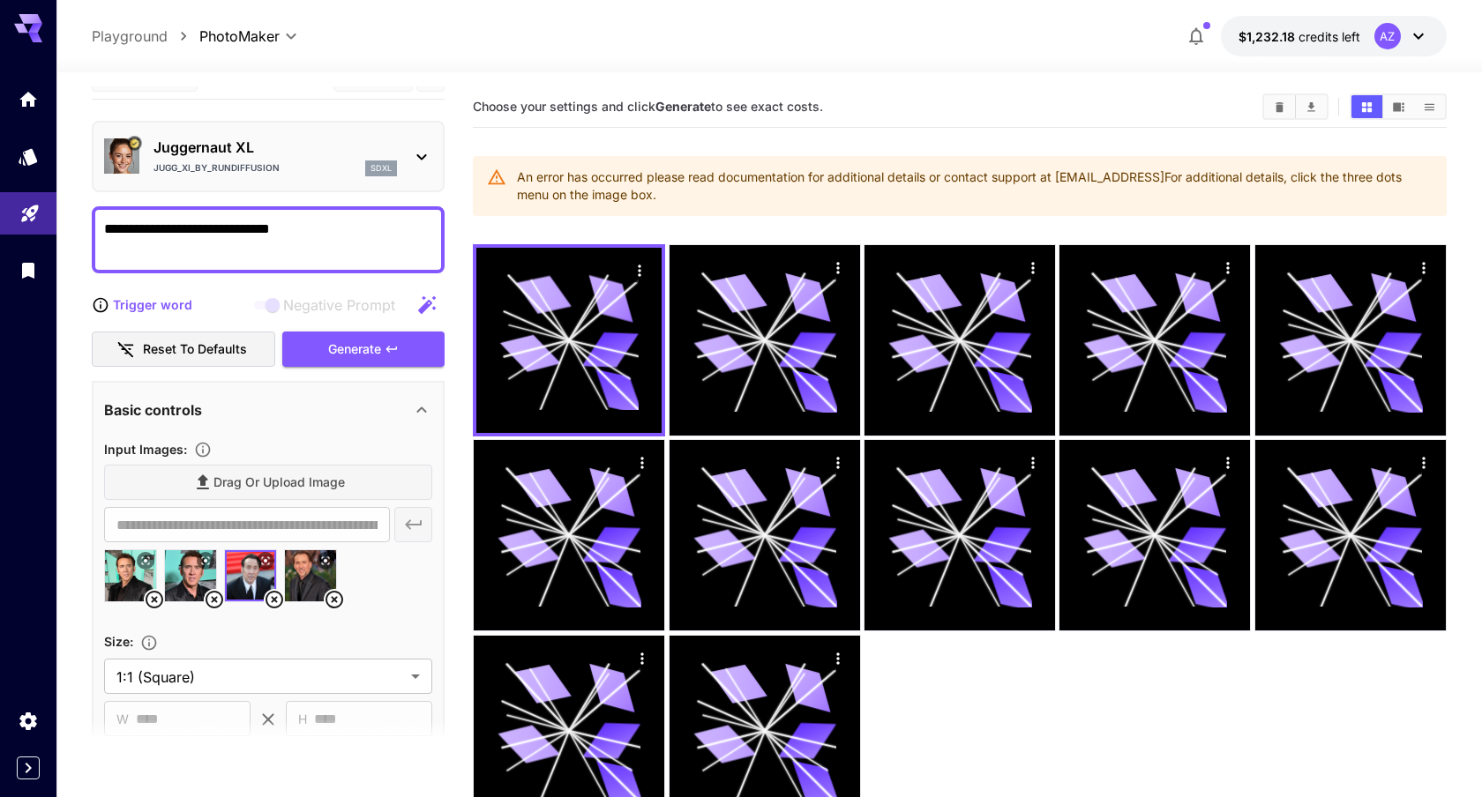
click at [201, 341] on button "Reset to defaults" at bounding box center [183, 350] width 183 height 36
type input "*"
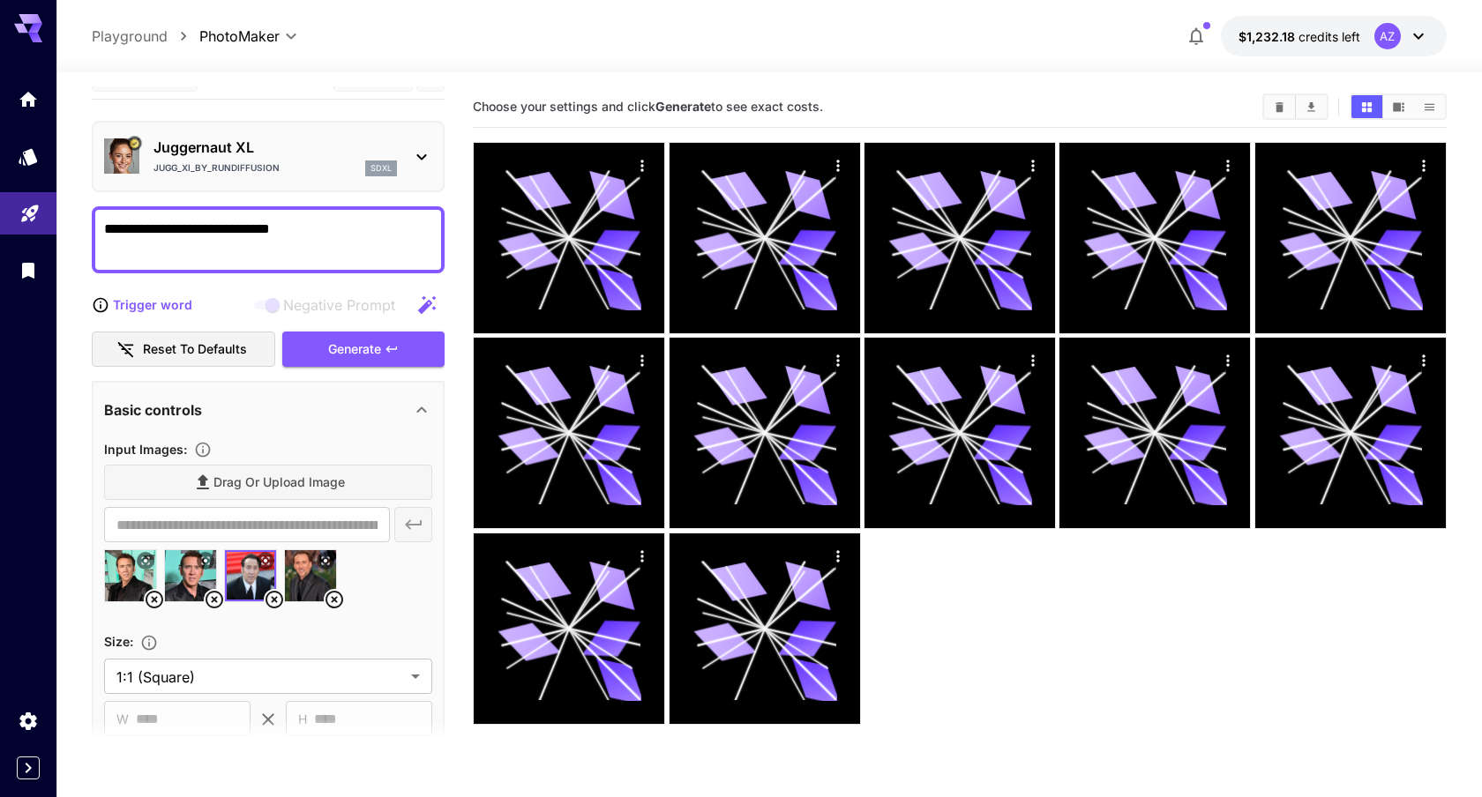
click at [258, 153] on p "Juggernaut XL" at bounding box center [274, 147] width 243 height 21
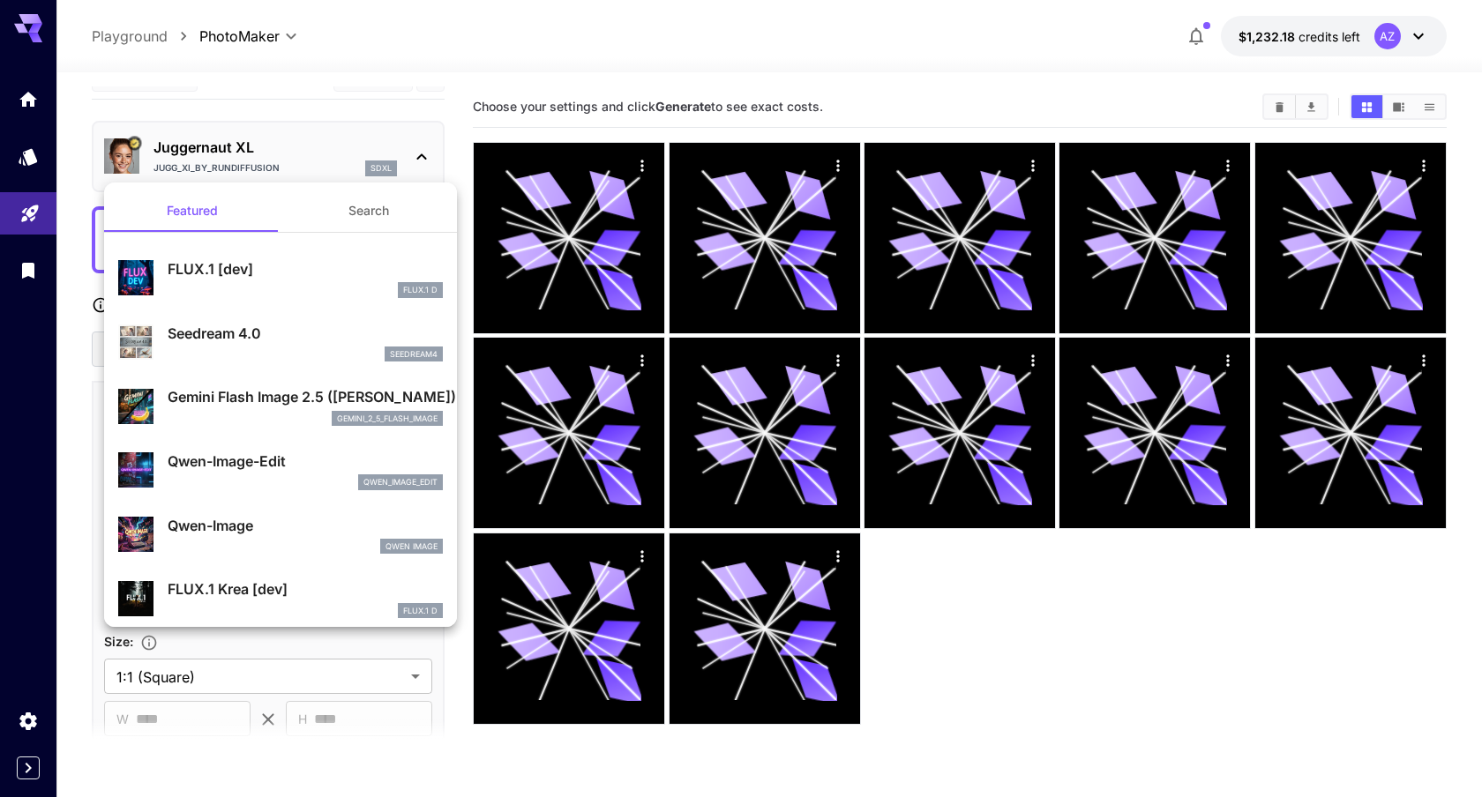
click at [244, 297] on div "FLUX.1 D" at bounding box center [305, 290] width 275 height 16
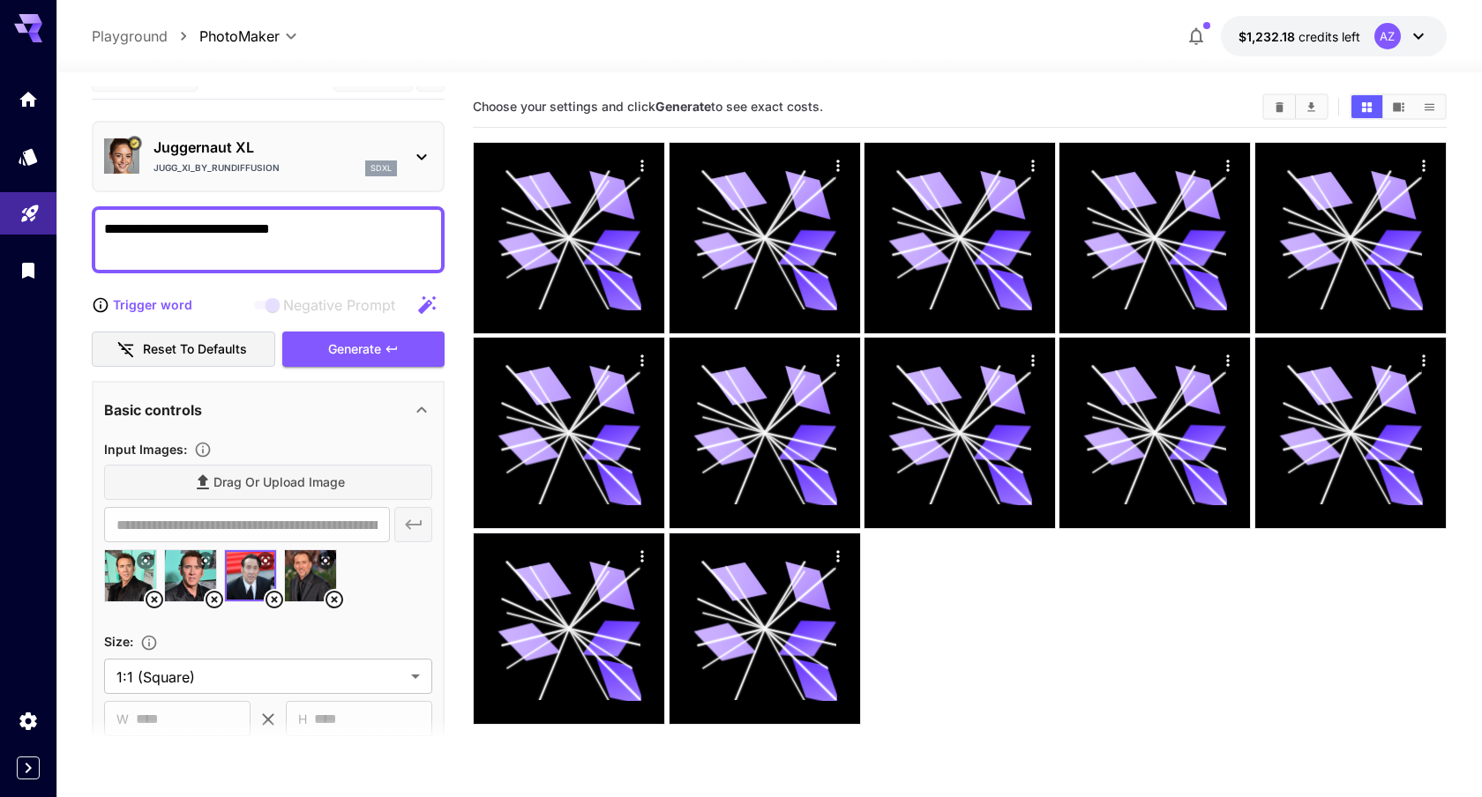
type input "***"
click at [340, 340] on div "Generate" at bounding box center [363, 350] width 162 height 36
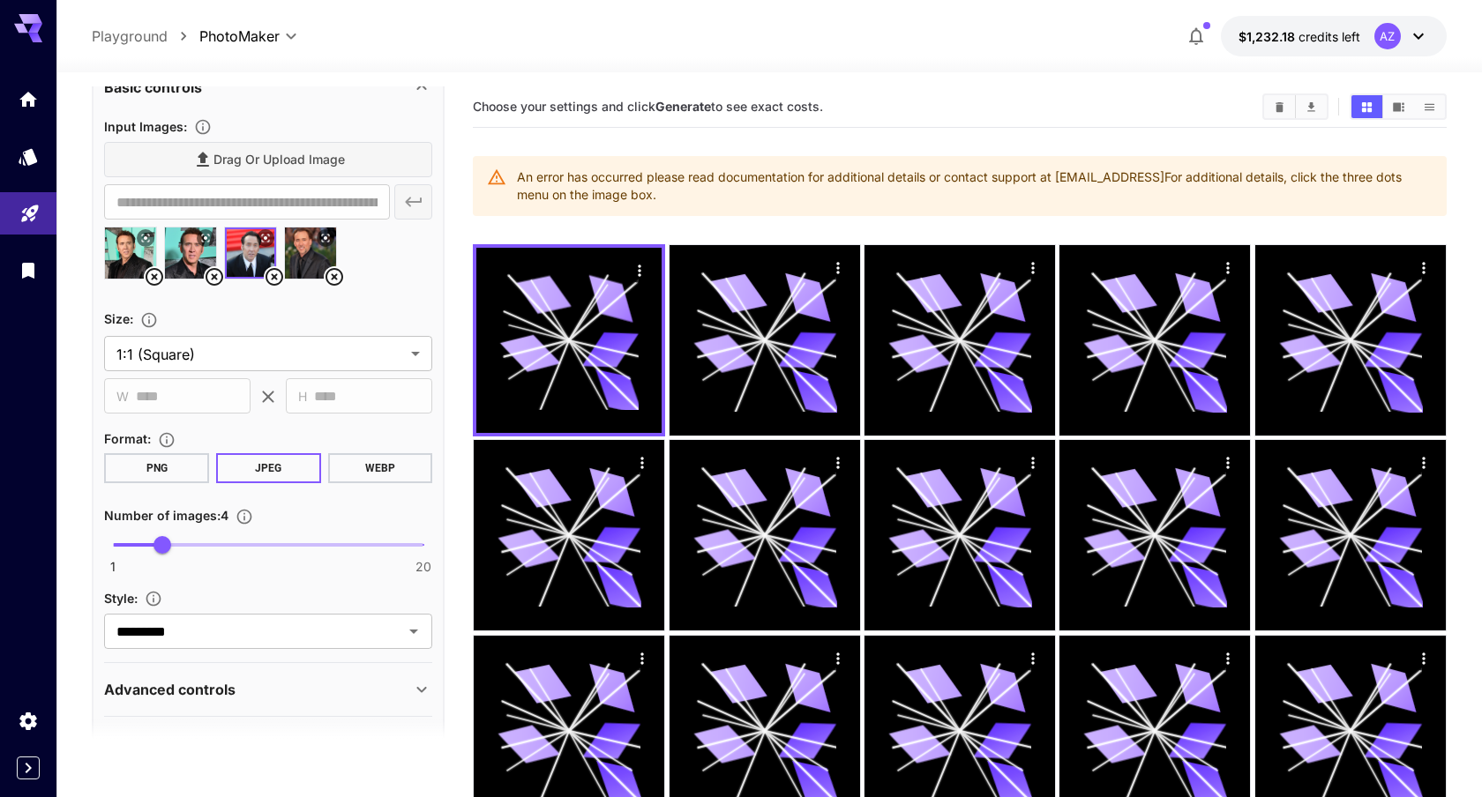
scroll to position [399, 0]
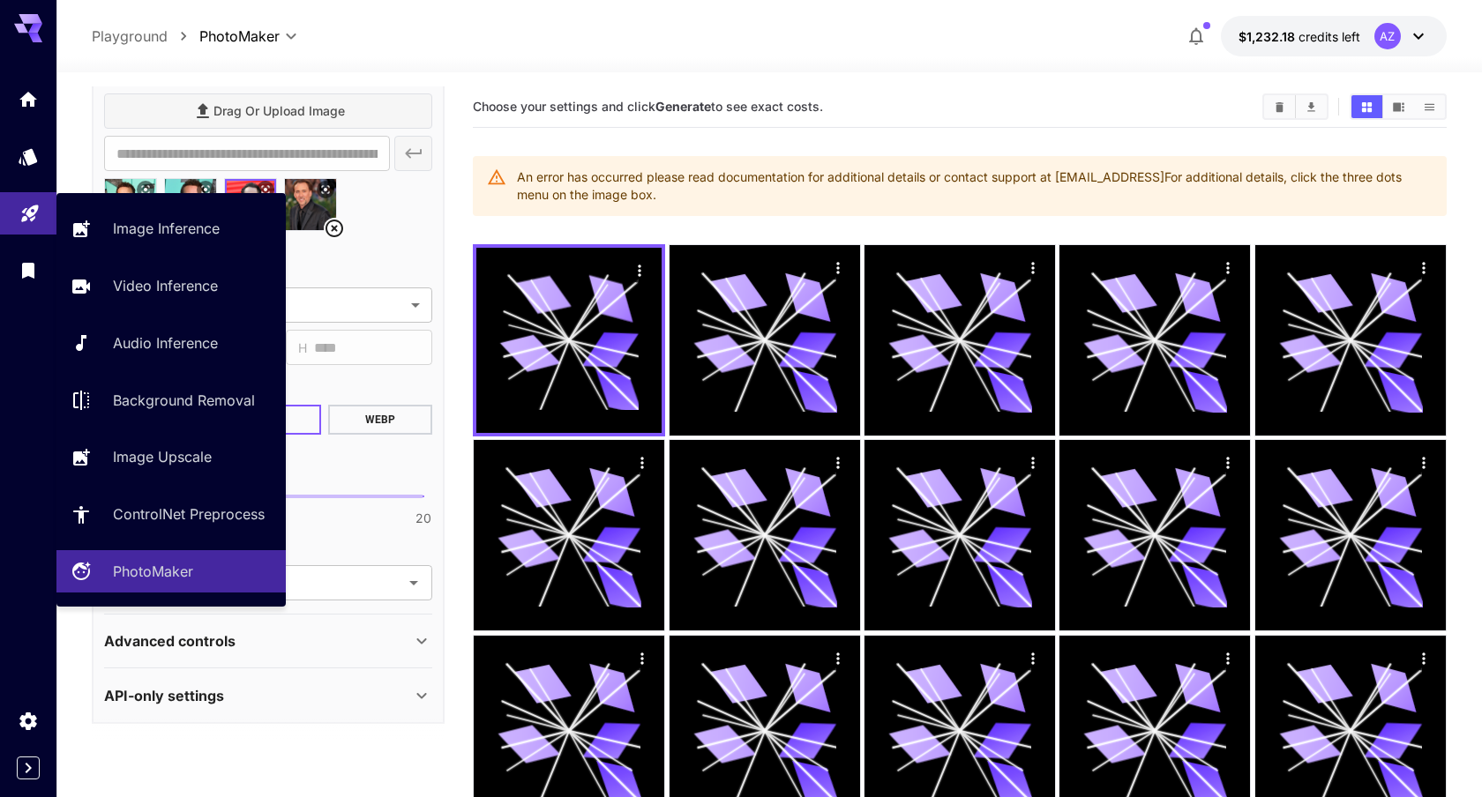
click at [19, 192] on link at bounding box center [28, 213] width 56 height 43
type input "**********"
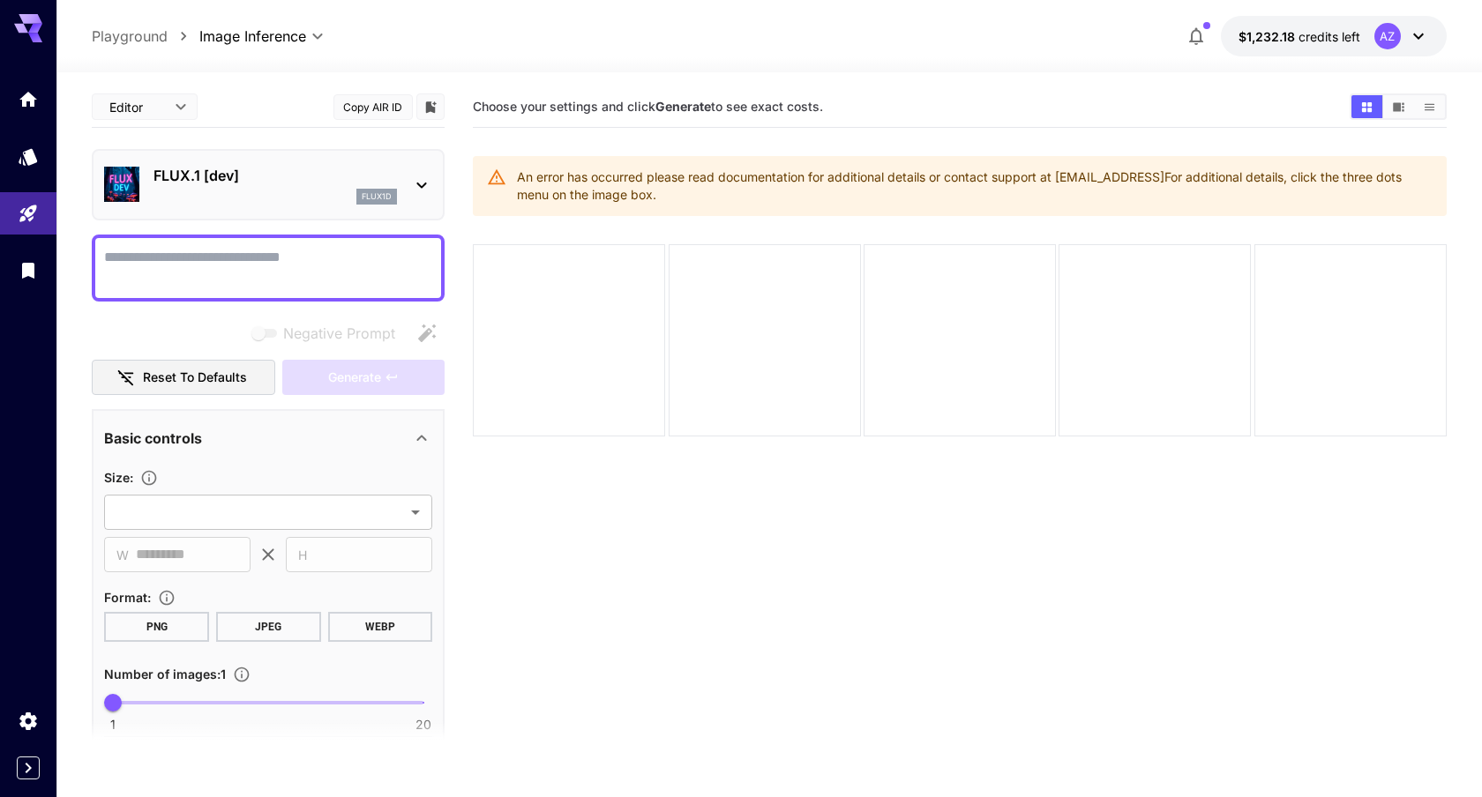
click at [239, 174] on p "FLUX.1 [dev]" at bounding box center [274, 175] width 243 height 21
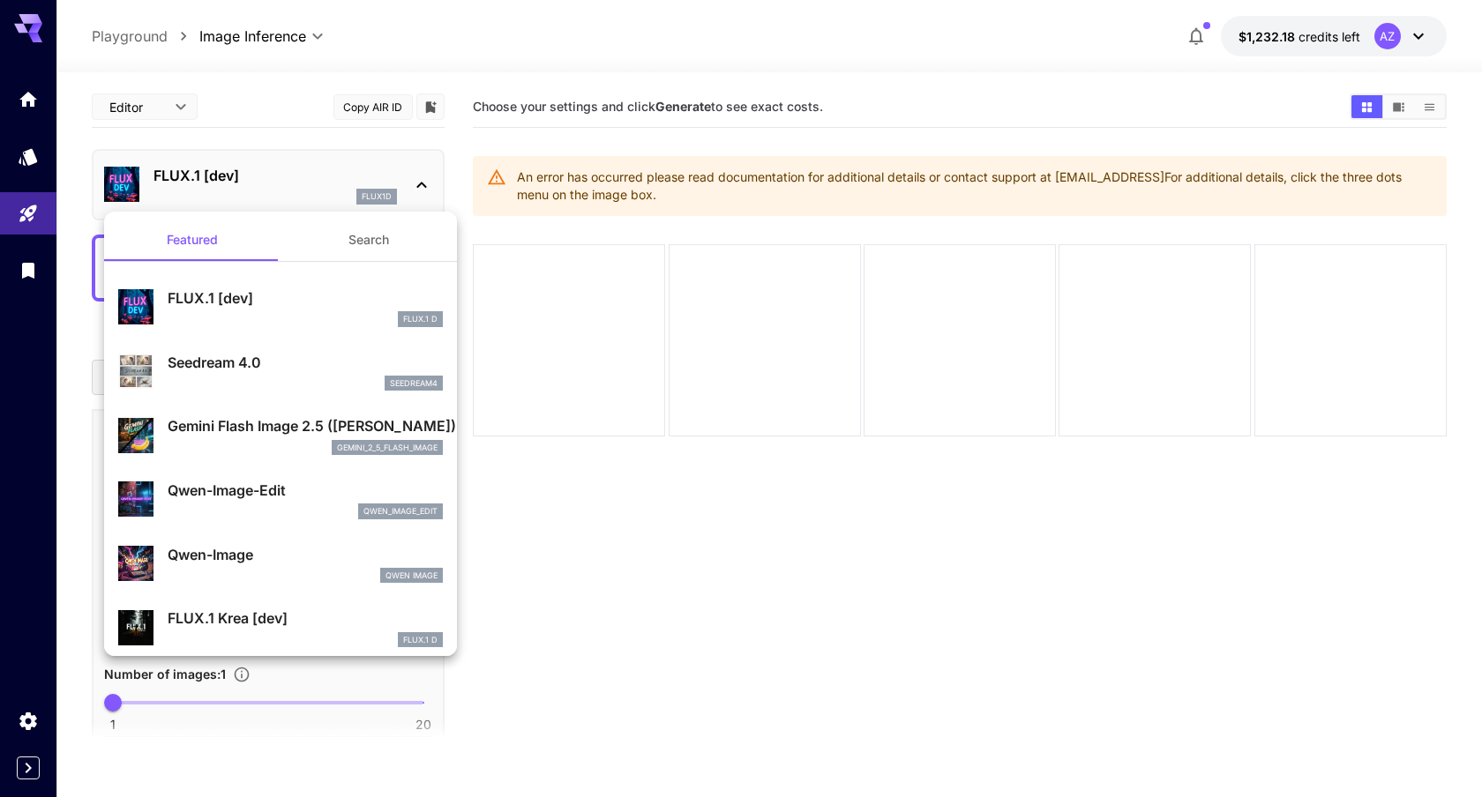
click at [209, 362] on p "Seedream 4.0" at bounding box center [305, 362] width 275 height 21
type input "**********"
type input "****"
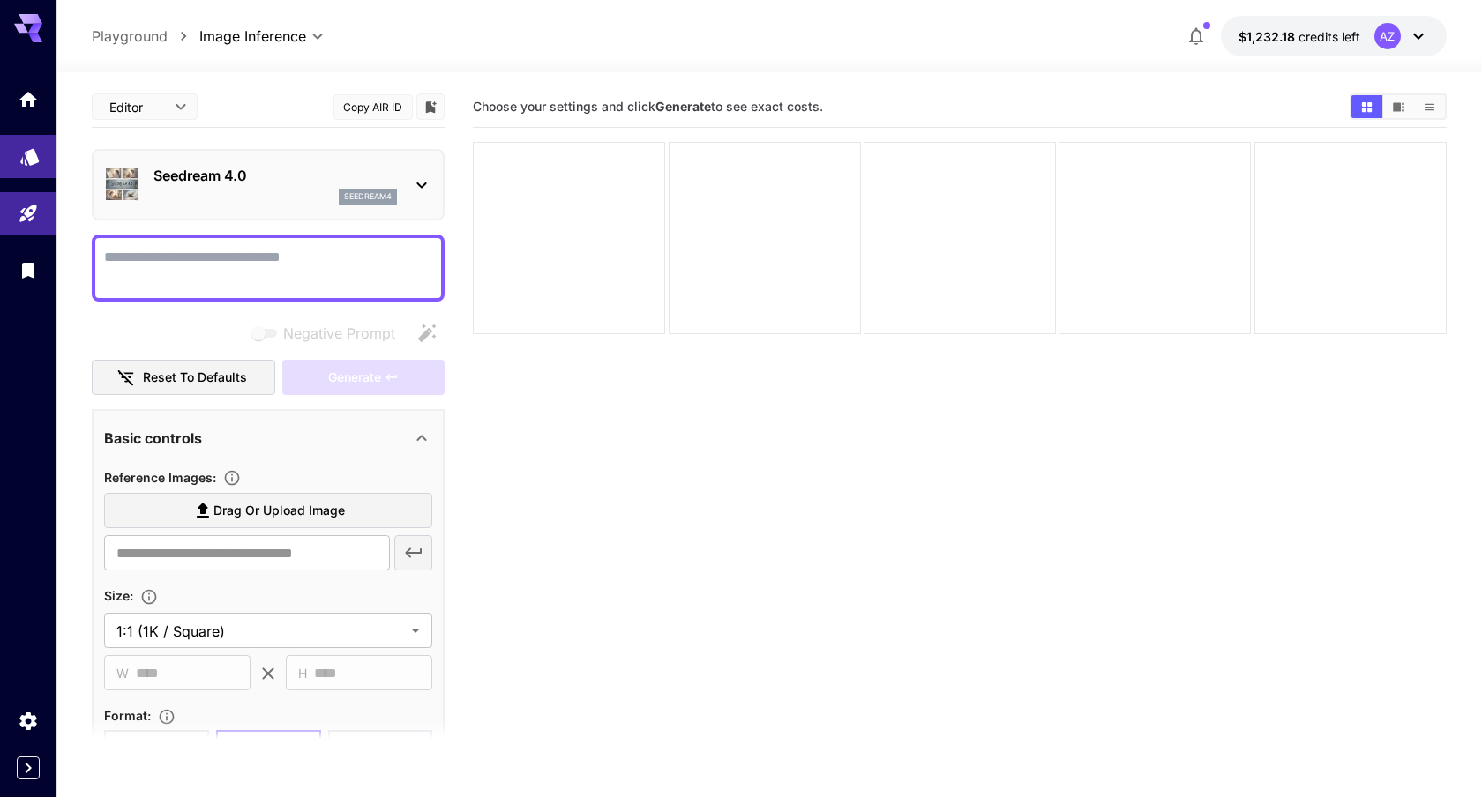
click at [12, 168] on link at bounding box center [28, 156] width 56 height 43
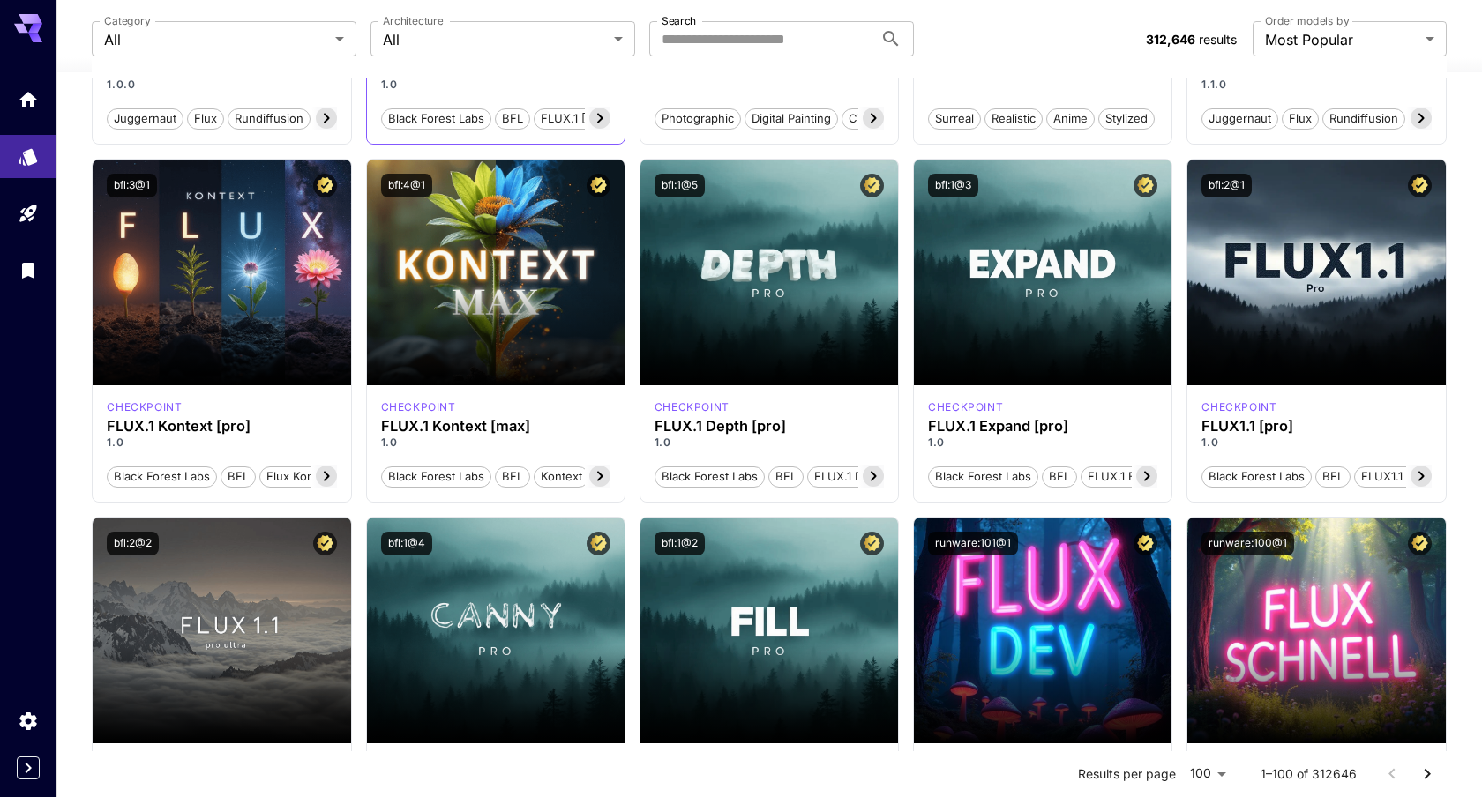
scroll to position [470, 0]
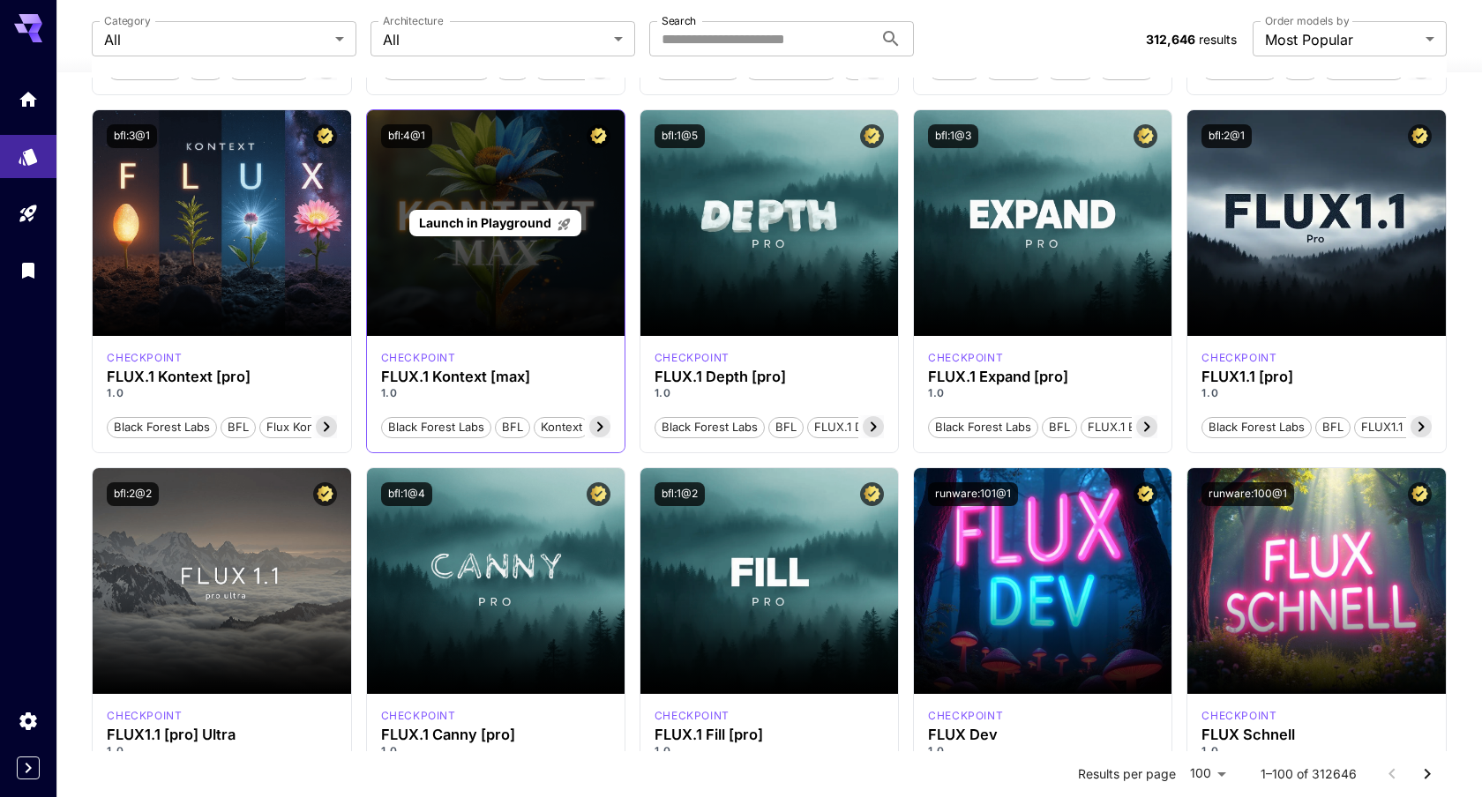
click at [470, 231] on p "Launch in Playground" at bounding box center [495, 222] width 153 height 19
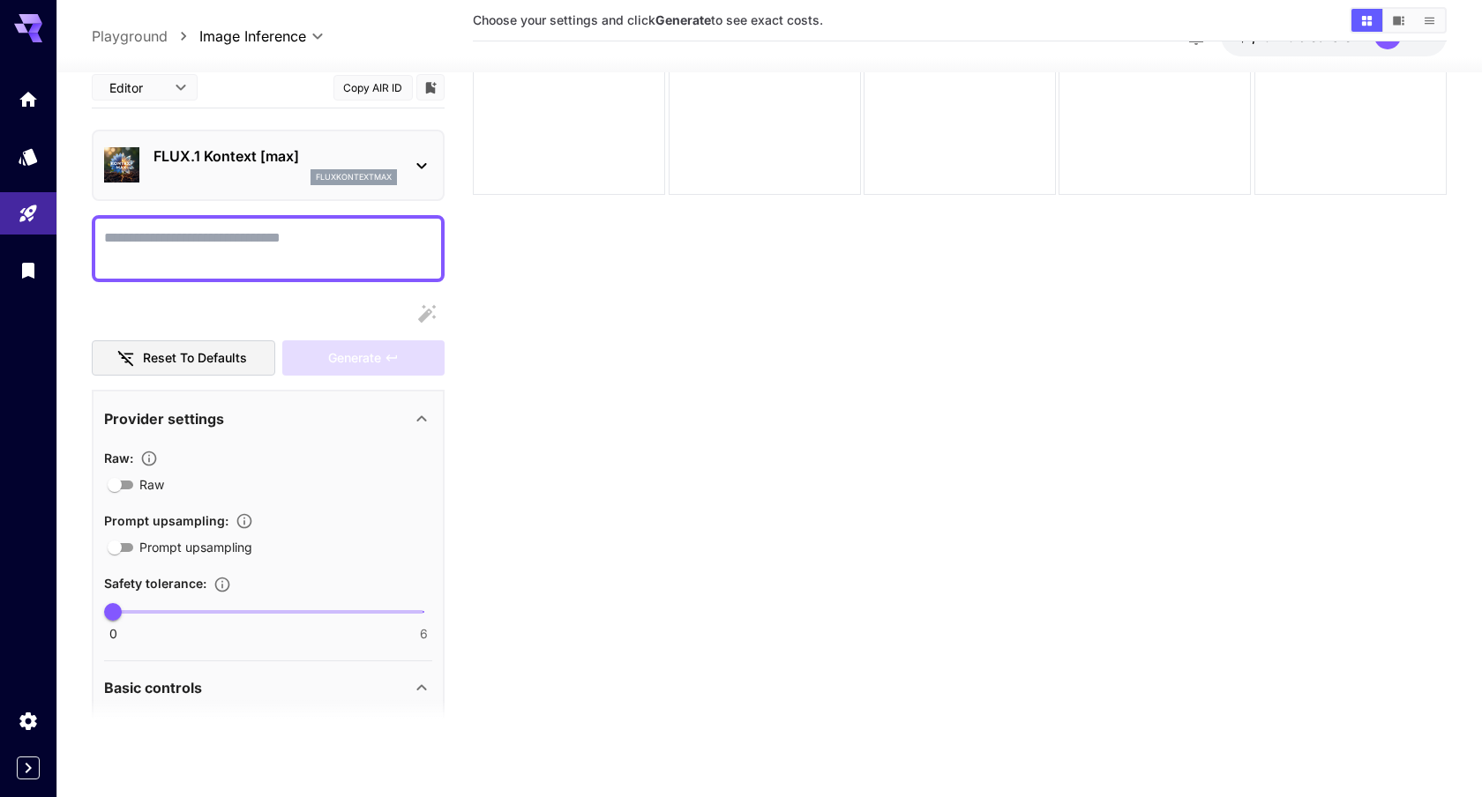
click at [323, 258] on textarea "Raw" at bounding box center [268, 248] width 328 height 42
click at [229, 345] on button "Reset to defaults" at bounding box center [183, 358] width 183 height 36
click at [437, 236] on div at bounding box center [268, 247] width 353 height 67
click at [340, 250] on textarea "Raw" at bounding box center [268, 248] width 328 height 42
click at [243, 146] on p "FLUX.1 Kontext [max]" at bounding box center [274, 156] width 243 height 21
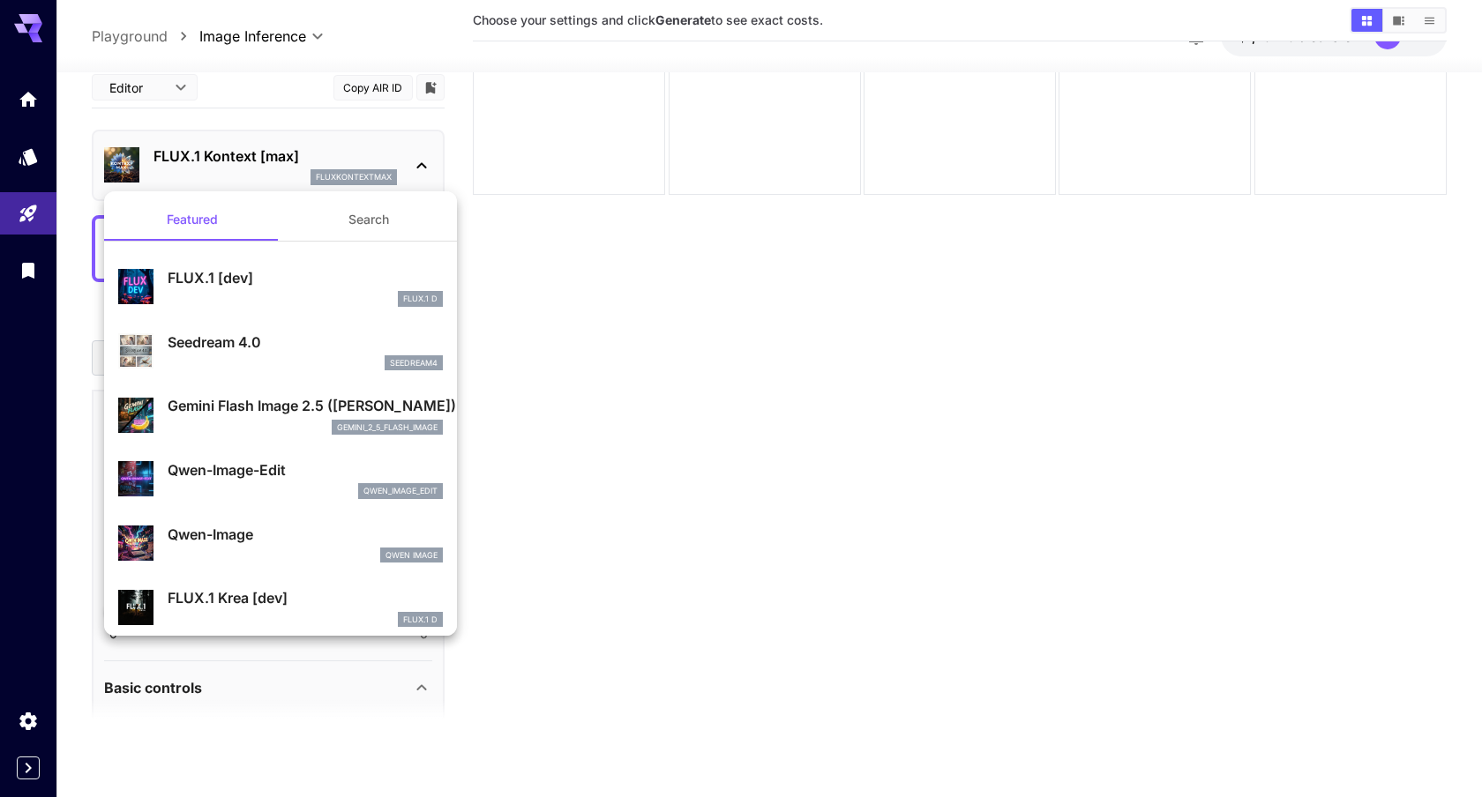
click at [354, 92] on div at bounding box center [741, 398] width 1482 height 797
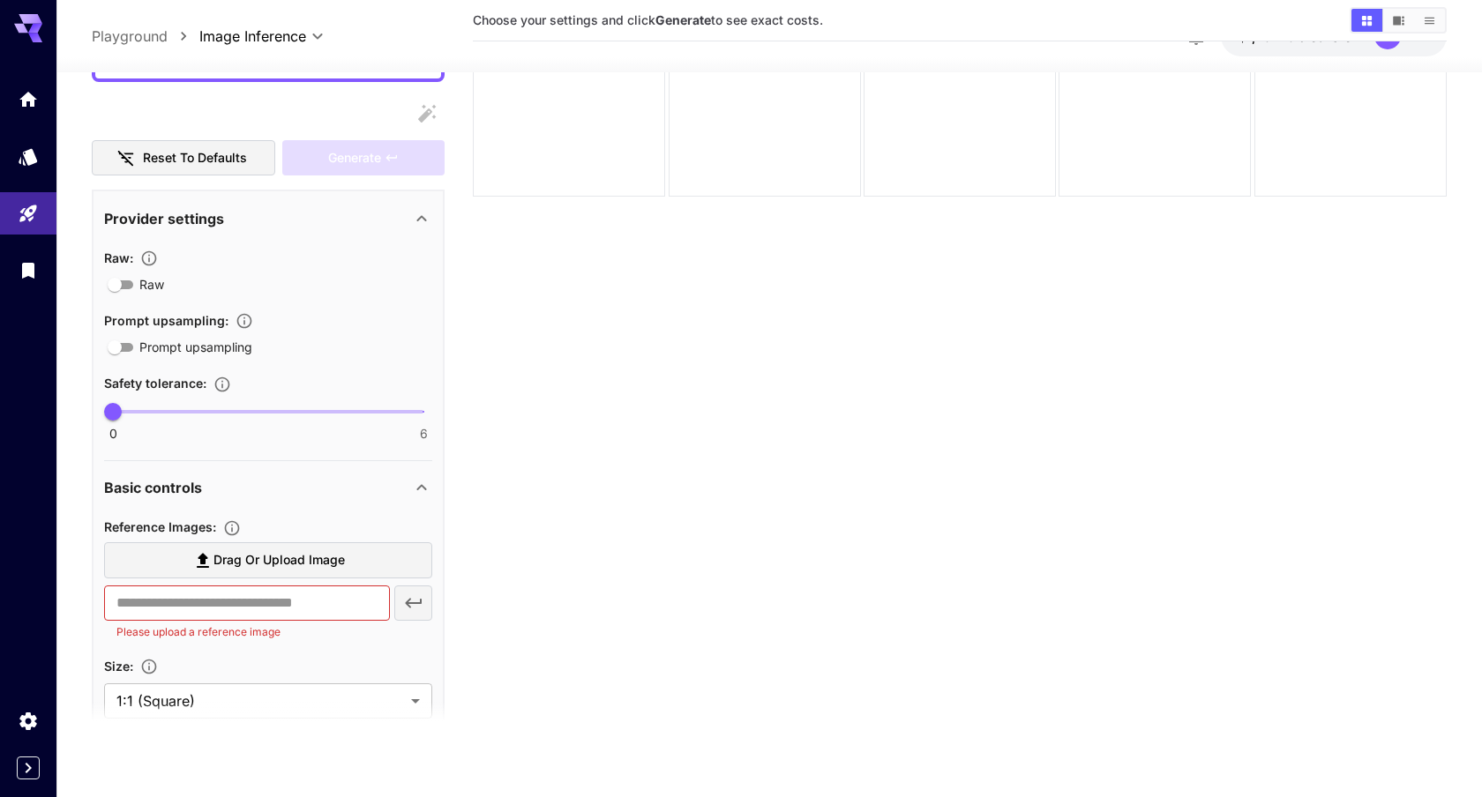
scroll to position [516, 0]
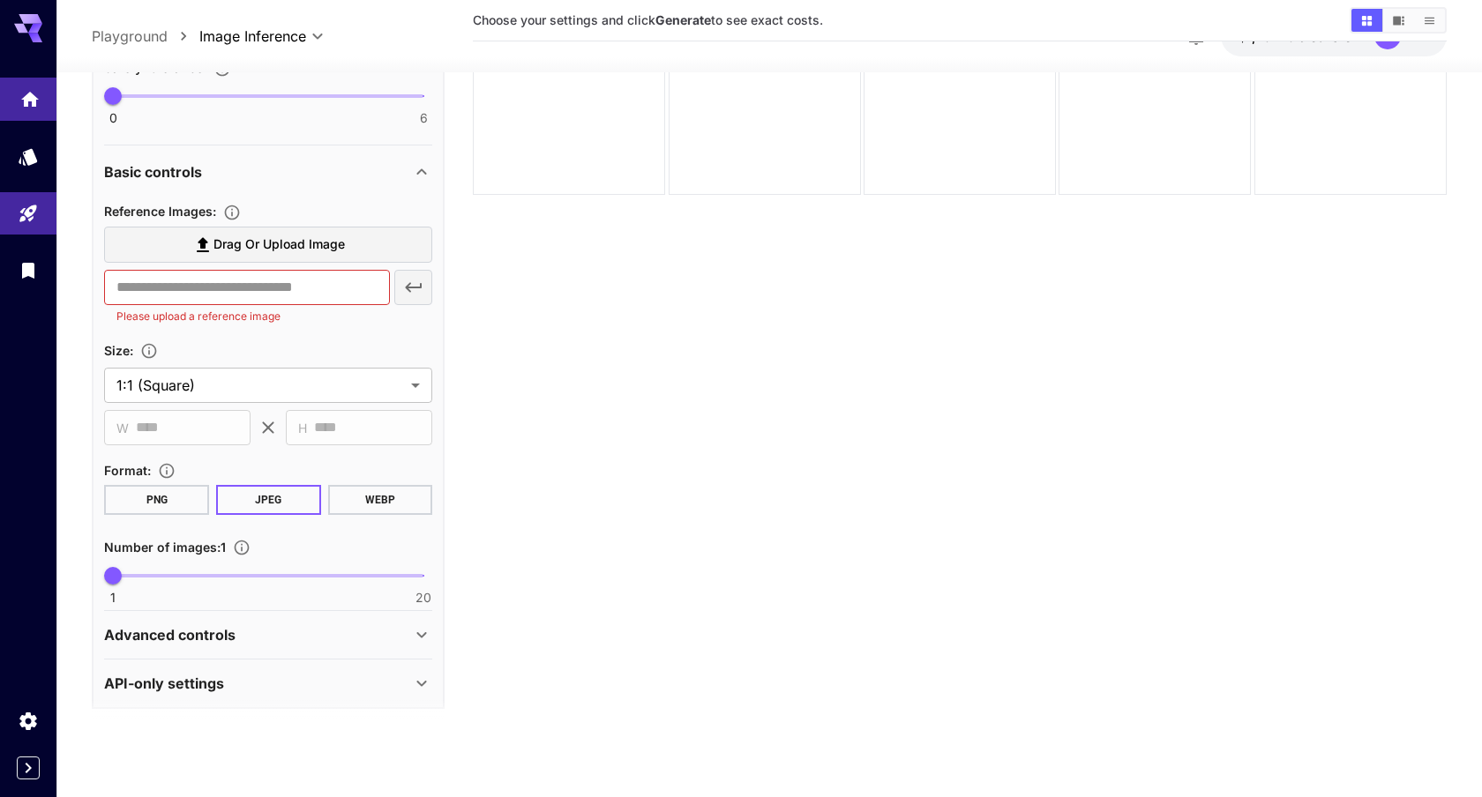
click at [37, 101] on icon "Home" at bounding box center [29, 96] width 21 height 21
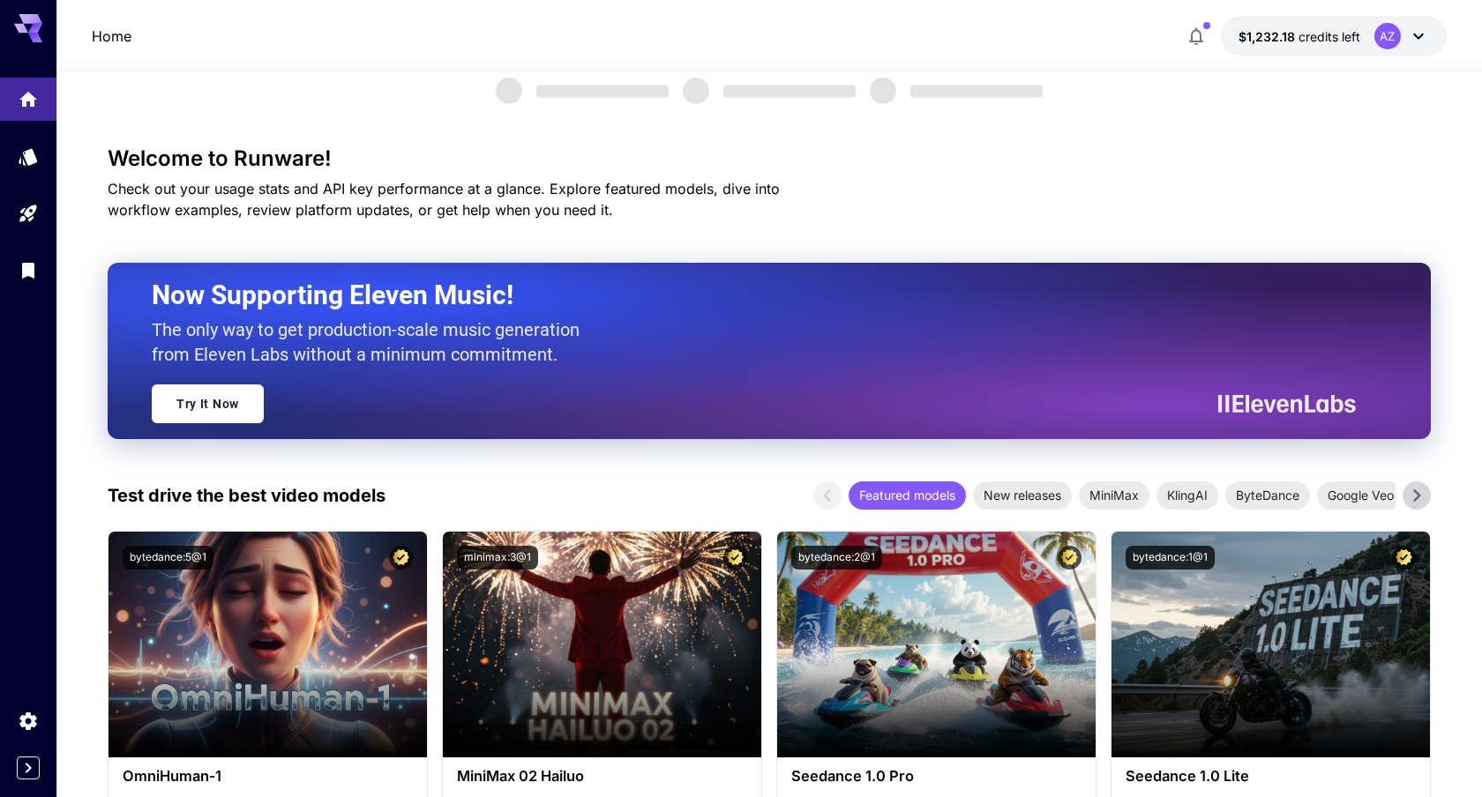
click at [1332, 6] on div "Home $1,232.18 credits left AZ" at bounding box center [768, 36] width 1425 height 72
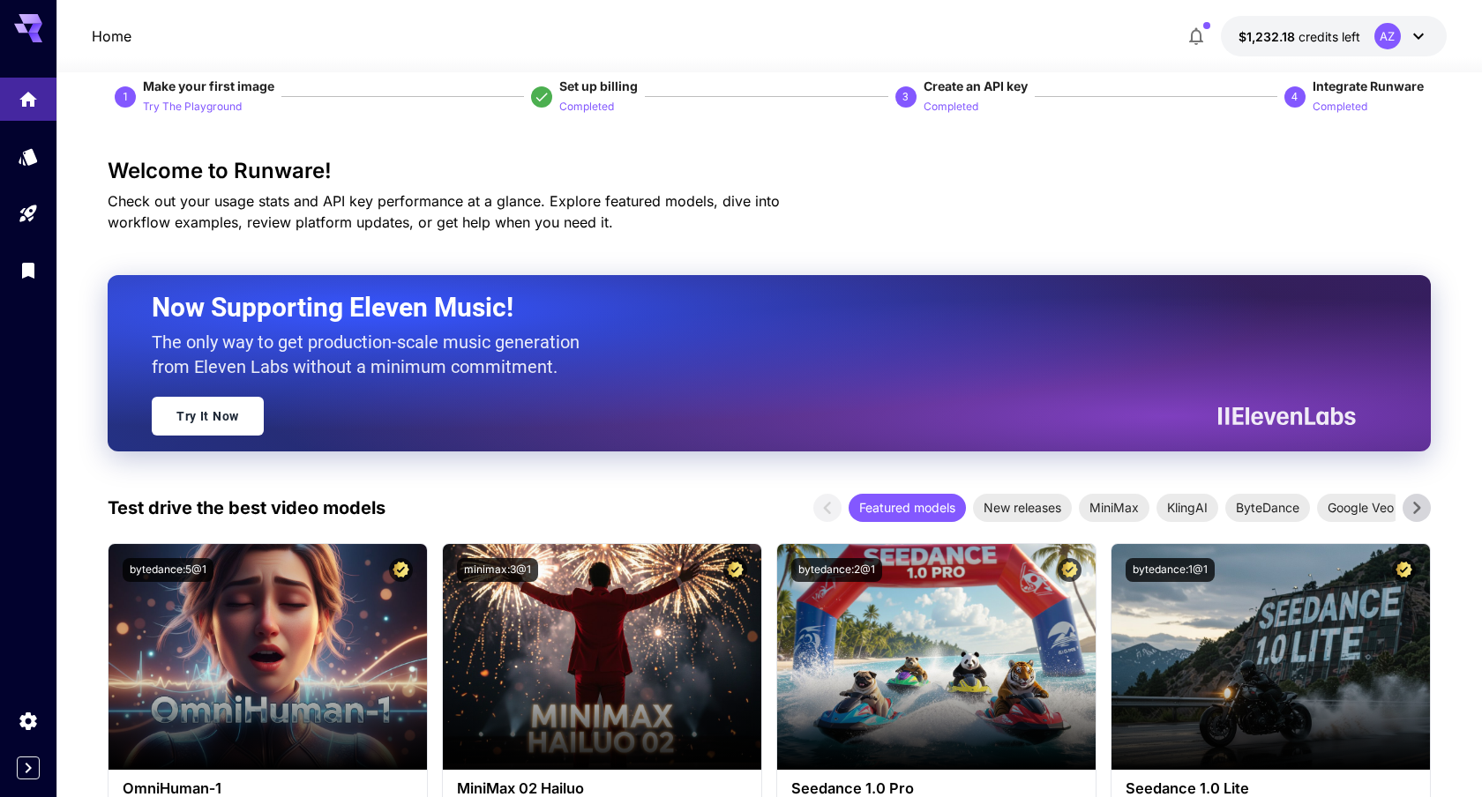
click at [1316, 41] on span "credits left" at bounding box center [1329, 36] width 62 height 15
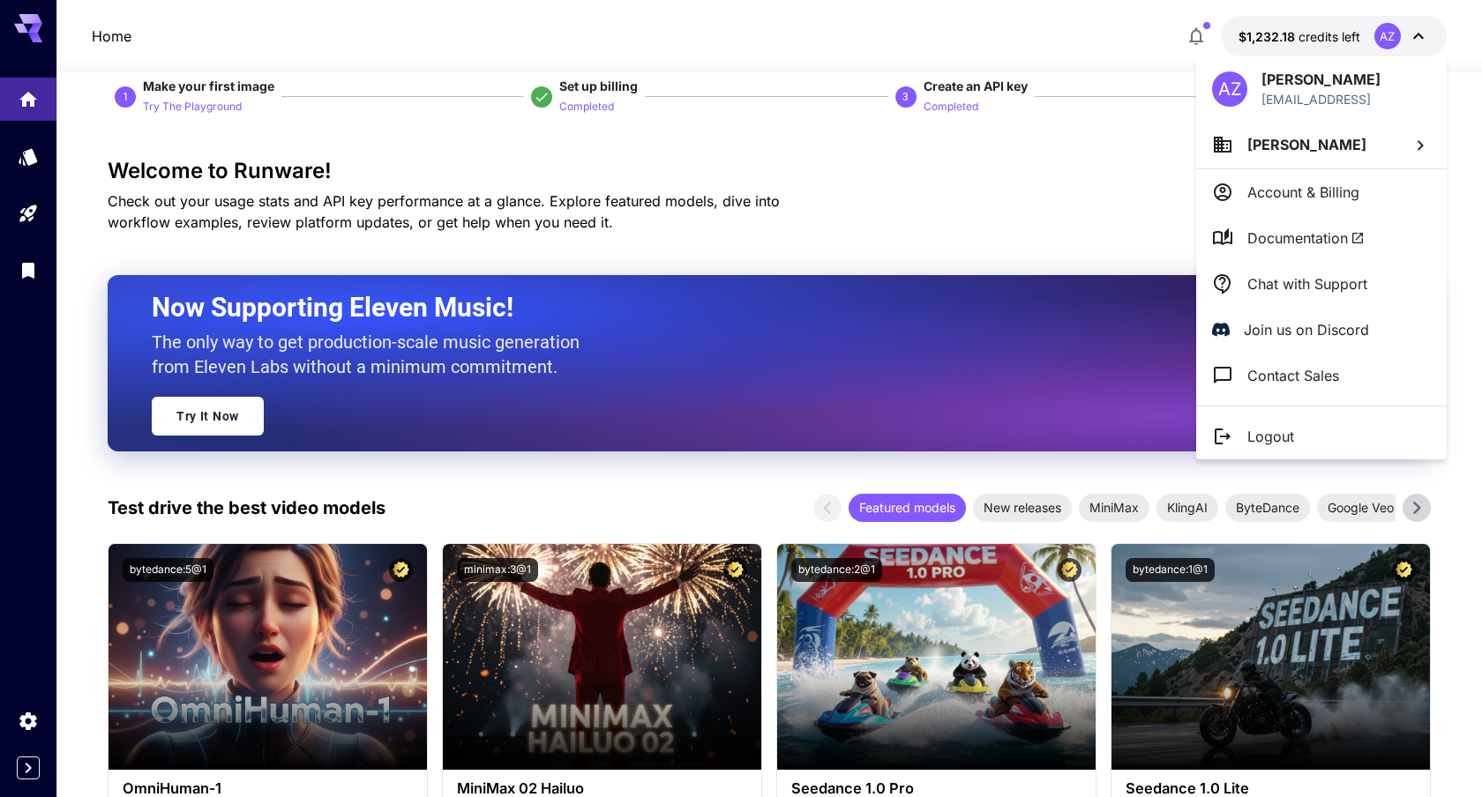
click at [1328, 150] on li "[PERSON_NAME]" at bounding box center [1321, 145] width 250 height 48
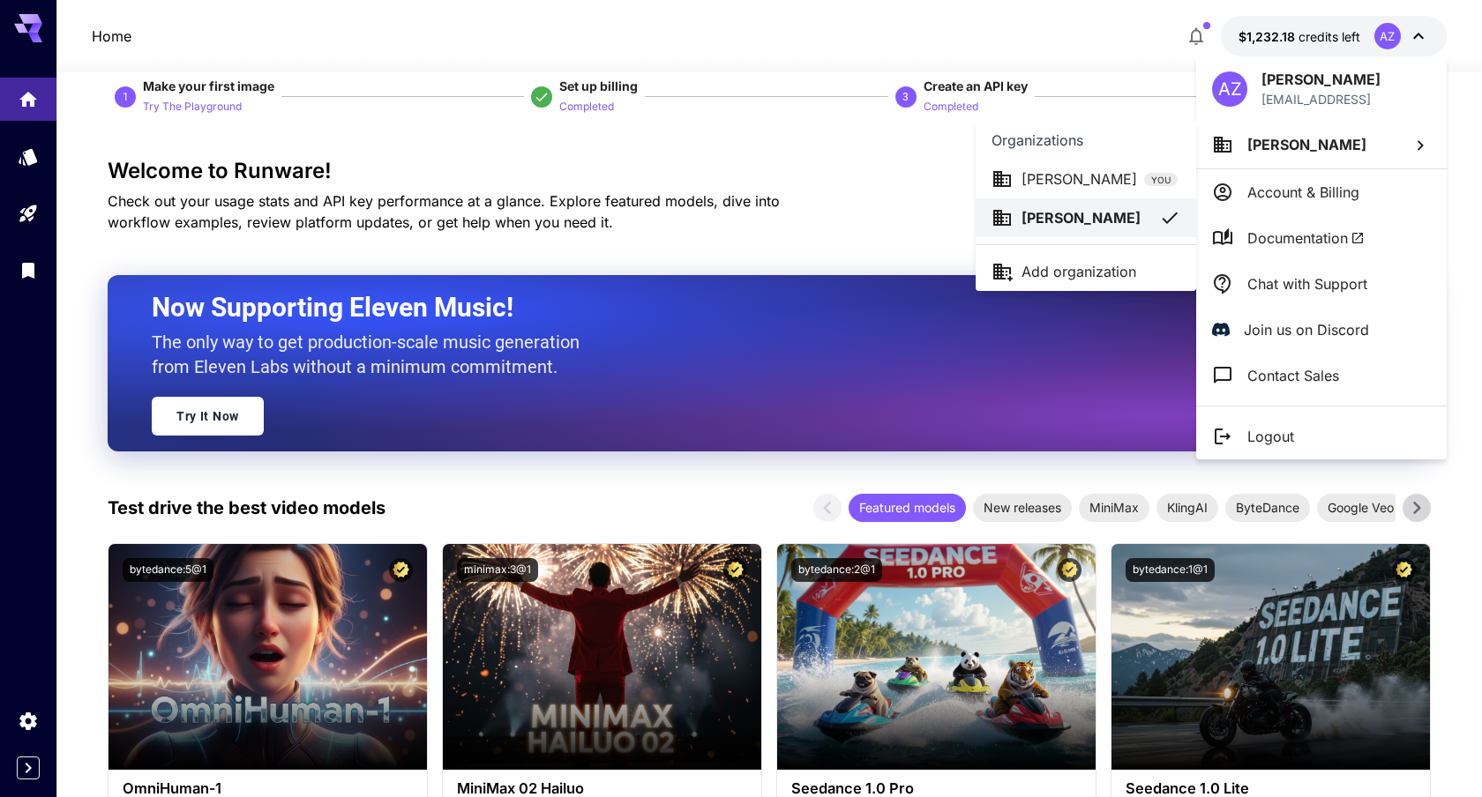
click at [487, 97] on div at bounding box center [741, 398] width 1482 height 797
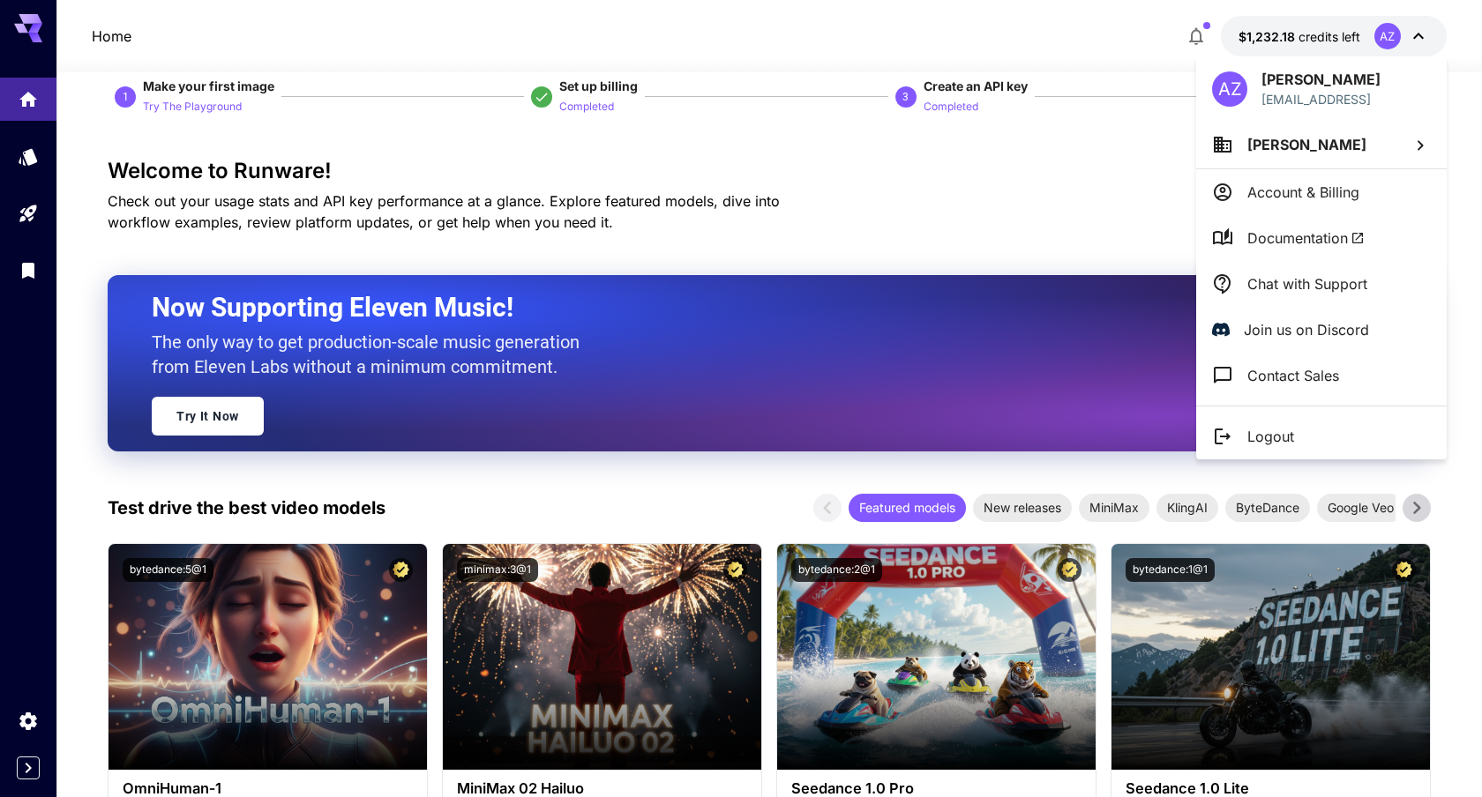
click at [15, 167] on div at bounding box center [741, 398] width 1482 height 797
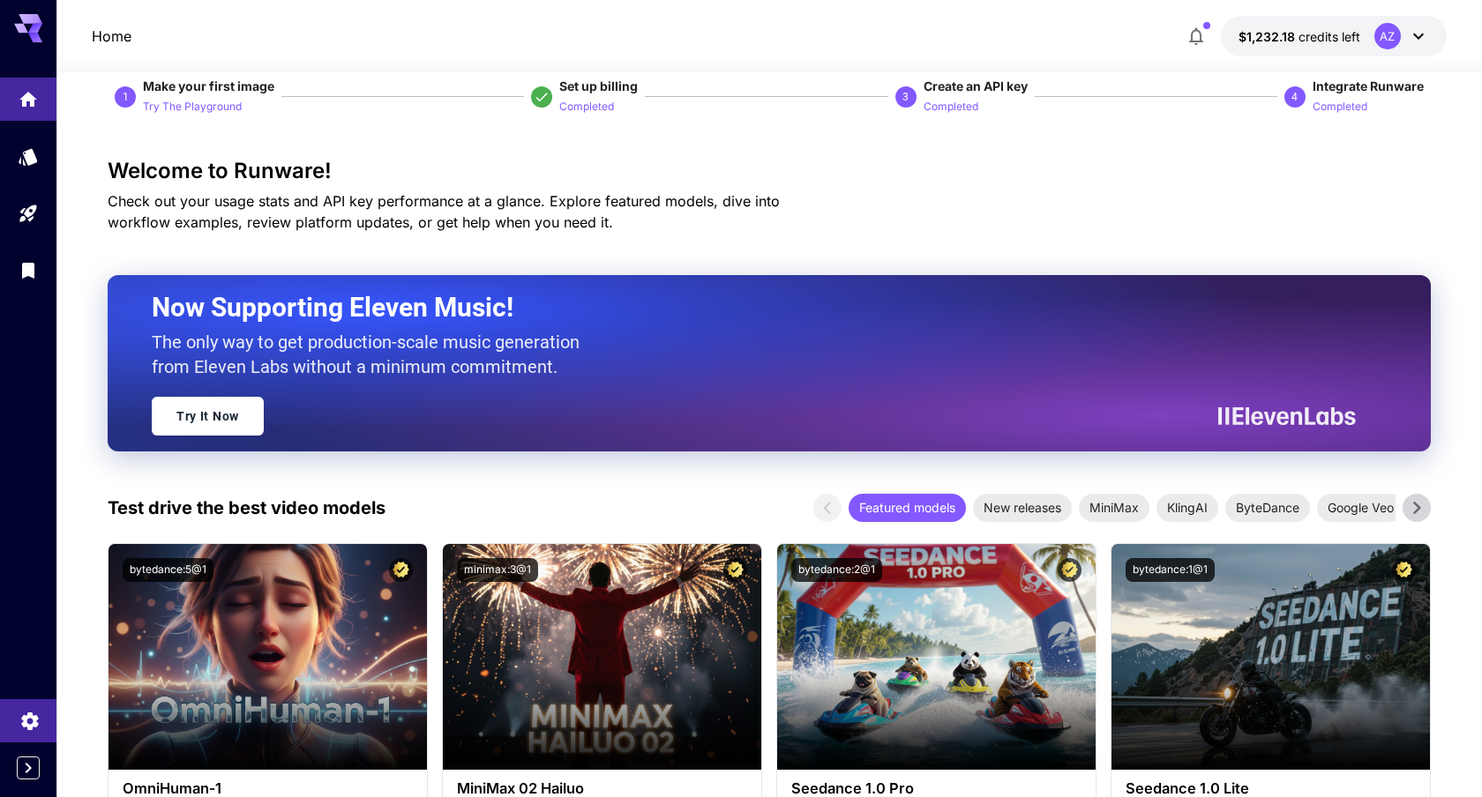
click at [39, 720] on icon "Settings" at bounding box center [29, 718] width 21 height 21
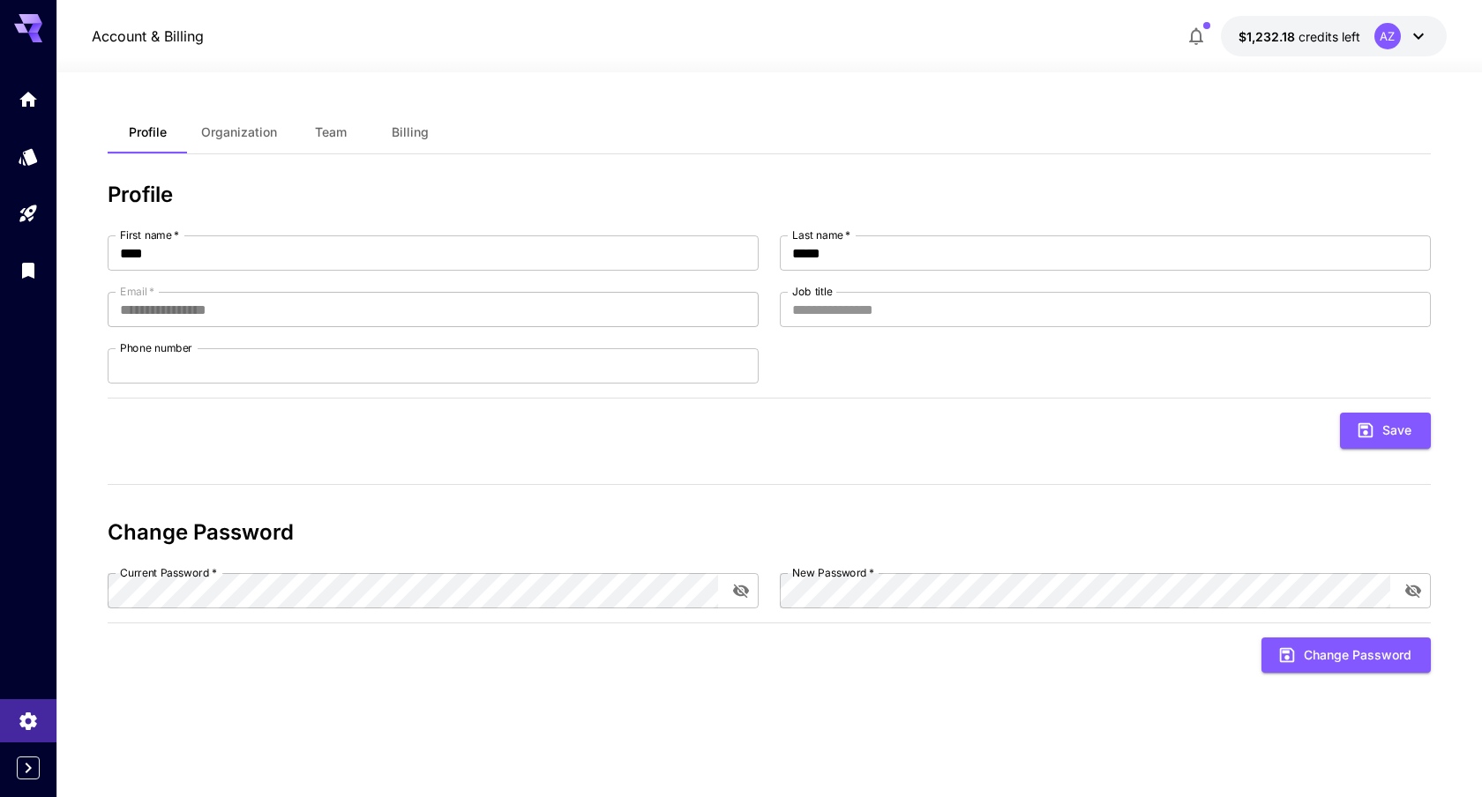
click at [317, 135] on span "Team" at bounding box center [331, 132] width 32 height 16
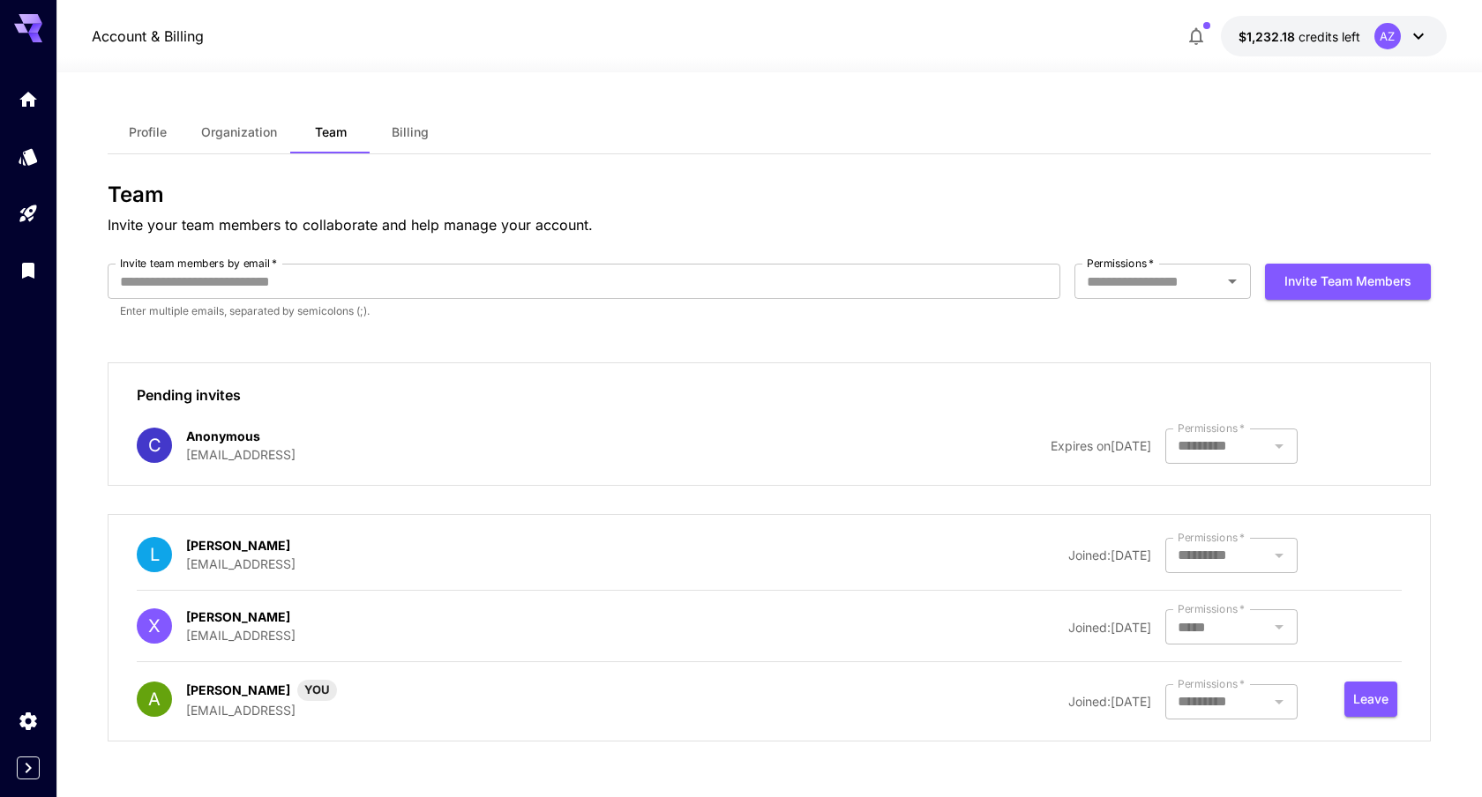
click at [271, 128] on span "Organization" at bounding box center [239, 132] width 76 height 16
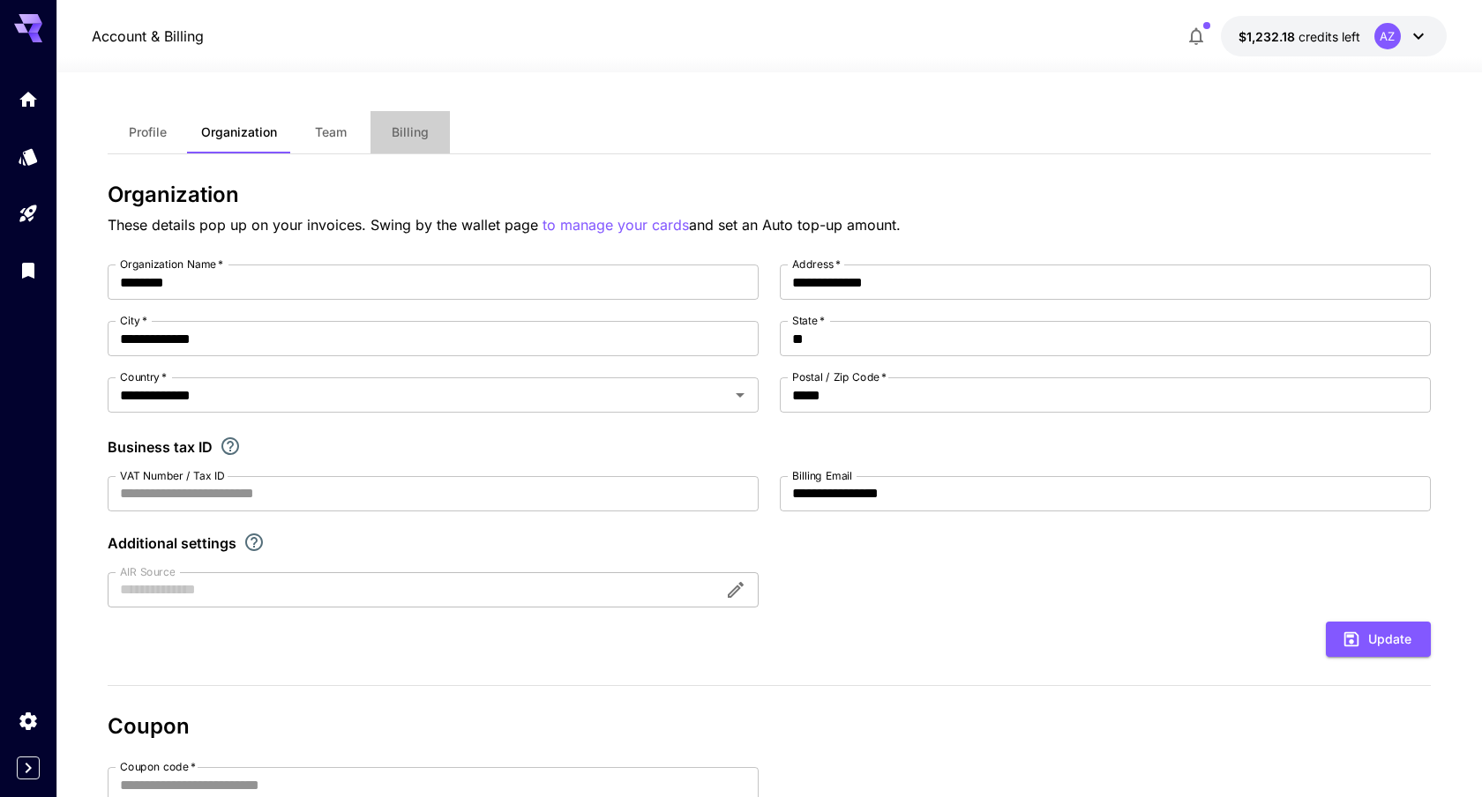
click at [370, 133] on button "Billing" at bounding box center [409, 132] width 79 height 42
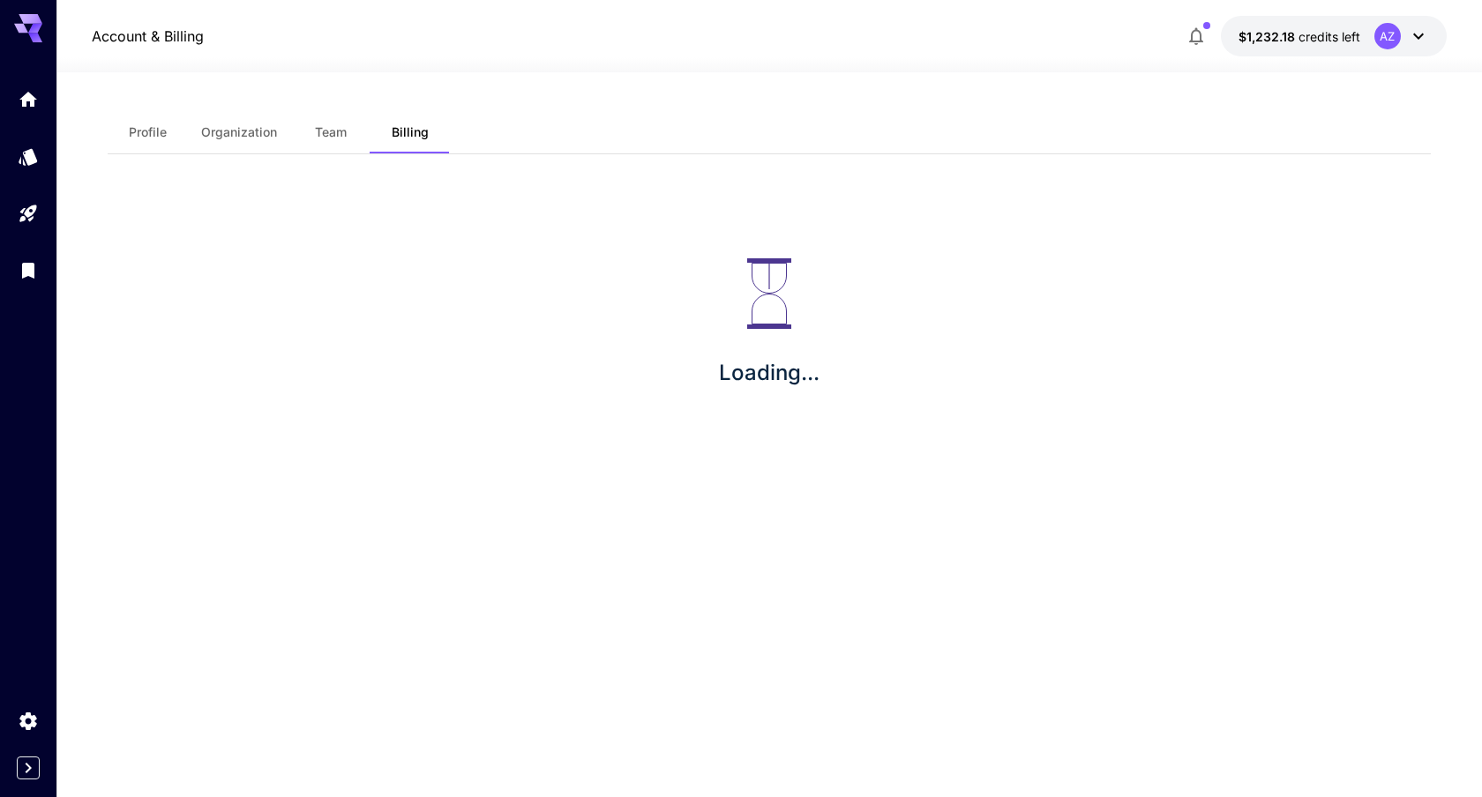
click at [370, 133] on button "Billing" at bounding box center [409, 132] width 79 height 42
click at [315, 126] on span "Team" at bounding box center [331, 132] width 32 height 16
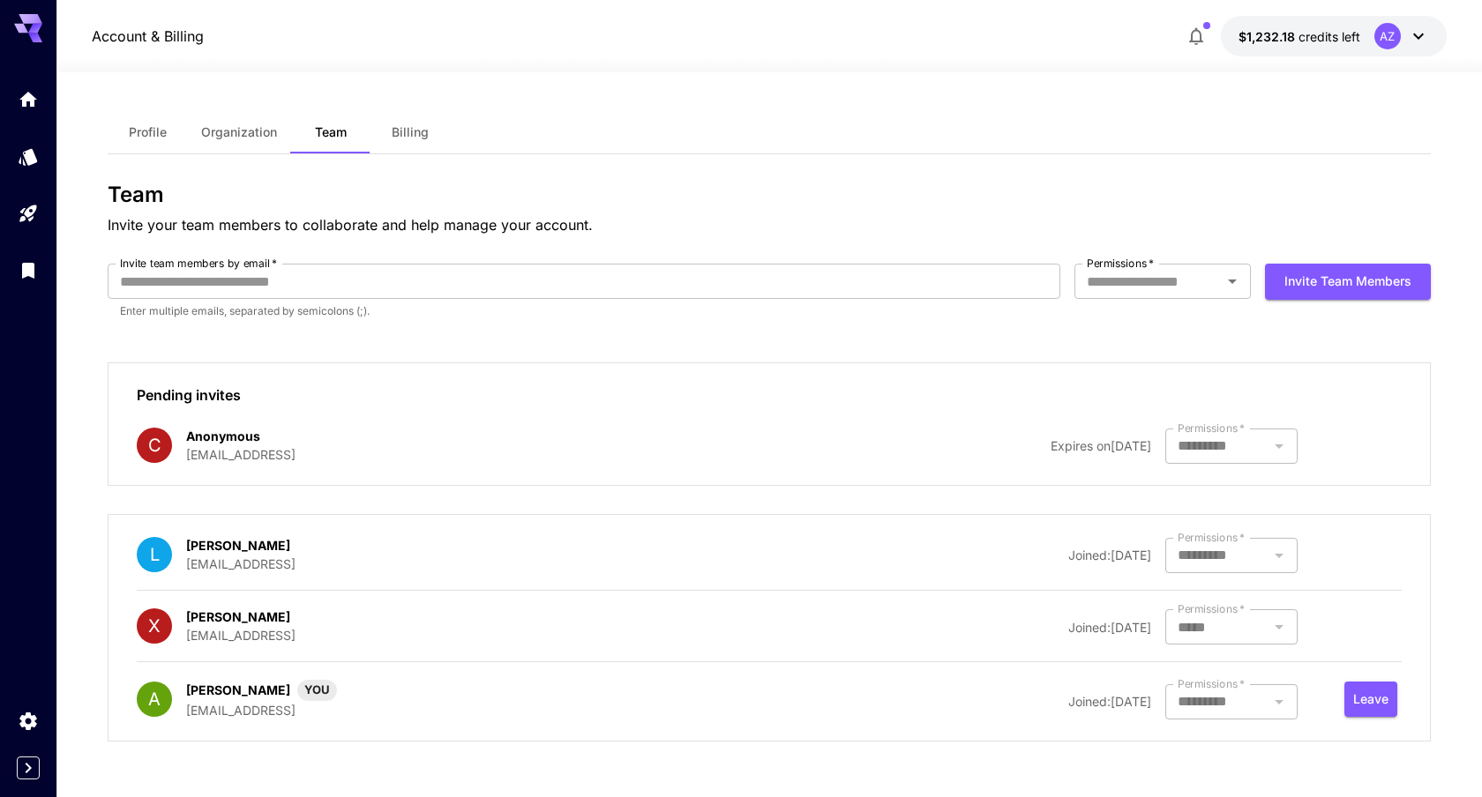
click at [1275, 546] on div at bounding box center [1231, 555] width 132 height 35
click at [1236, 703] on div at bounding box center [1231, 701] width 132 height 35
click at [420, 142] on button "Billing" at bounding box center [409, 132] width 79 height 42
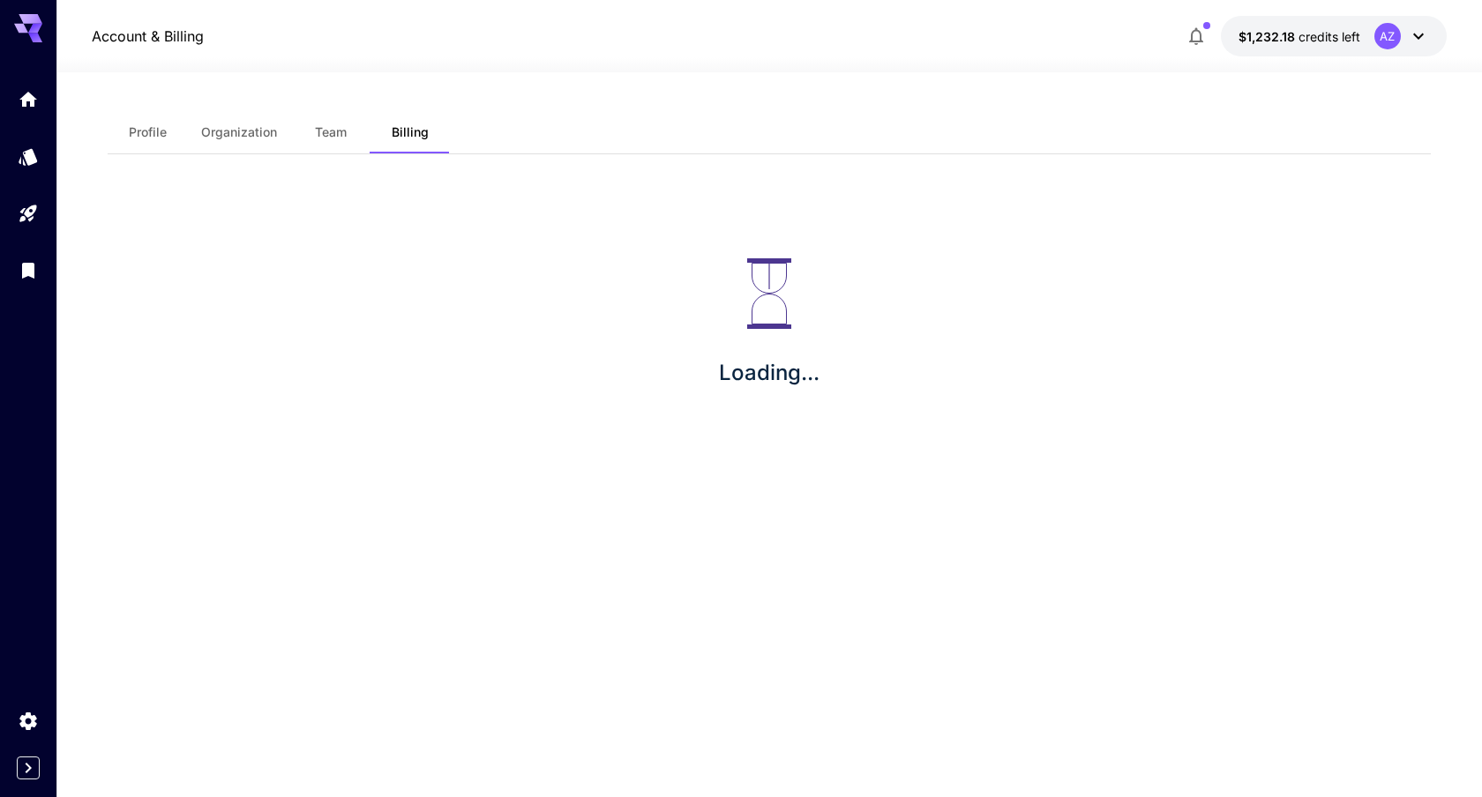
click at [1324, 38] on span "credits left" at bounding box center [1329, 36] width 62 height 15
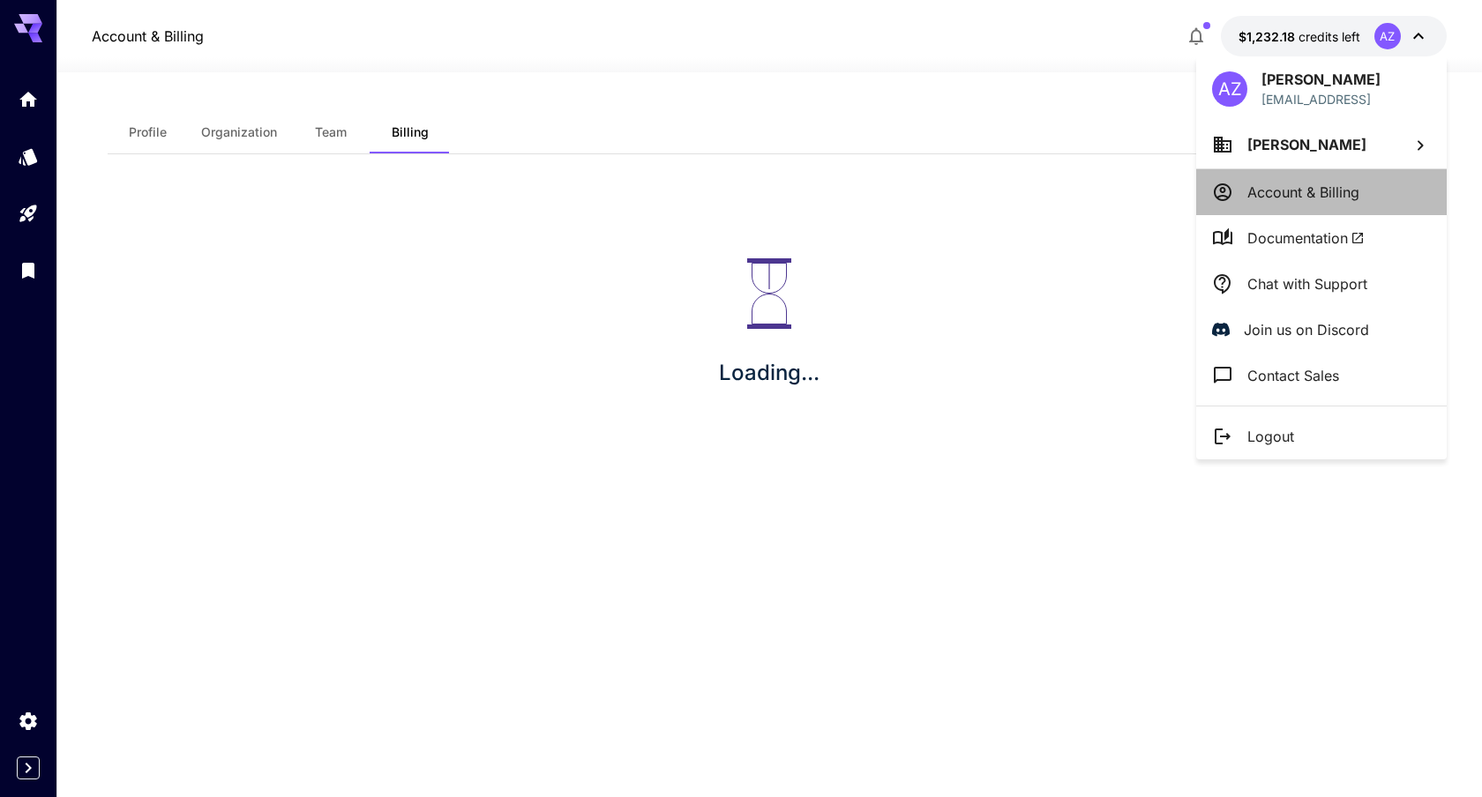
click at [1352, 193] on p "Account & Billing" at bounding box center [1303, 192] width 112 height 21
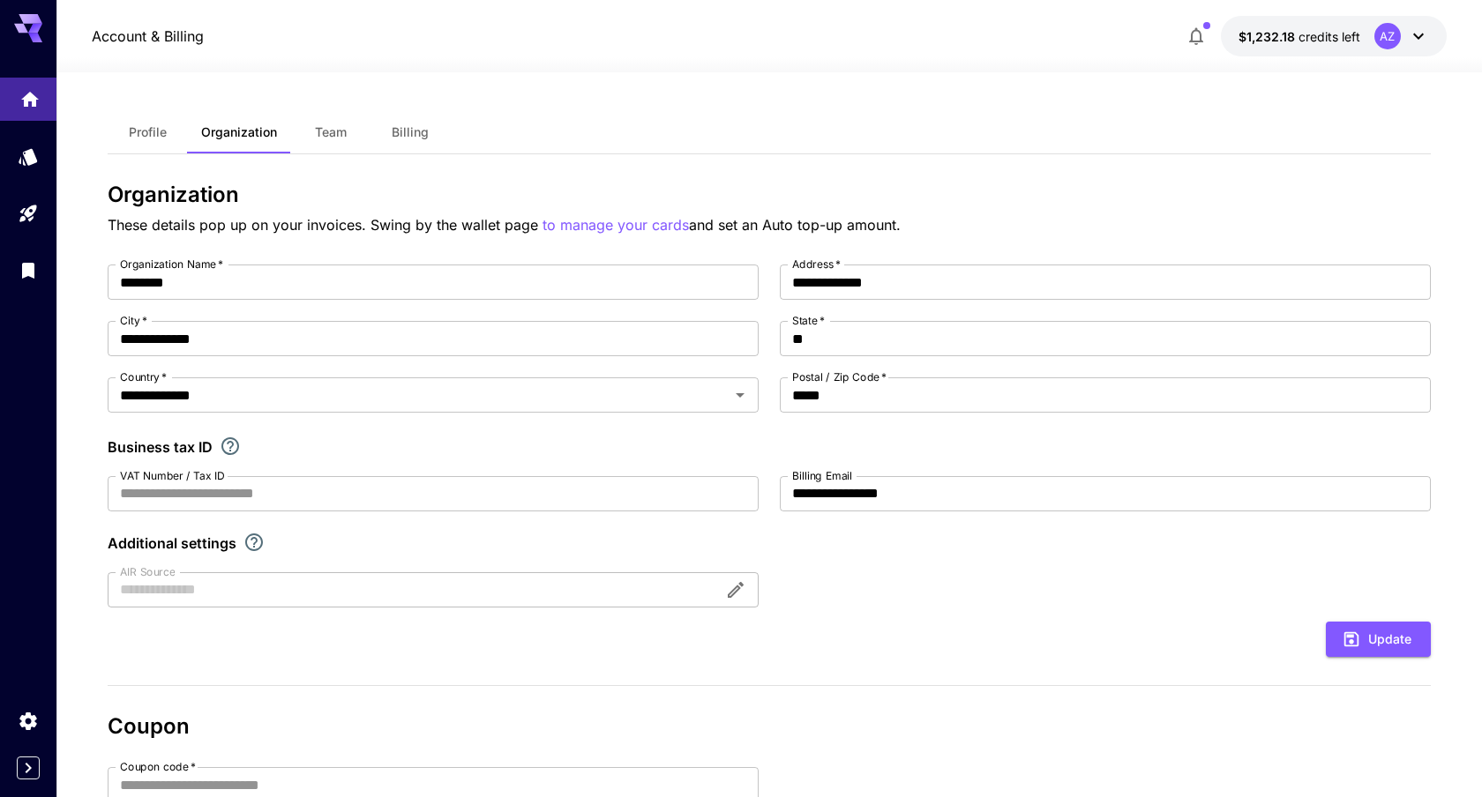
click at [32, 112] on link at bounding box center [28, 99] width 56 height 43
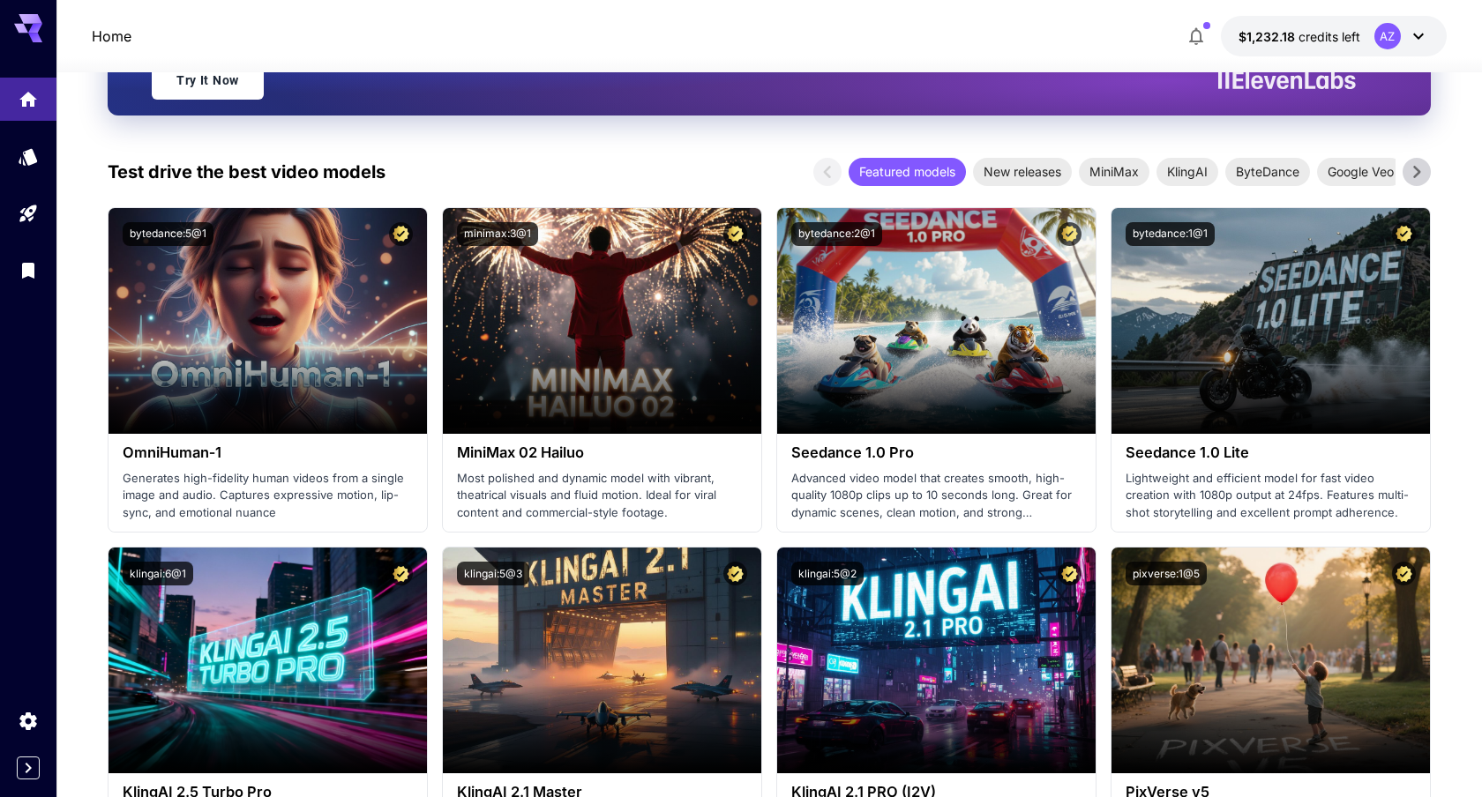
scroll to position [403, 0]
